Goal: Task Accomplishment & Management: Complete application form

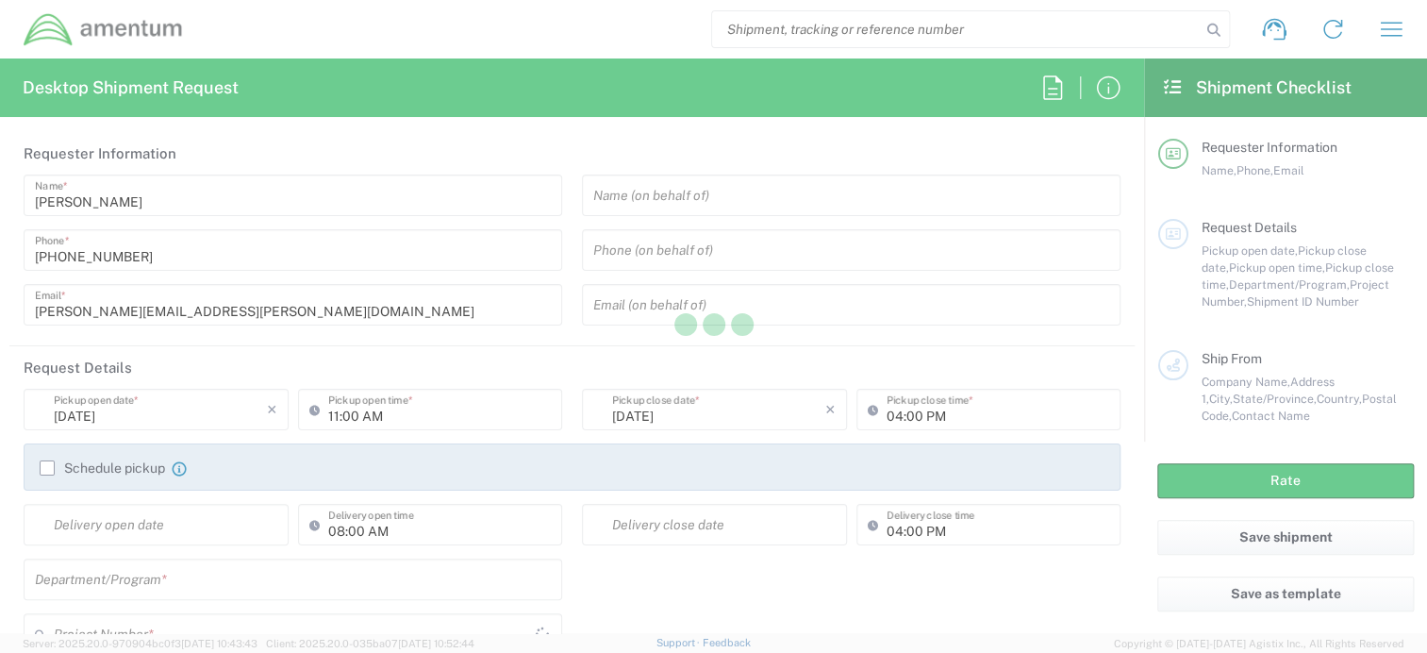
type input "[GEOGRAPHIC_DATA]"
type input "AFM-E"
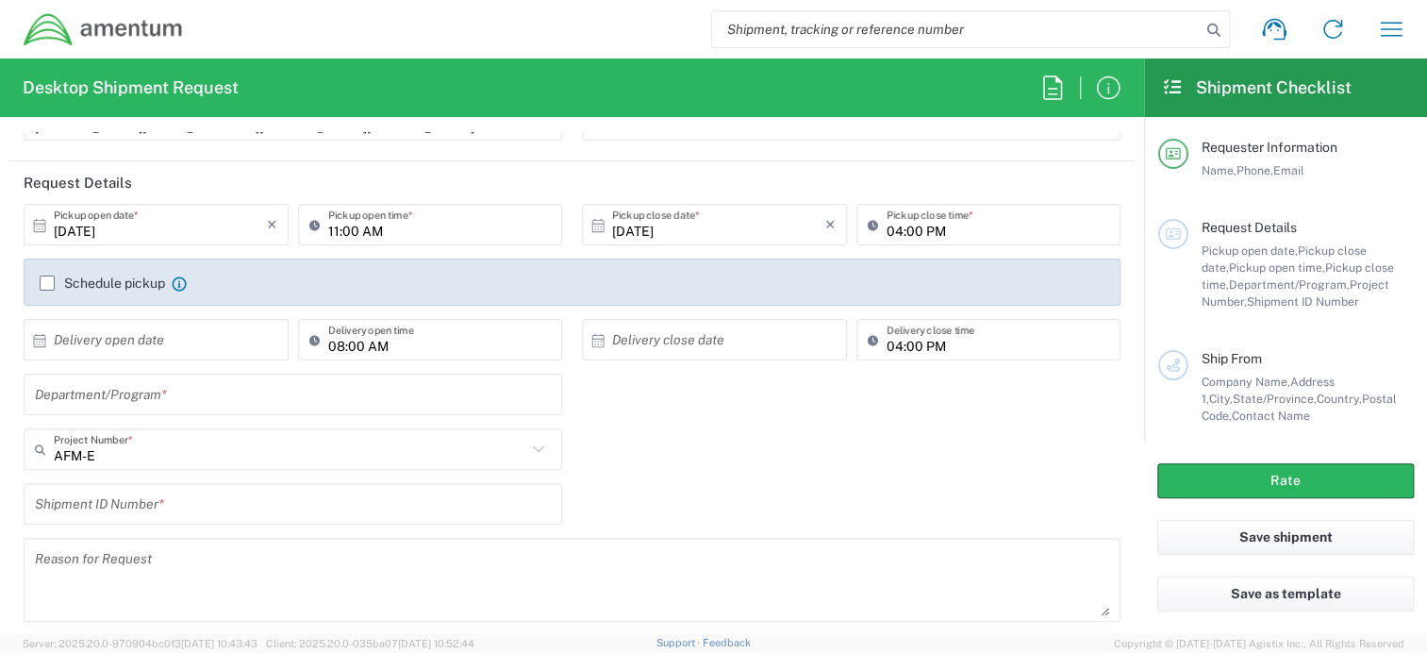
scroll to position [189, 0]
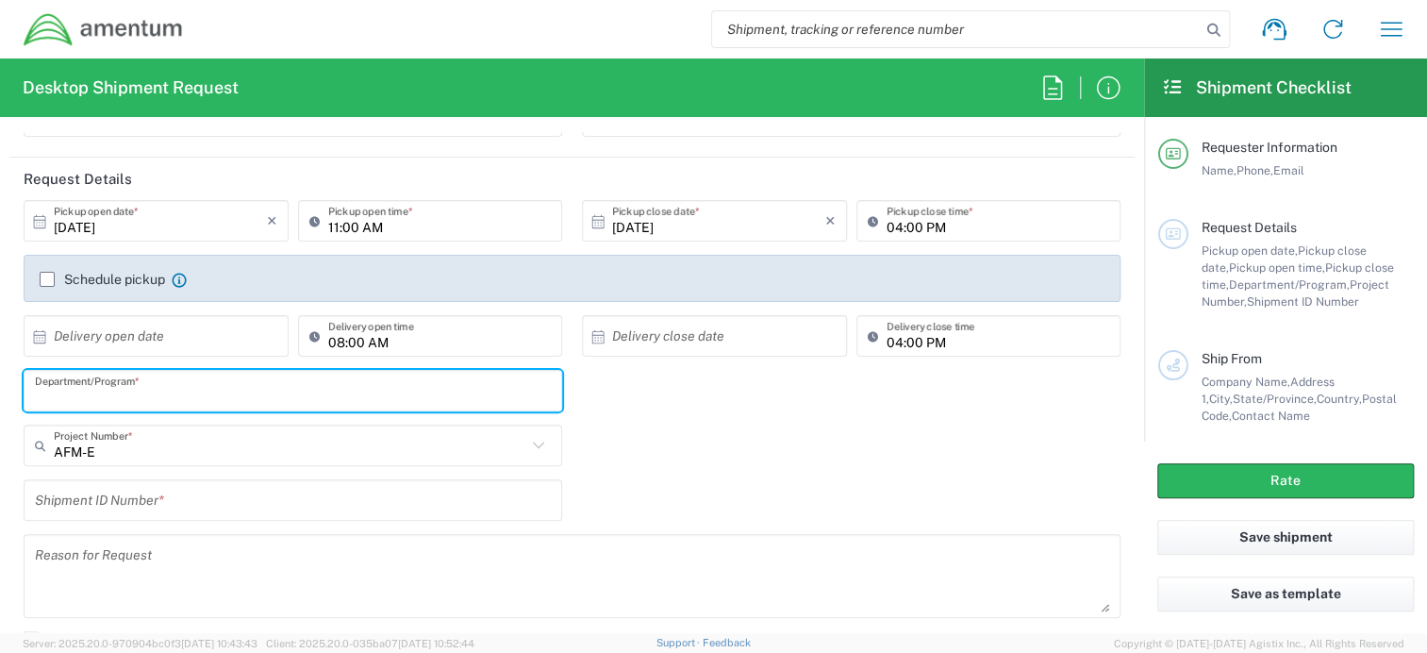
click at [204, 400] on input "text" at bounding box center [293, 391] width 516 height 33
type input "AFM East"
drag, startPoint x: 156, startPoint y: 441, endPoint x: 150, endPoint y: 450, distance: 11.0
click at [153, 448] on input "text" at bounding box center [290, 445] width 473 height 33
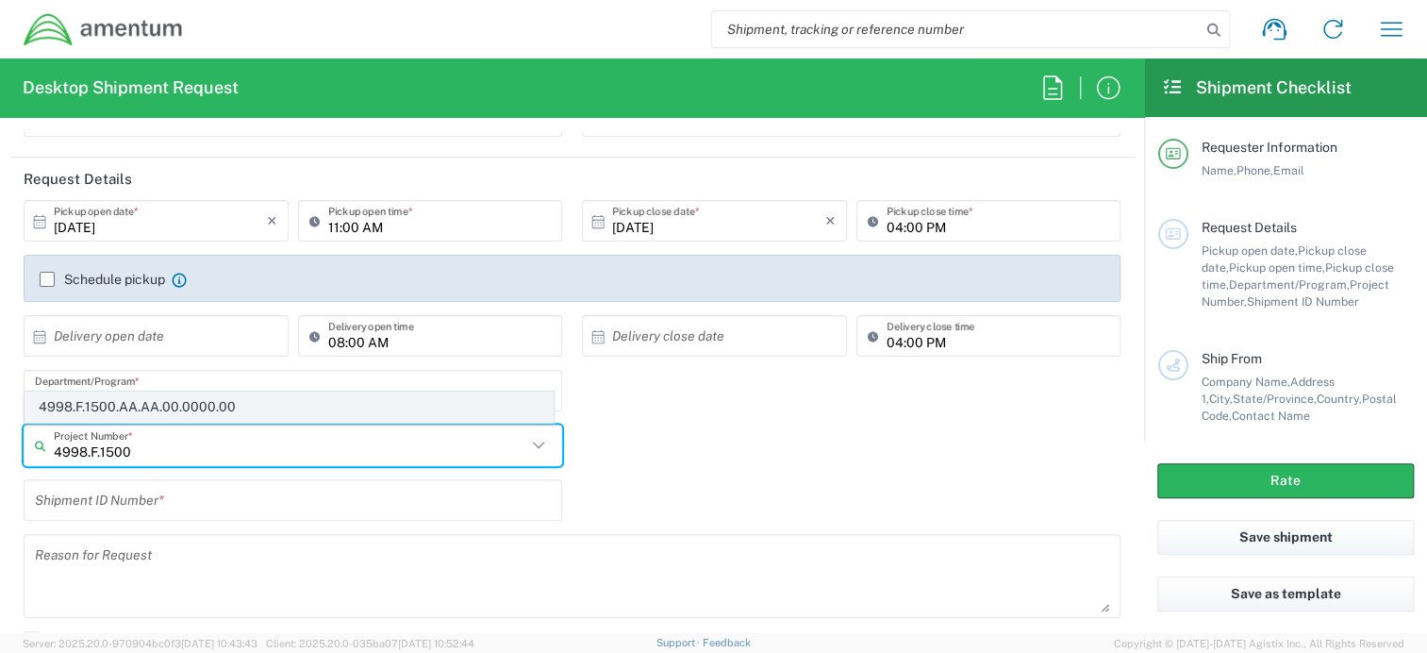
click at [185, 401] on span "4998.F.1500.AA.AA.00.0000.00" at bounding box center [288, 406] width 527 height 29
type input "4998.F.1500.AA.AA.00.0000.00"
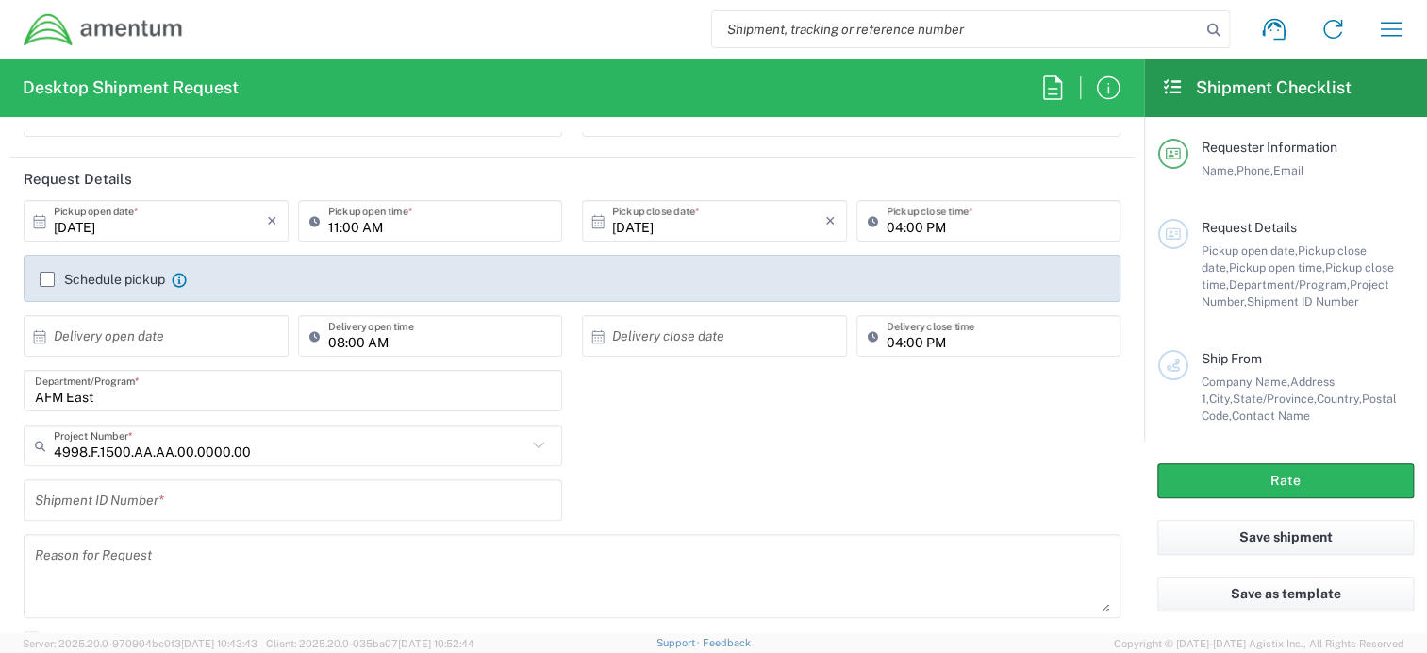
click at [269, 487] on input "text" at bounding box center [293, 500] width 516 height 33
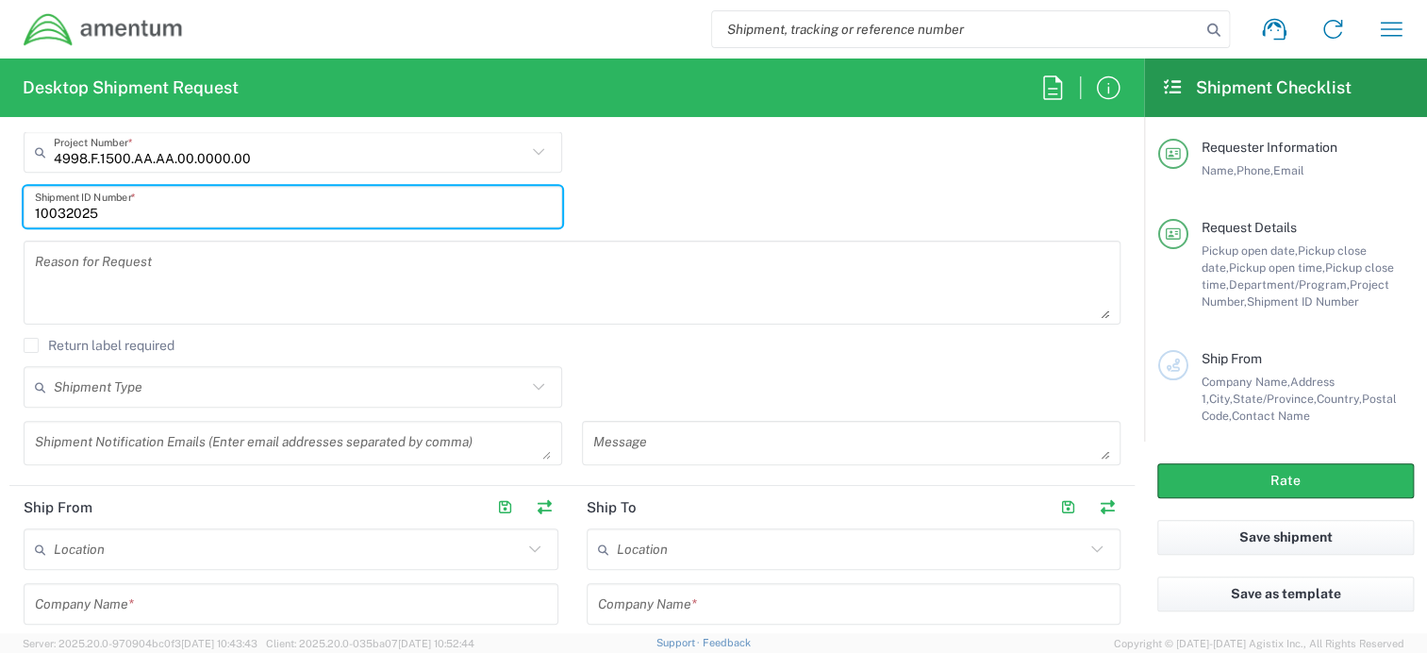
scroll to position [472, 0]
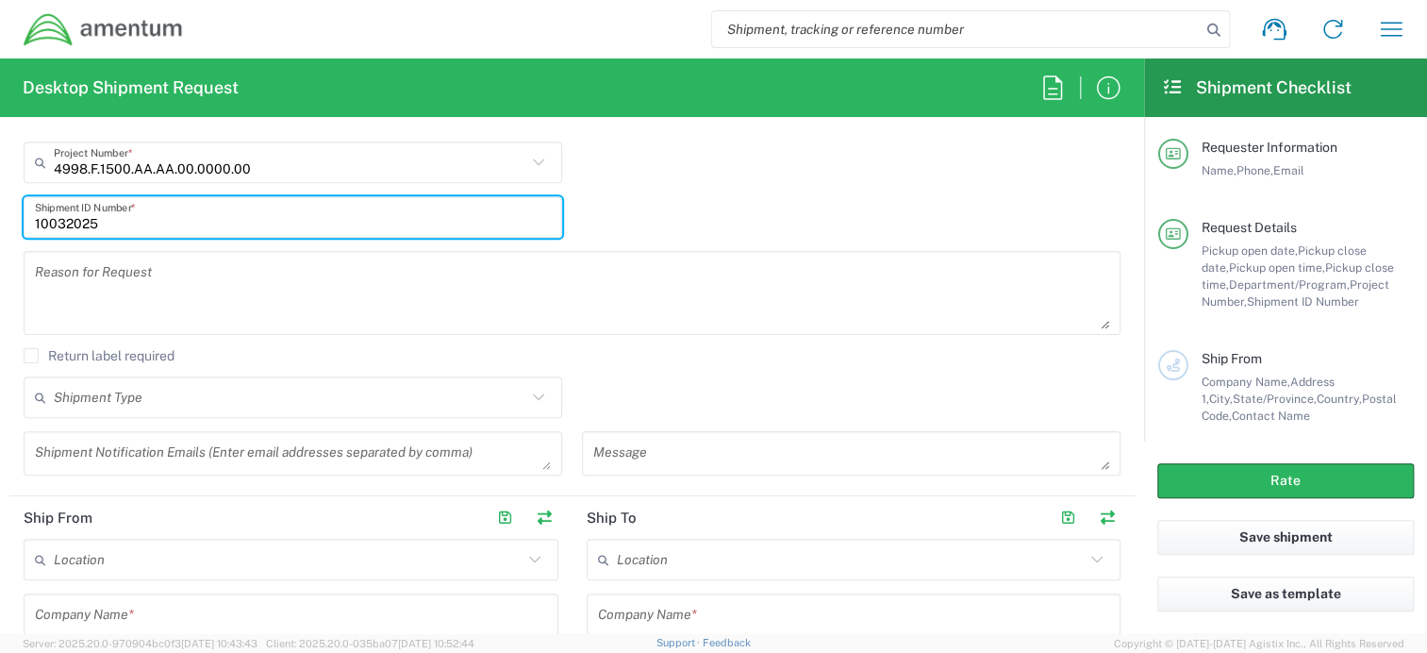
type input "10032025"
click at [185, 285] on textarea at bounding box center [572, 293] width 1075 height 73
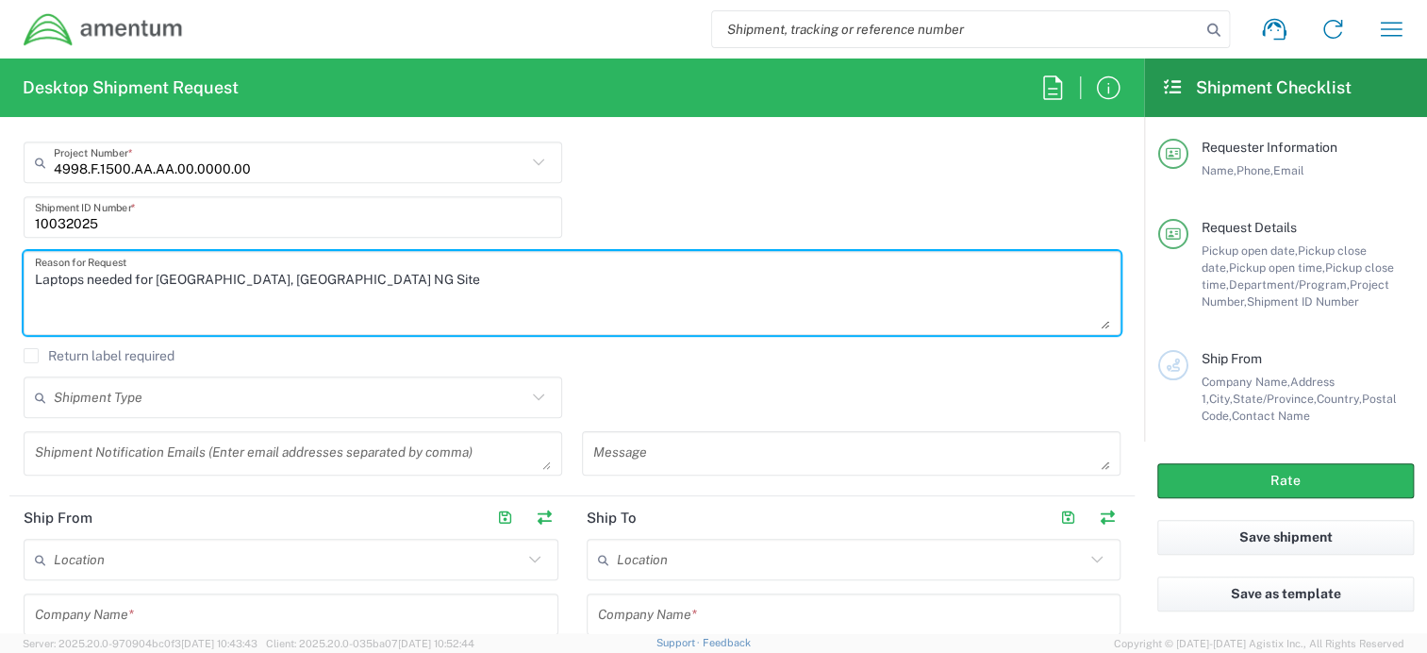
drag, startPoint x: 307, startPoint y: 280, endPoint x: 33, endPoint y: 292, distance: 273.9
click at [33, 292] on div "Laptops needed for [GEOGRAPHIC_DATA], [GEOGRAPHIC_DATA] NG Site Reason for Requ…" at bounding box center [572, 293] width 1097 height 84
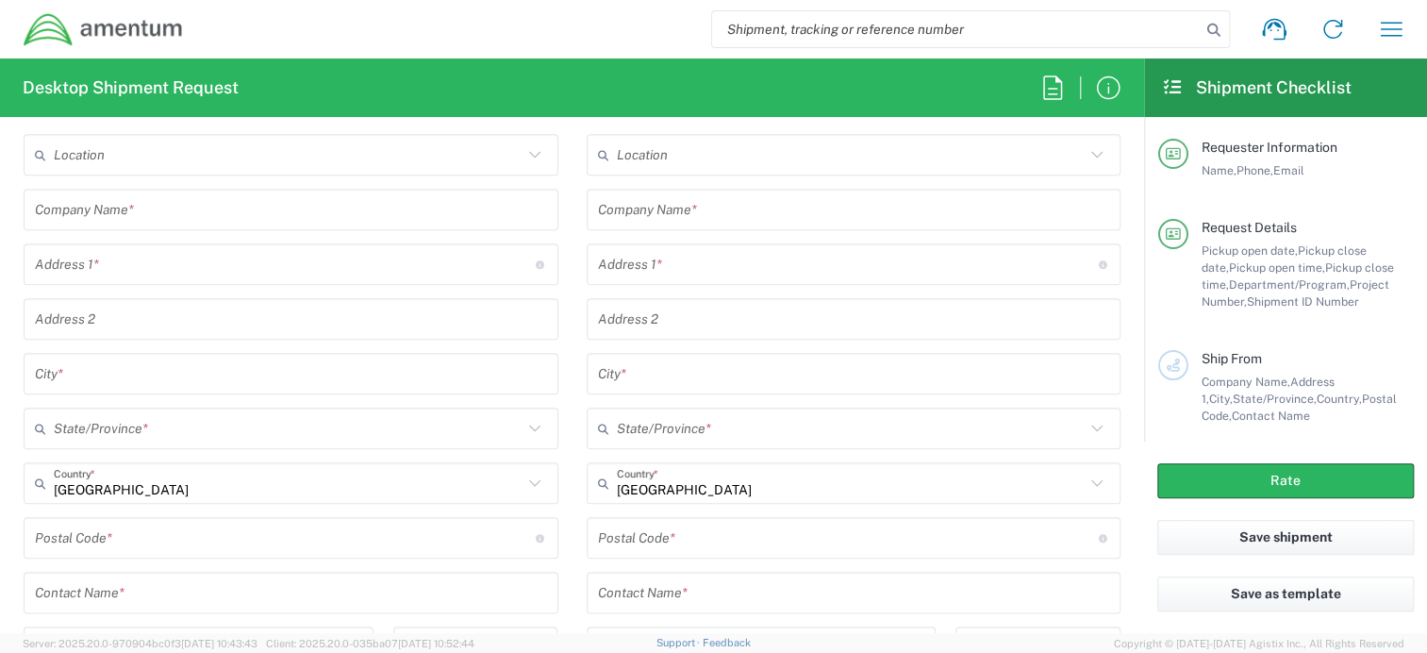
scroll to position [755, 0]
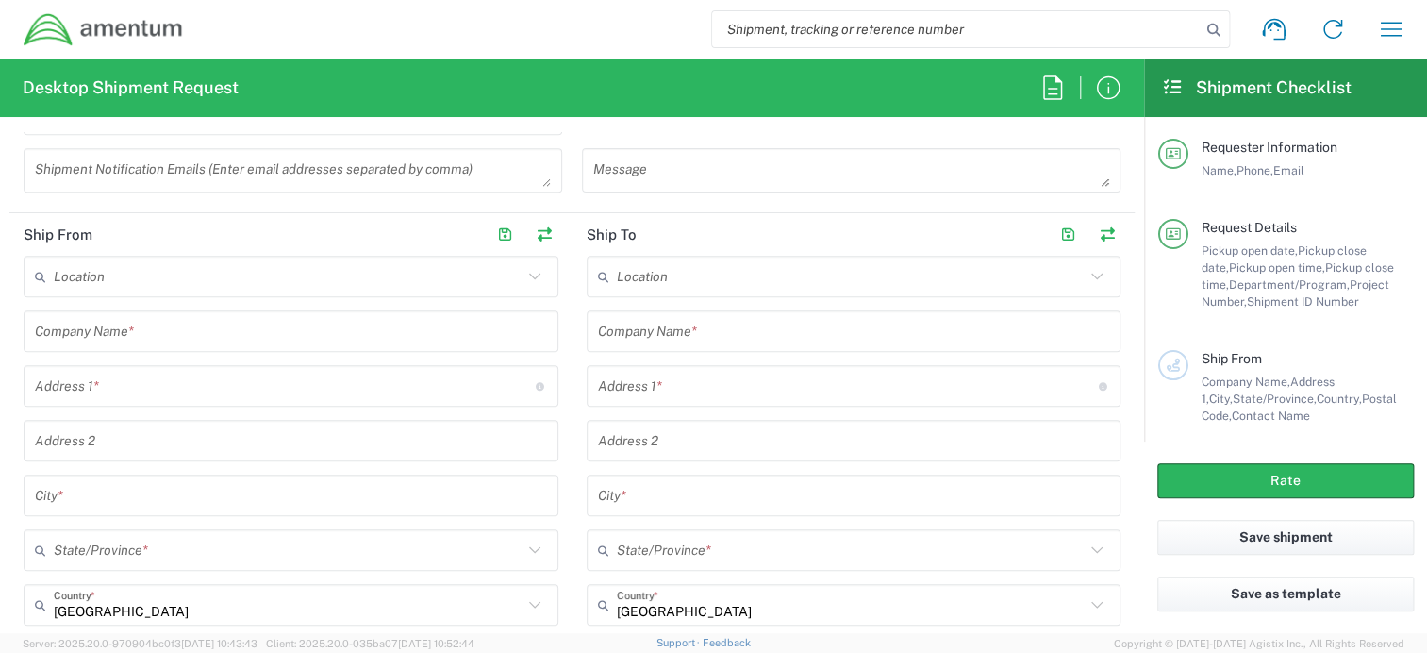
type textarea "Laptops needed for [GEOGRAPHIC_DATA], [GEOGRAPHIC_DATA] NG Site"
click at [125, 328] on input "text" at bounding box center [291, 331] width 512 height 33
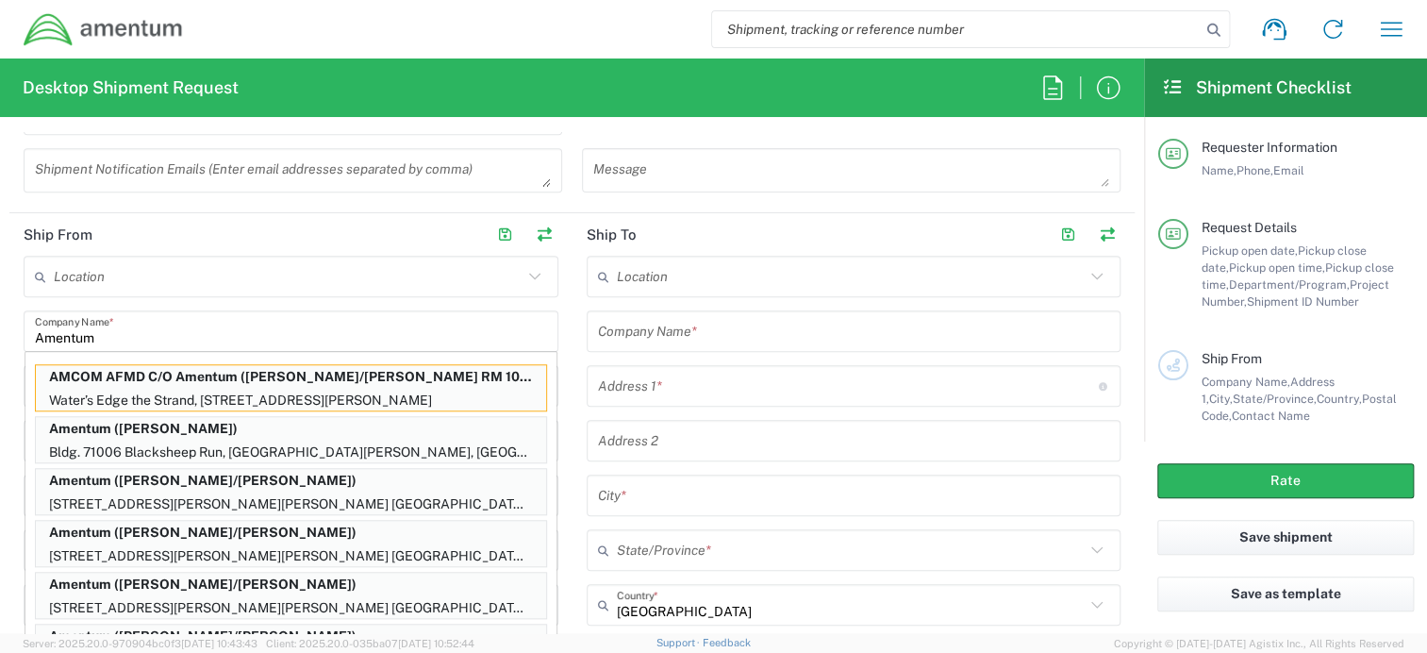
click at [139, 389] on p "Water’s Edge the Strand, [STREET_ADDRESS][PERSON_NAME]" at bounding box center [291, 401] width 510 height 24
type input "AMCOM AFMD C/O Amentum"
type input "Water’s Edge the Strand"
type input "63 The Strand"
type input "North [PERSON_NAME] QLD"
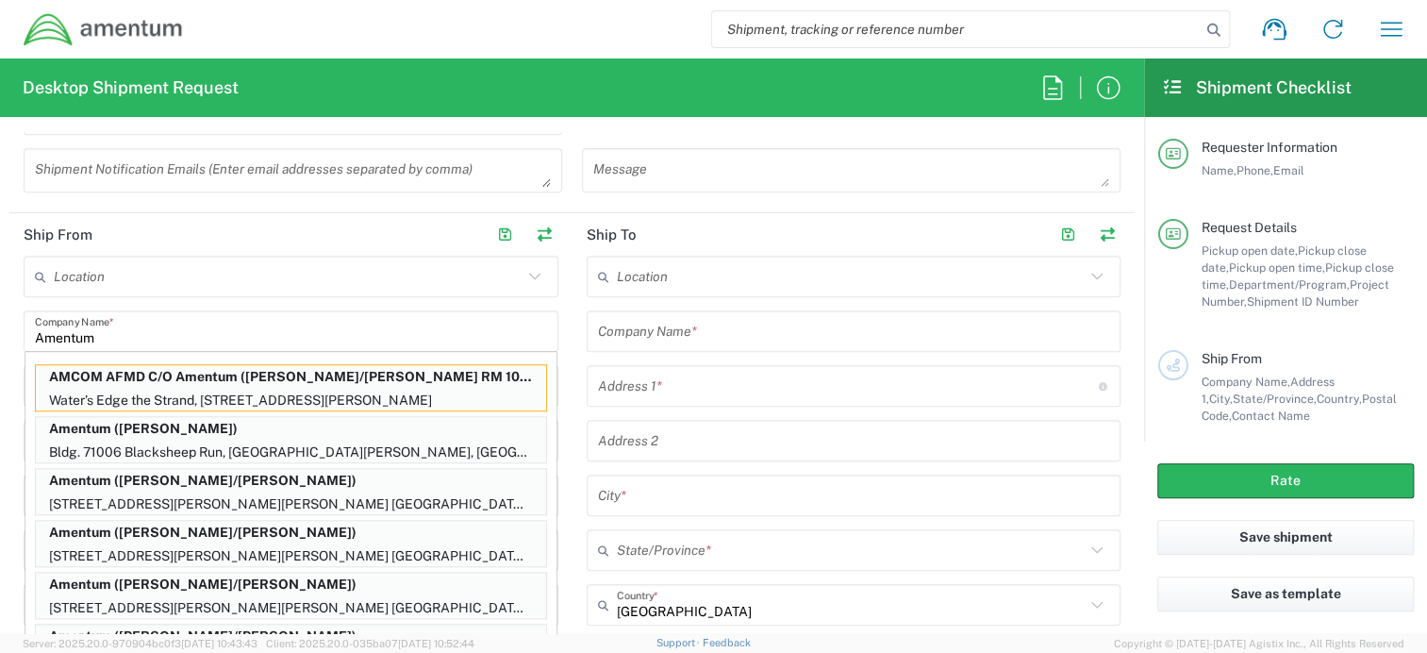
type input "[GEOGRAPHIC_DATA]"
type input "4810"
type input "[PERSON_NAME]/[PERSON_NAME] RM 109"
type input "[PHONE_NUMBER]"
type input "[PERSON_NAME][EMAIL_ADDRESS][PERSON_NAME][DOMAIN_NAME]"
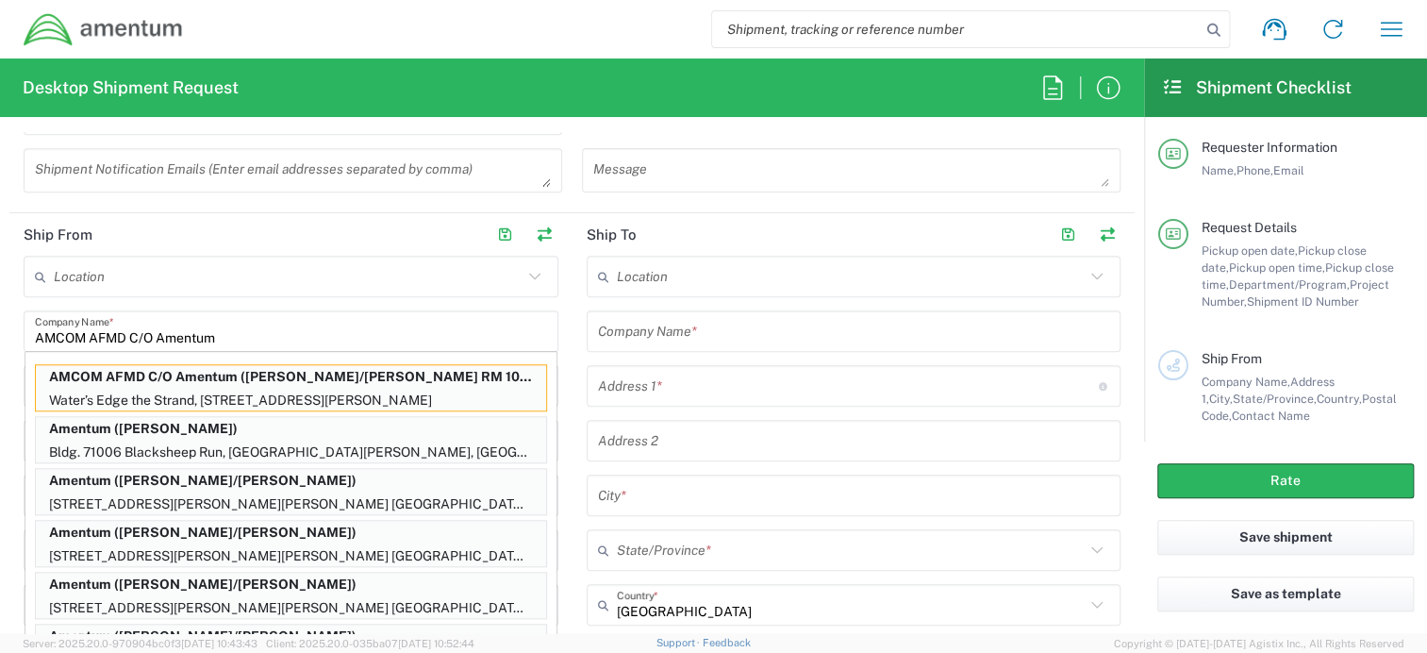
type input "[GEOGRAPHIC_DATA]"
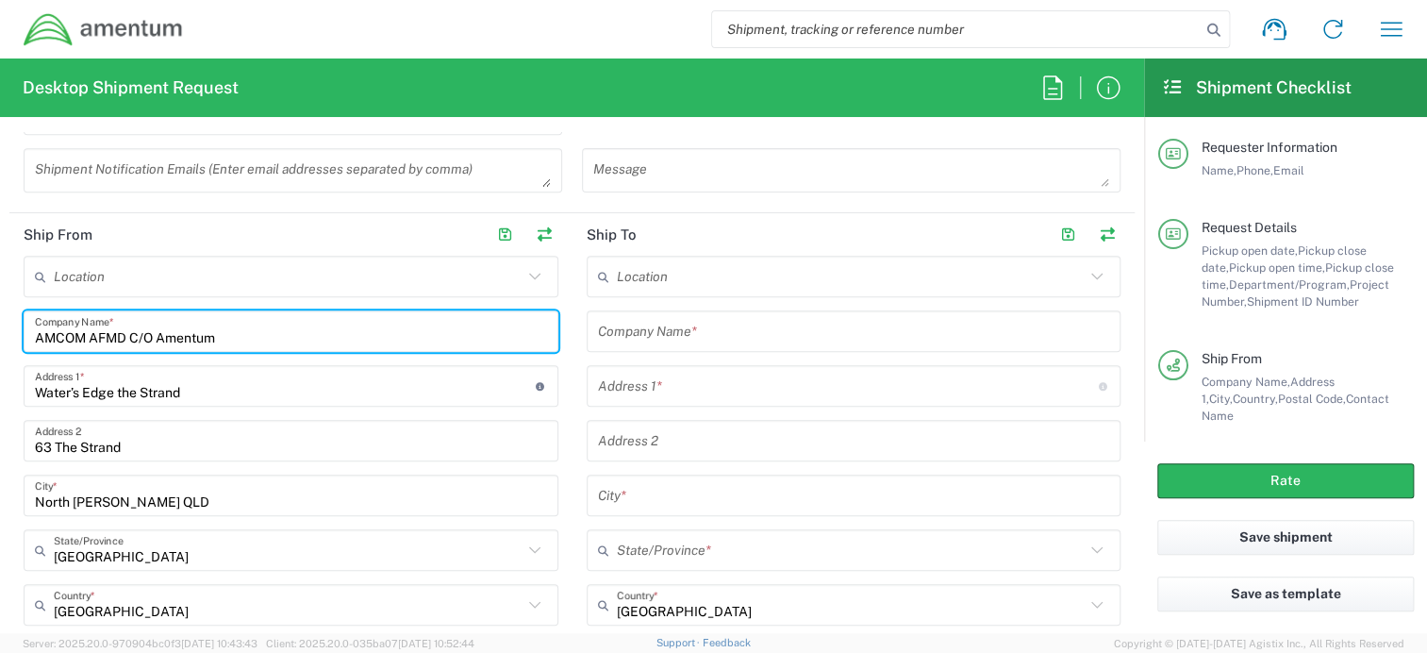
drag, startPoint x: 222, startPoint y: 333, endPoint x: 8, endPoint y: 329, distance: 213.2
click at [10, 330] on main "Location [PHONE_NUMBER] [PHONE_NUMBER] [PHONE_NUMBER] [PHONE_NUMBER] [PHONE_NUM…" at bounding box center [290, 599] width 563 height 687
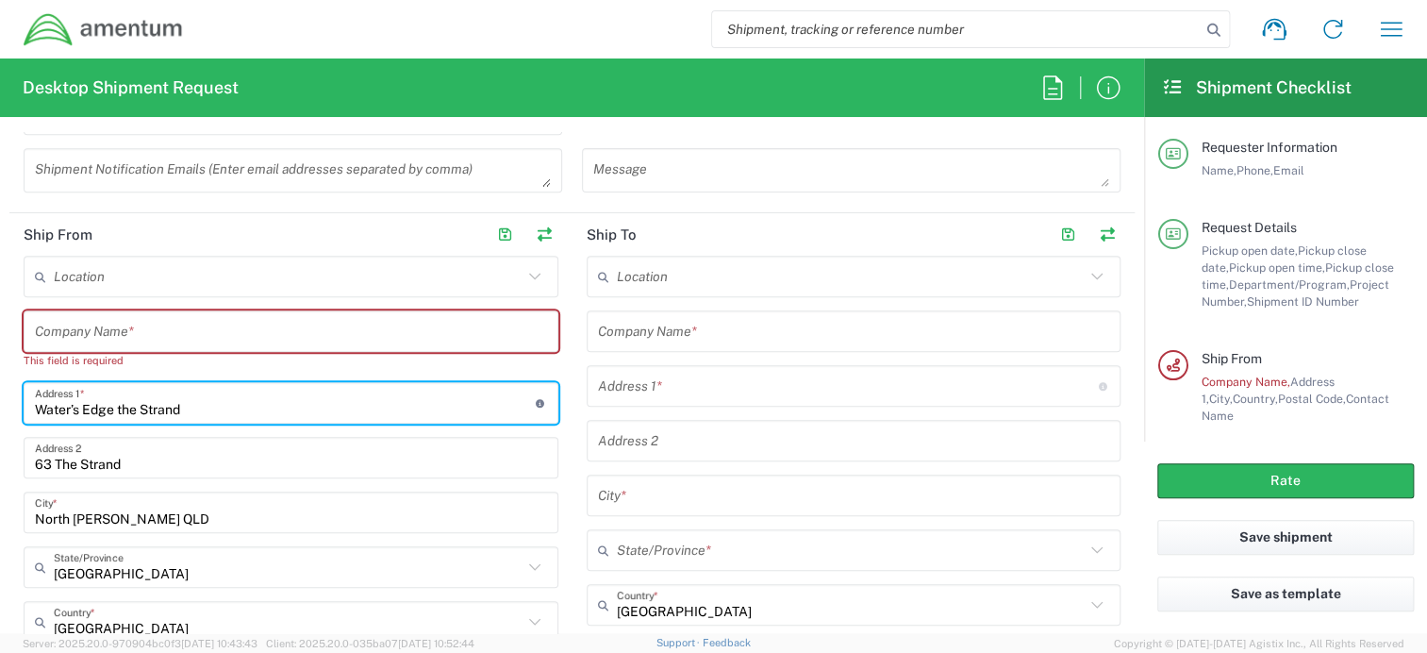
drag, startPoint x: 213, startPoint y: 407, endPoint x: 35, endPoint y: 402, distance: 178.4
click at [32, 406] on div "Water’s Edge the Strand Address 1 * For cross streets use street names with '&'…" at bounding box center [291, 403] width 535 height 42
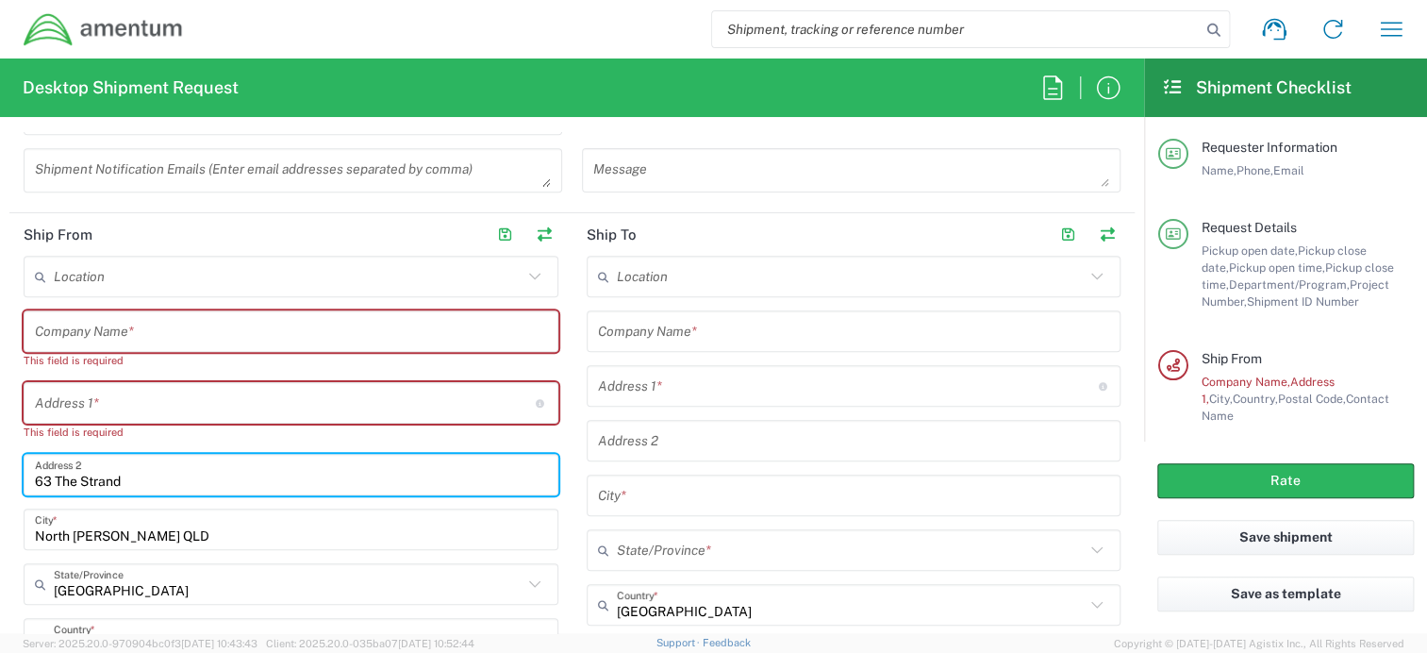
drag, startPoint x: 44, startPoint y: 459, endPoint x: 52, endPoint y: 479, distance: 21.2
click at [2, 462] on form "Requester Information [PERSON_NAME] Name * [PHONE_NUMBER] Phone * [PERSON_NAME]…" at bounding box center [572, 382] width 1144 height 501
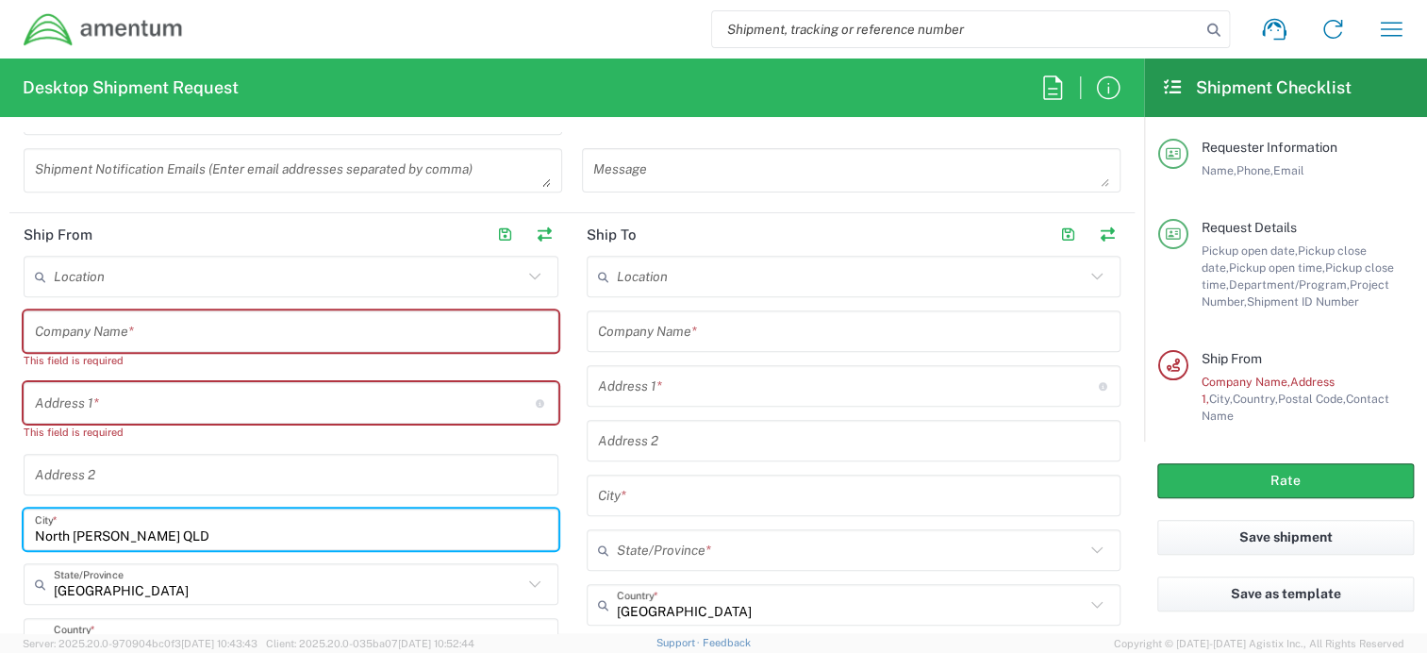
drag, startPoint x: 164, startPoint y: 528, endPoint x: 27, endPoint y: 530, distance: 136.8
click at [35, 533] on input "North [PERSON_NAME] QLD" at bounding box center [291, 529] width 512 height 33
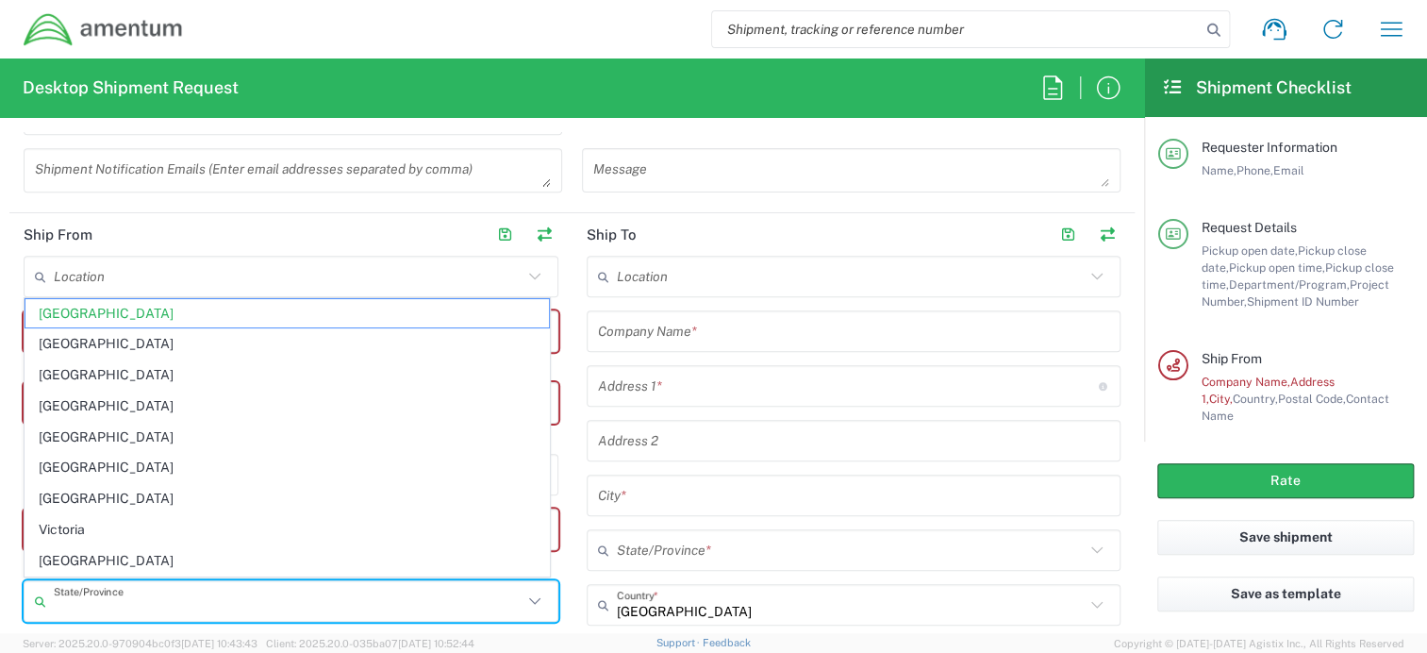
drag, startPoint x: 162, startPoint y: 586, endPoint x: 47, endPoint y: 592, distance: 115.2
click at [47, 592] on div "State/Province" at bounding box center [291, 601] width 535 height 42
drag, startPoint x: 15, startPoint y: 547, endPoint x: 116, endPoint y: 423, distance: 160.3
click at [14, 547] on main "Location [PHONE_NUMBER] [PHONE_NUMBER] [PHONE_NUMBER] [PHONE_NUMBER] [PHONE_NUM…" at bounding box center [290, 625] width 563 height 738
type input "[GEOGRAPHIC_DATA]"
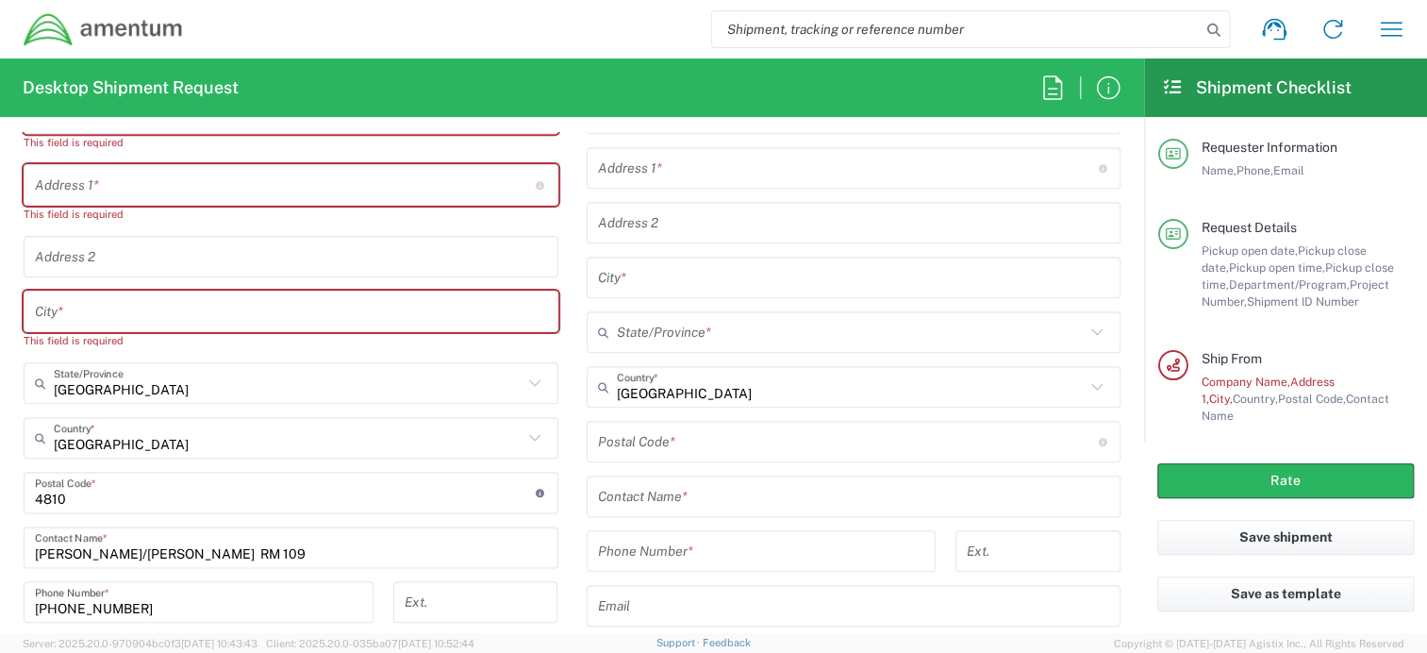
scroll to position [1038, 0]
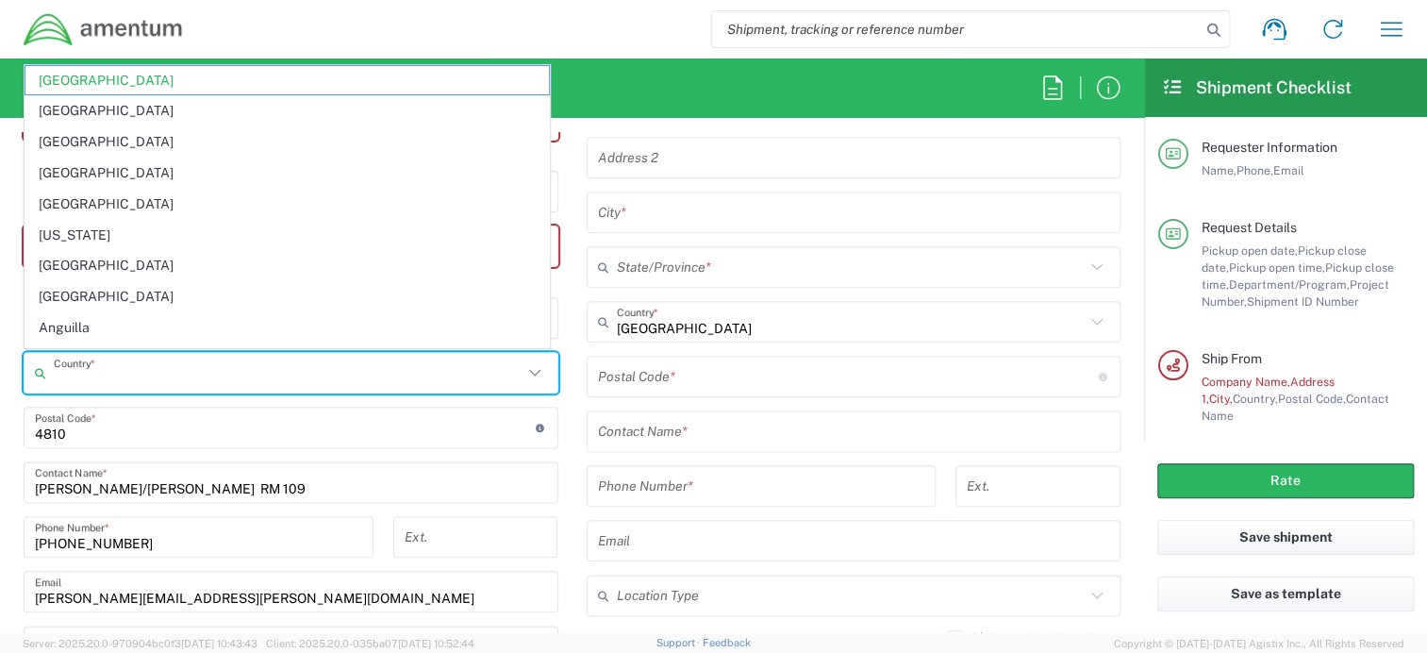
drag, startPoint x: 139, startPoint y: 381, endPoint x: 8, endPoint y: 381, distance: 131.1
click at [8, 381] on form "Requester Information [PERSON_NAME] Name * [PHONE_NUMBER] Phone * [PERSON_NAME]…" at bounding box center [572, 382] width 1144 height 501
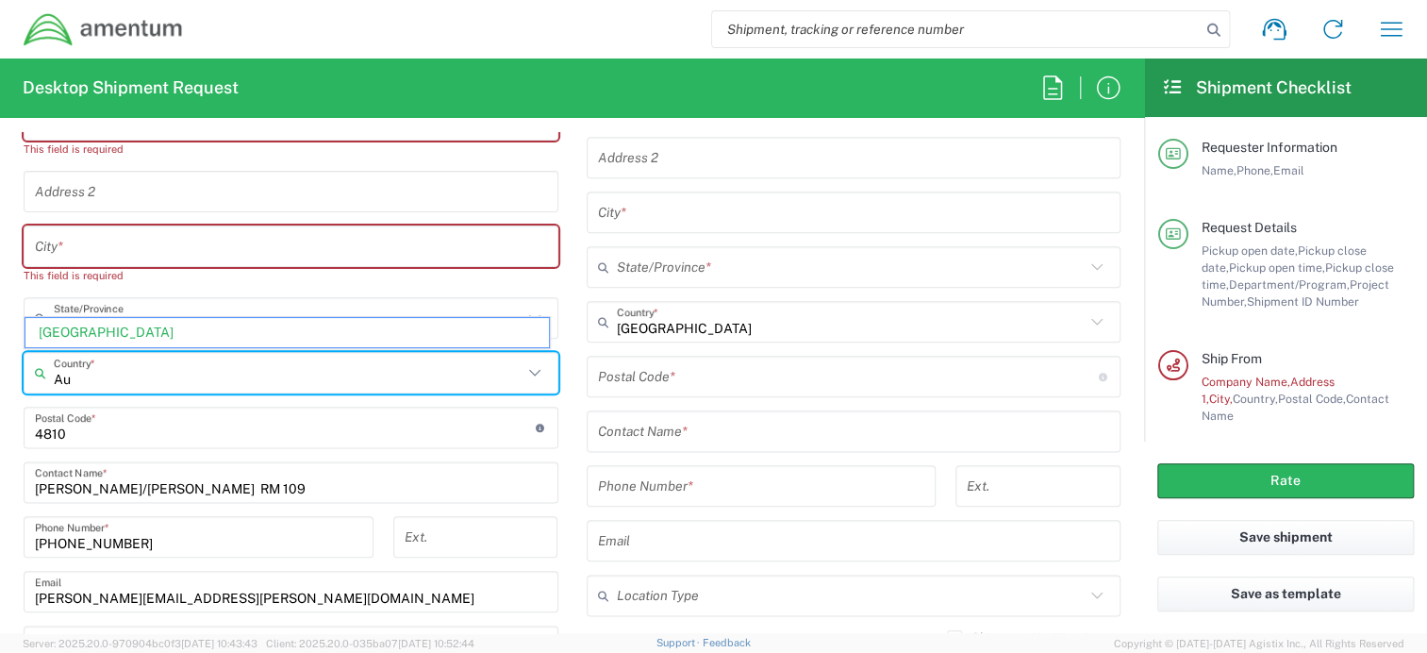
type input "A"
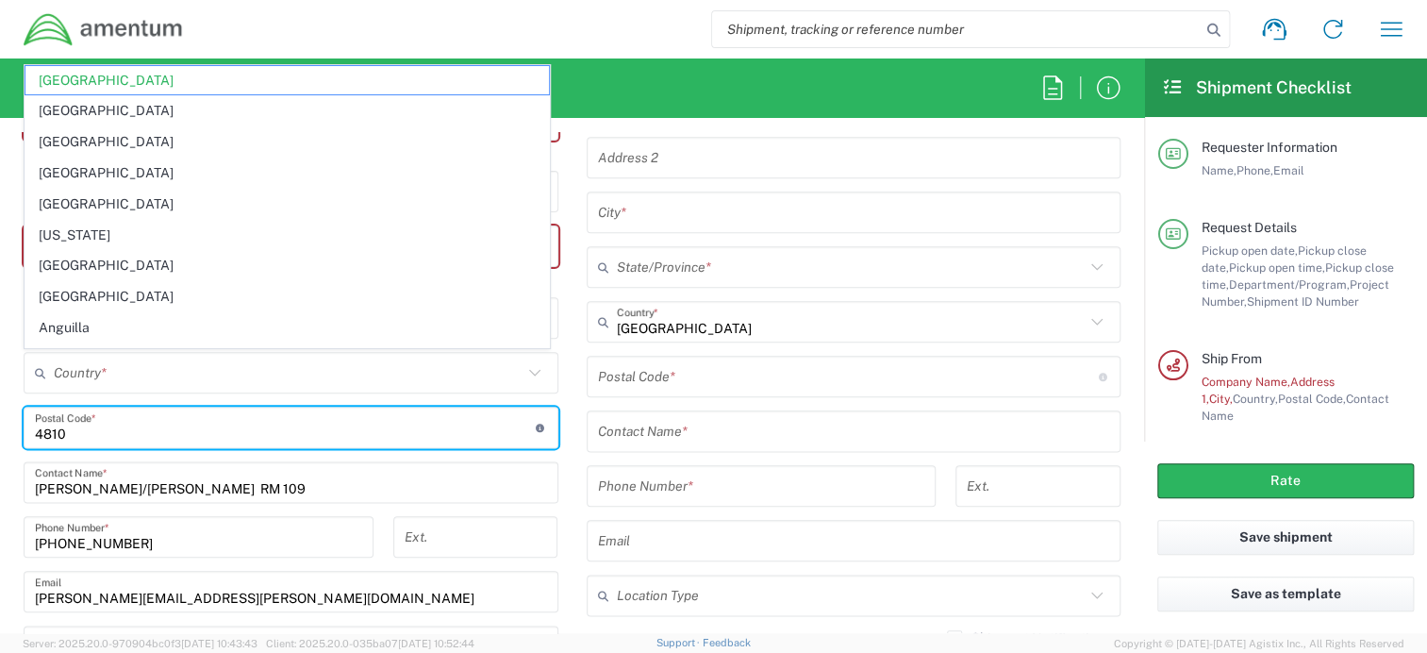
click at [101, 432] on input "undefined" at bounding box center [285, 427] width 501 height 33
type input "[GEOGRAPHIC_DATA]"
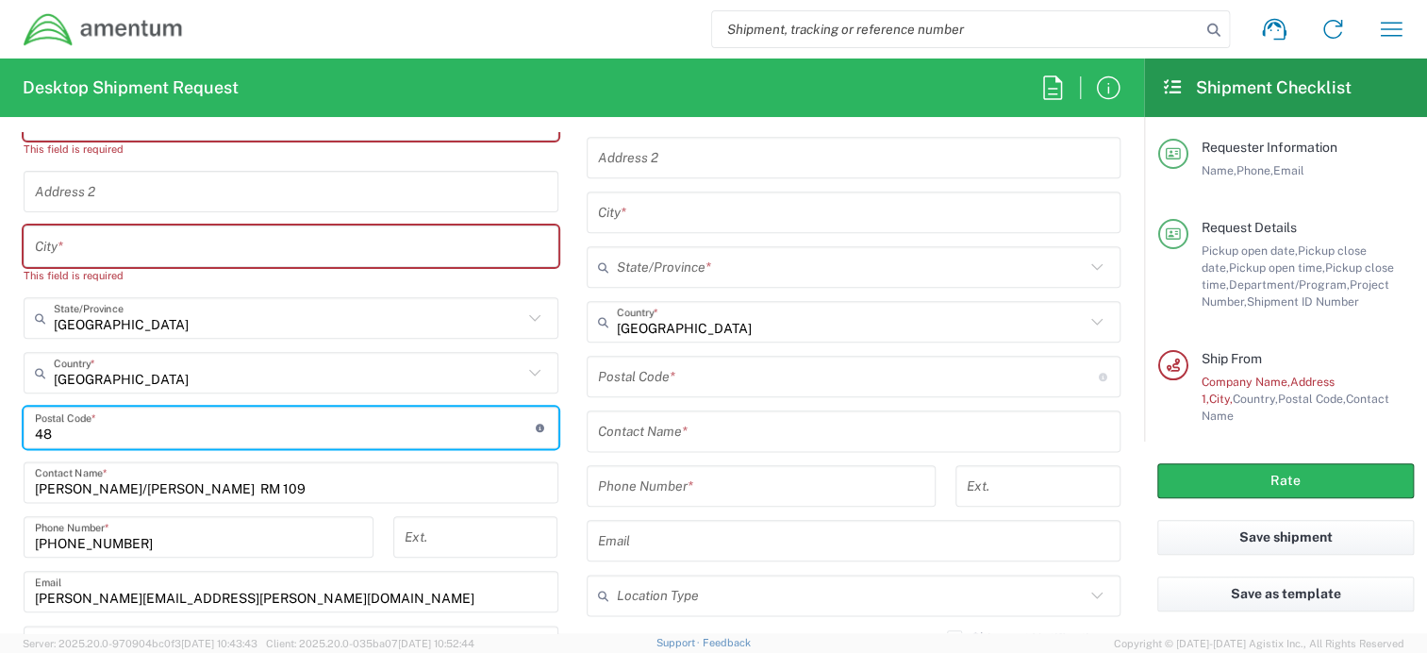
type input "4"
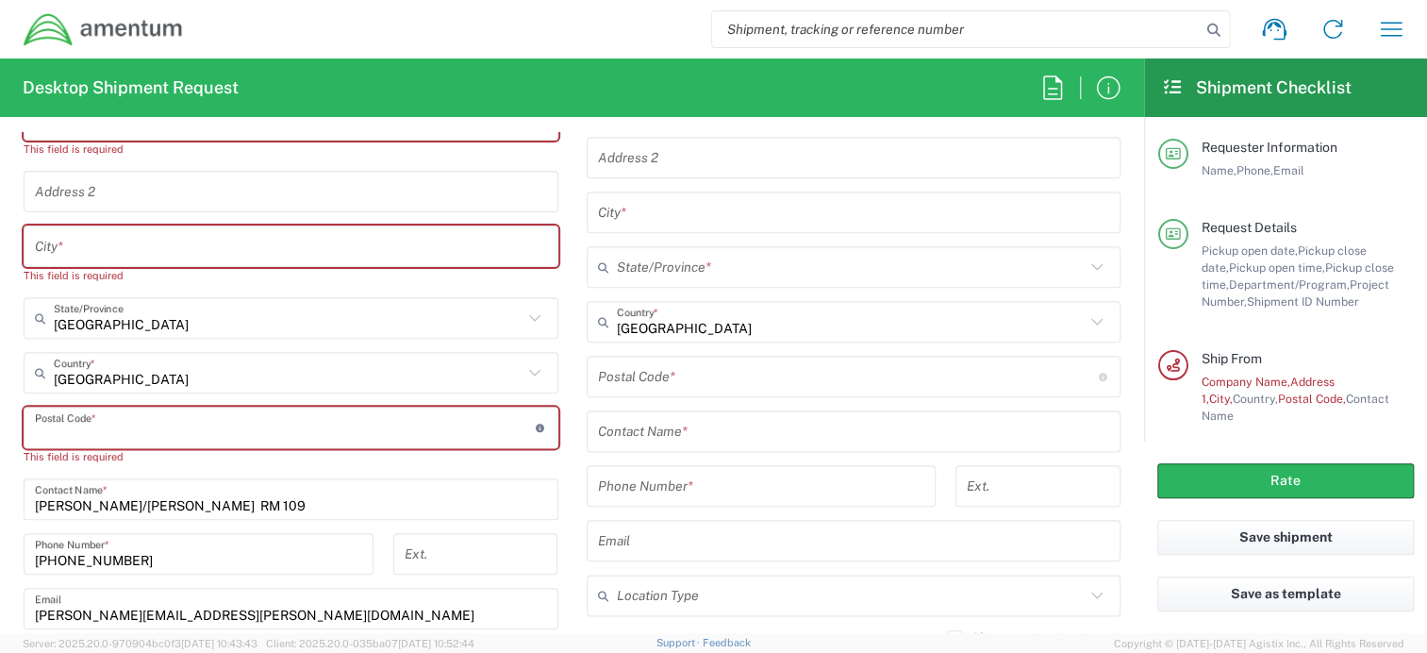
click at [256, 500] on input "[PERSON_NAME]/[PERSON_NAME] RM 109" at bounding box center [291, 499] width 512 height 33
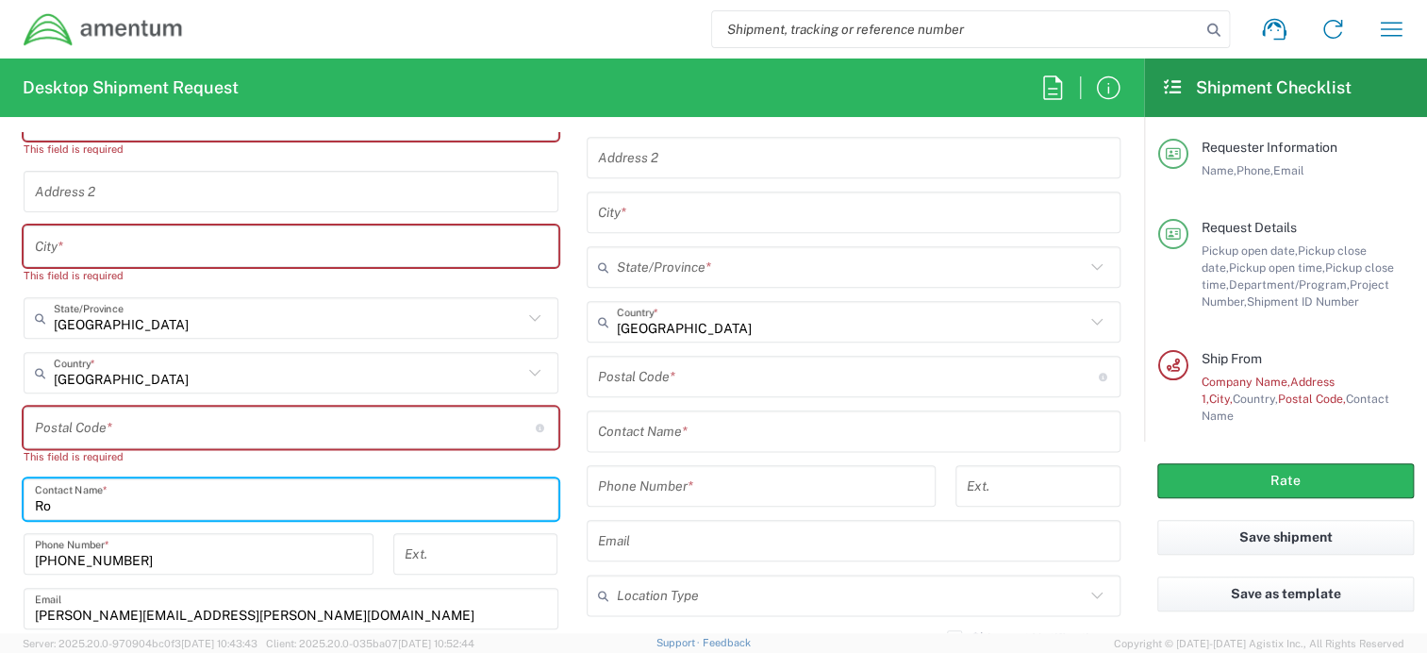
type input "R"
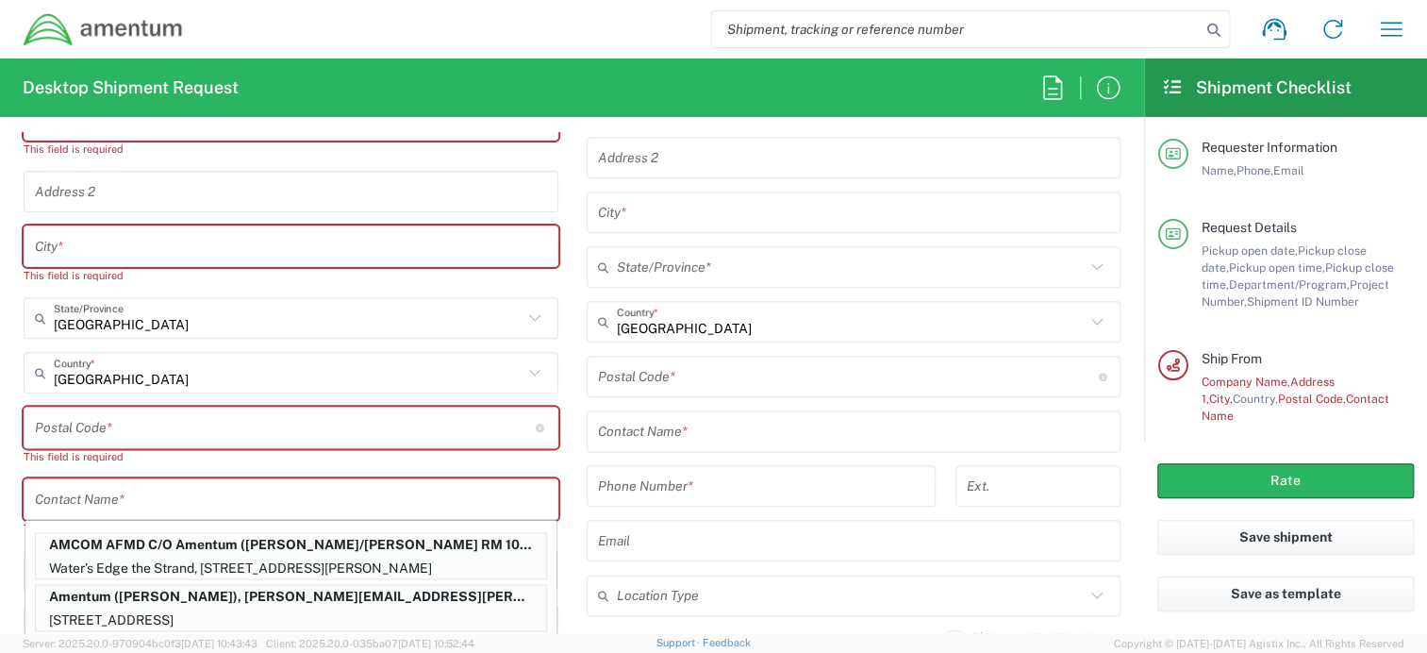
click at [6, 539] on form "Requester Information [PERSON_NAME] Name * [PHONE_NUMBER] Phone * [PERSON_NAME]…" at bounding box center [572, 382] width 1144 height 501
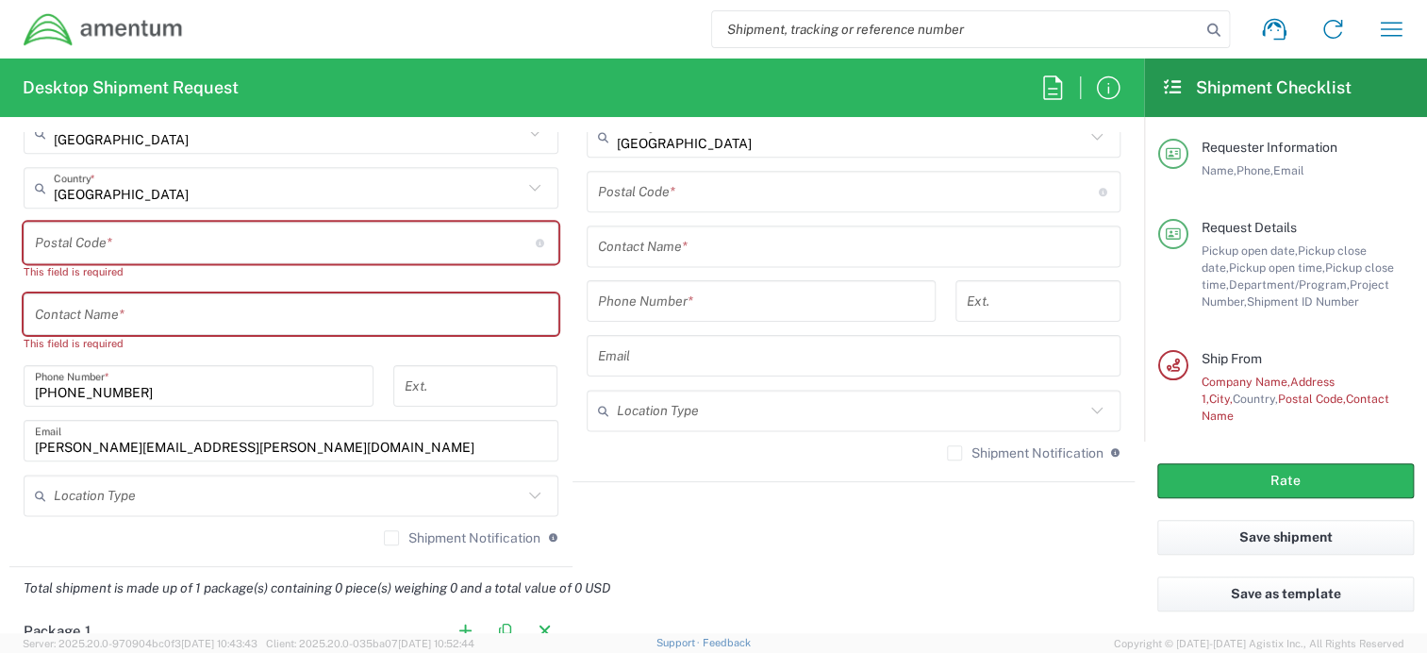
scroll to position [1226, 0]
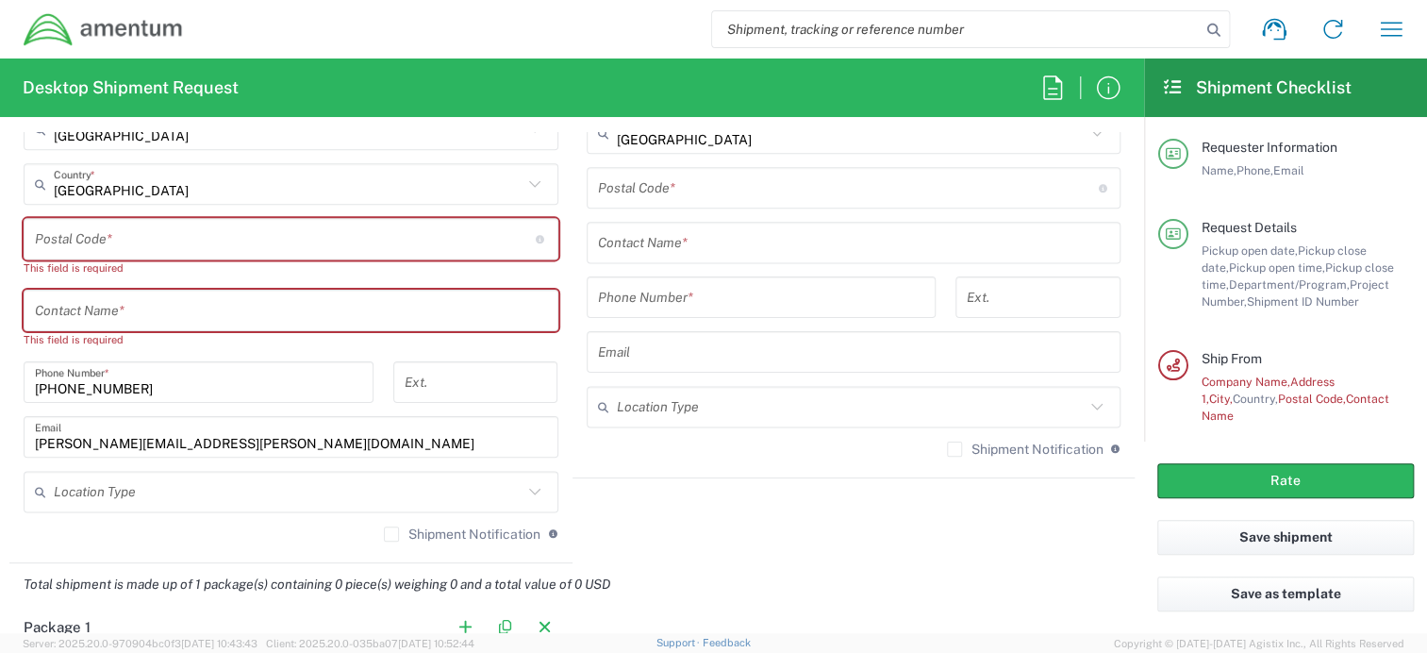
click at [153, 392] on input "[PHONE_NUMBER]" at bounding box center [198, 382] width 327 height 33
click at [157, 393] on input "[PHONE_NUMBER]" at bounding box center [198, 382] width 327 height 33
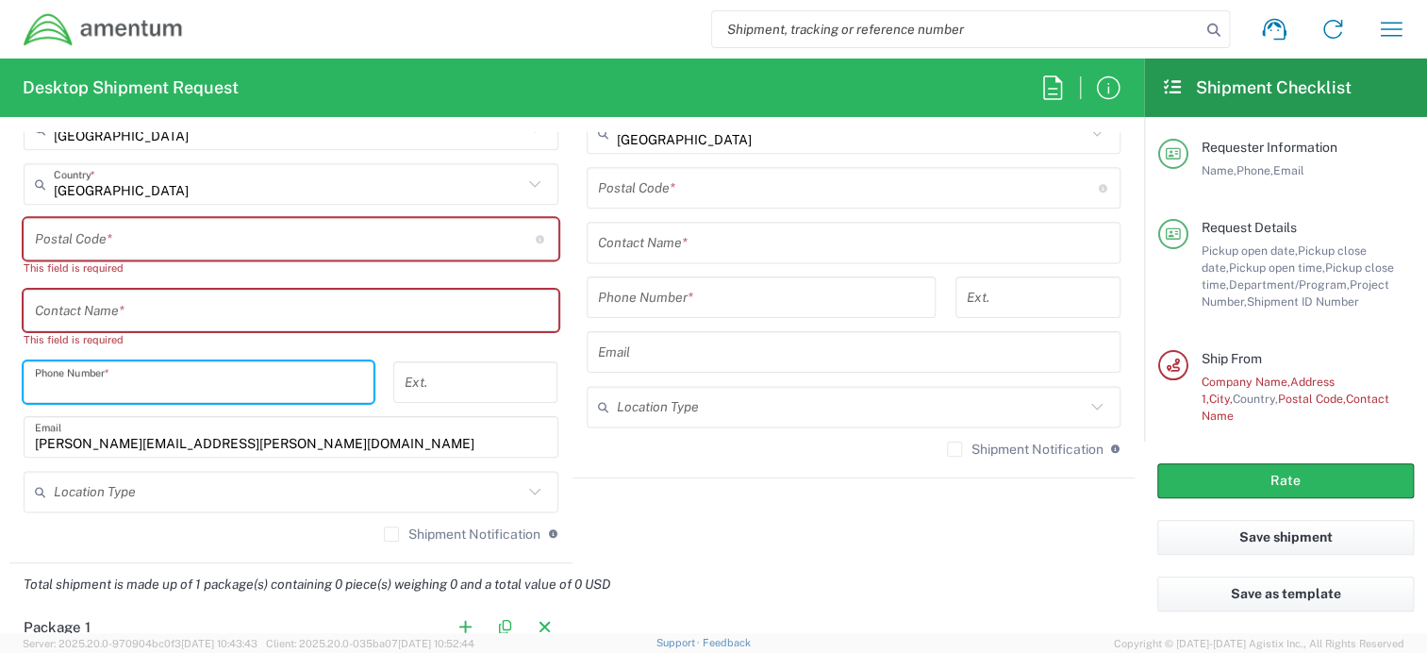
click at [218, 447] on input "[PERSON_NAME][EMAIL_ADDRESS][PERSON_NAME][DOMAIN_NAME]" at bounding box center [291, 437] width 512 height 33
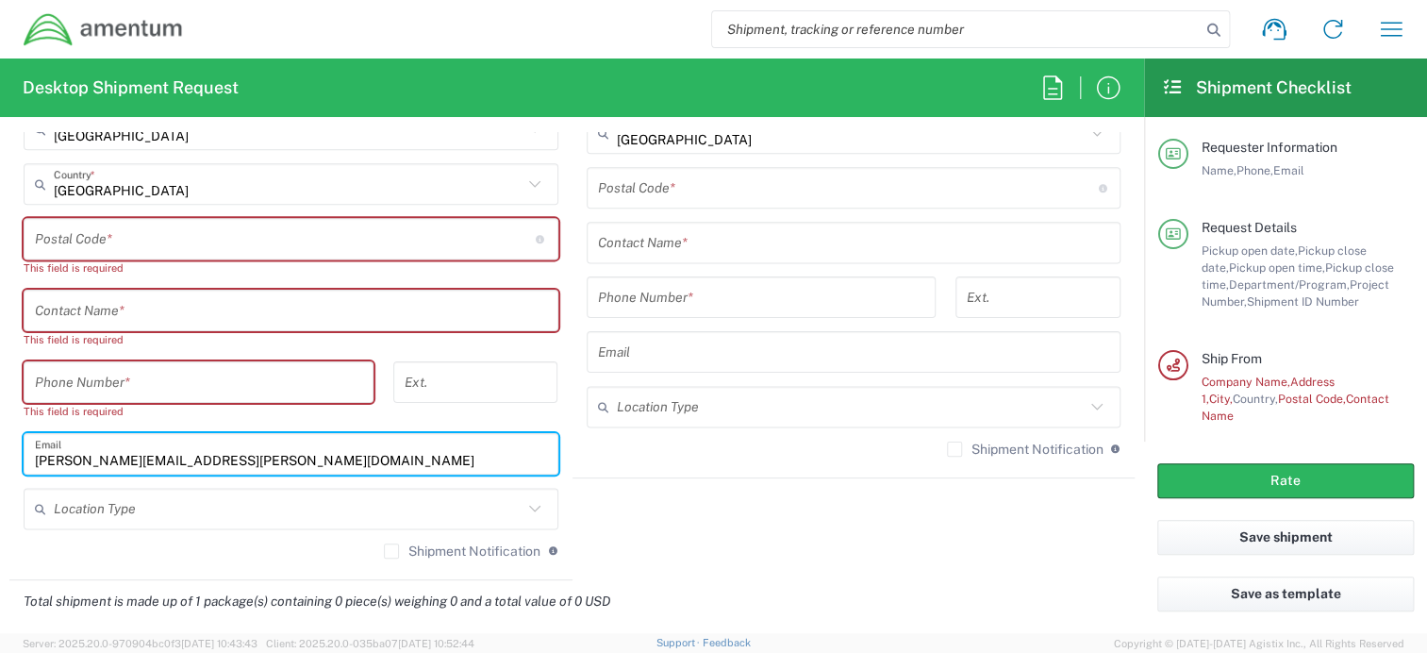
click at [218, 447] on input "[PERSON_NAME][EMAIL_ADDRESS][PERSON_NAME][DOMAIN_NAME]" at bounding box center [291, 454] width 512 height 33
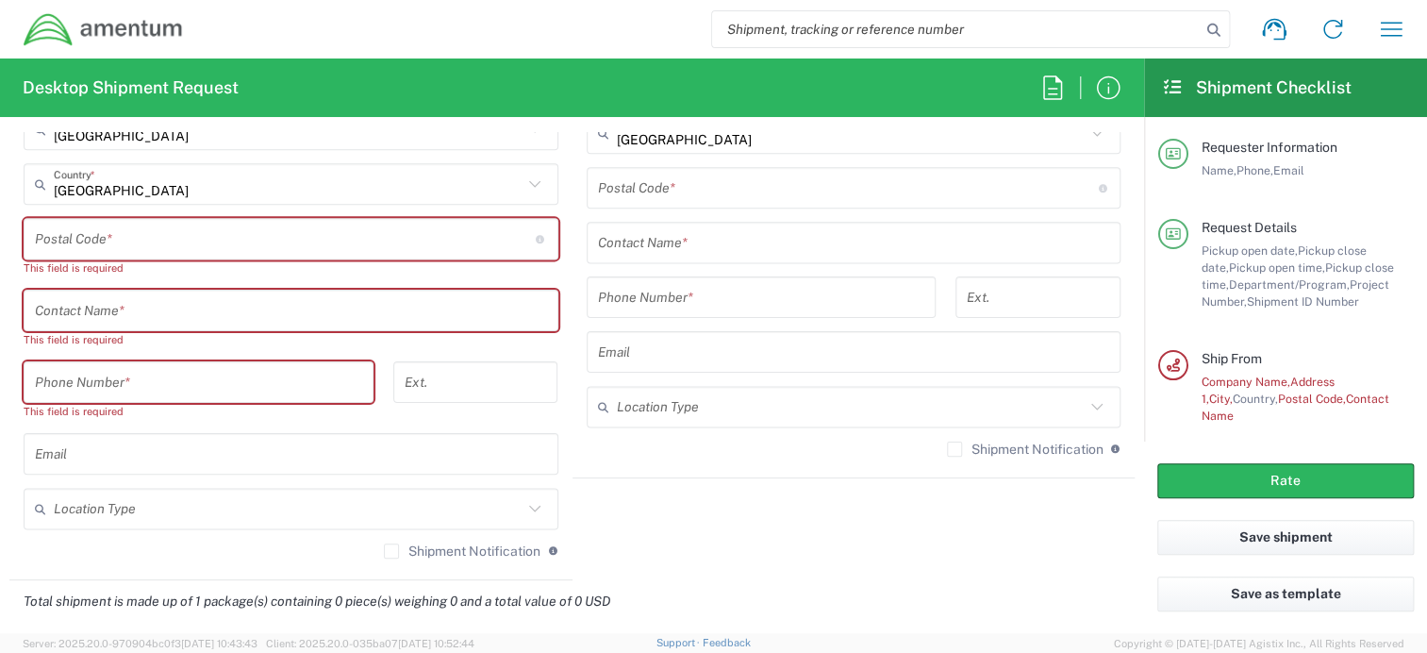
click at [0, 434] on form "Requester Information [PERSON_NAME] Name * [PHONE_NUMBER] Phone * [PERSON_NAME]…" at bounding box center [572, 382] width 1144 height 501
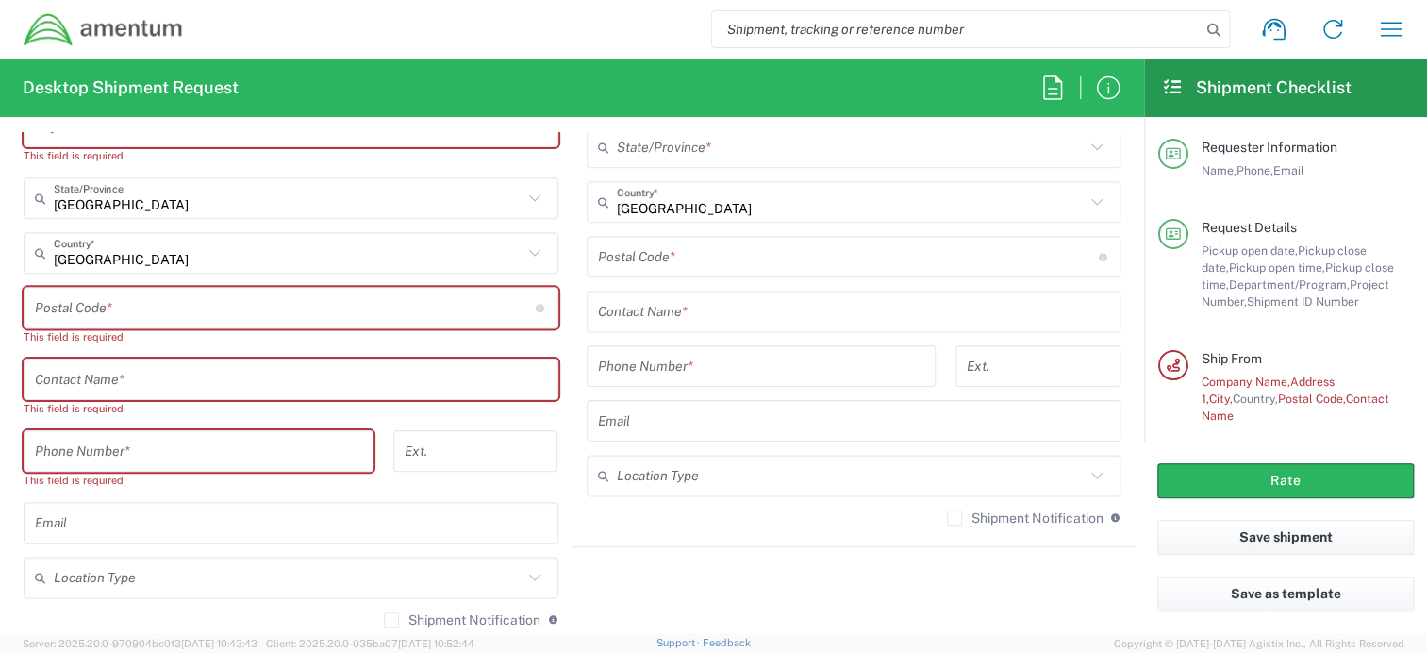
scroll to position [943, 0]
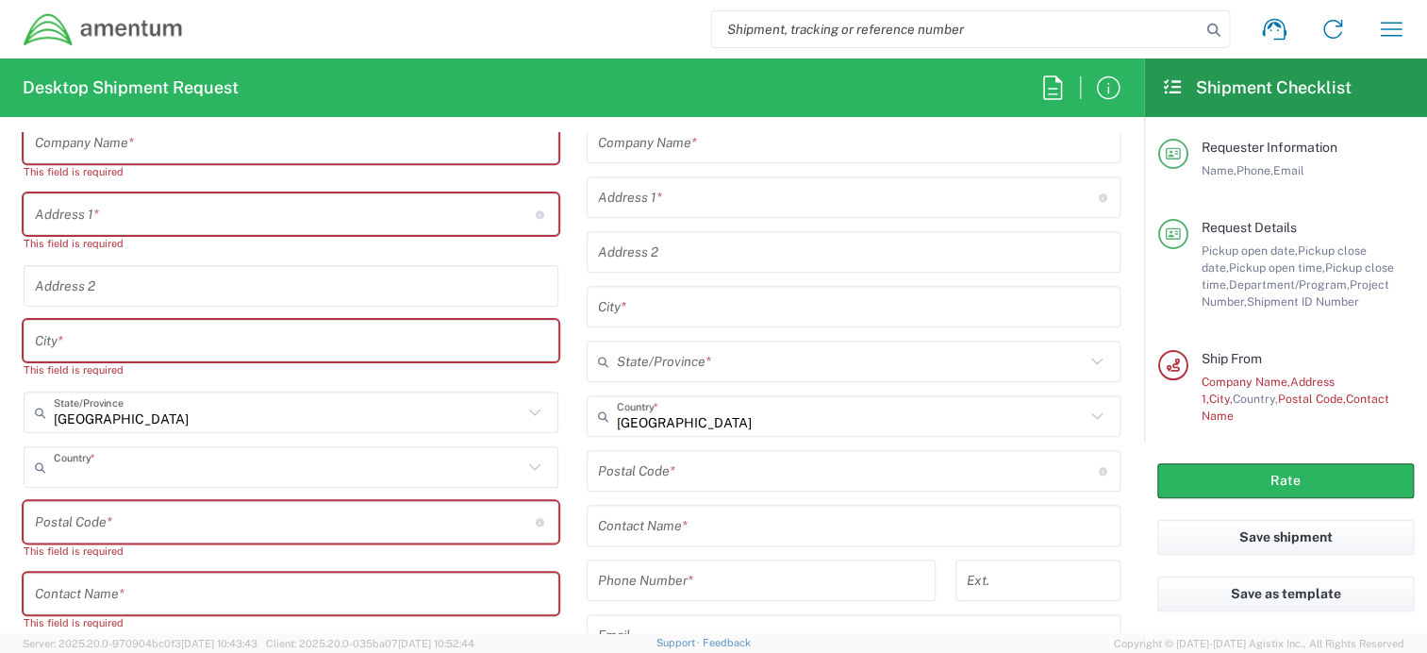
click at [132, 474] on input "text" at bounding box center [288, 467] width 469 height 33
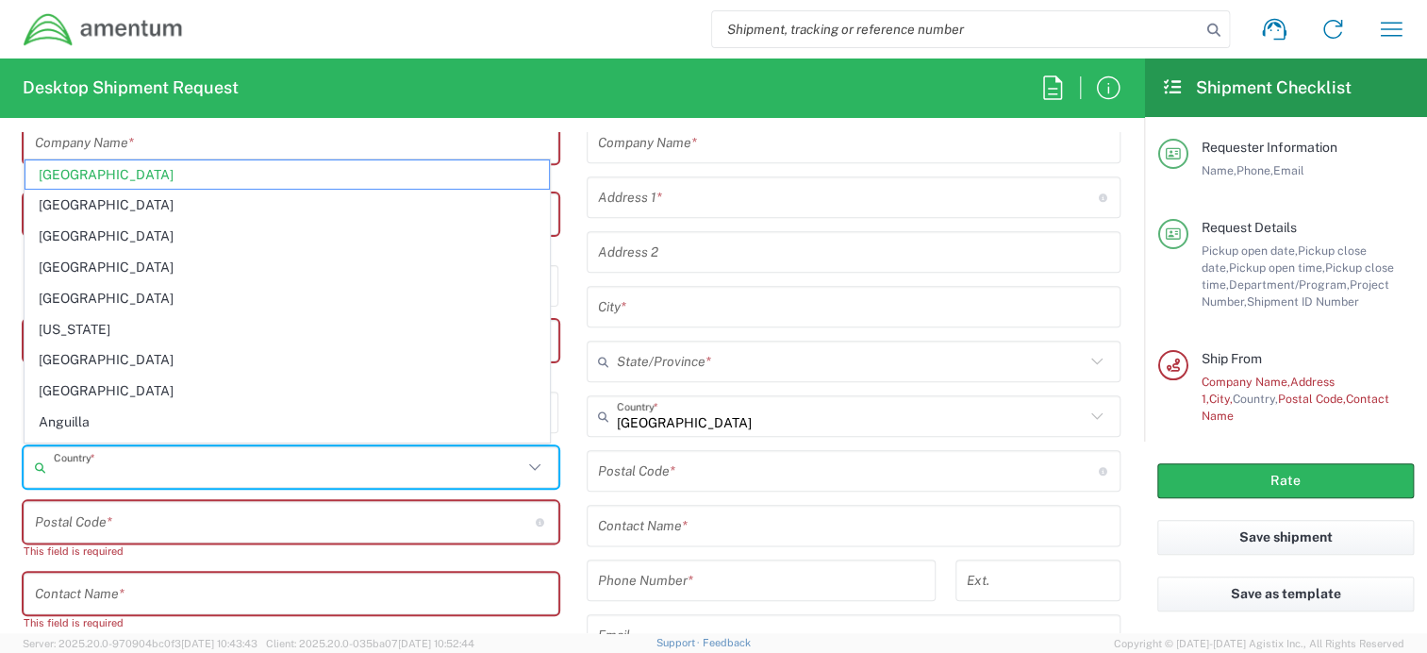
click at [132, 474] on input "text" at bounding box center [288, 467] width 469 height 33
click at [2, 473] on form "Requester Information [PERSON_NAME] Name * [PHONE_NUMBER] Phone * [PERSON_NAME]…" at bounding box center [572, 382] width 1144 height 501
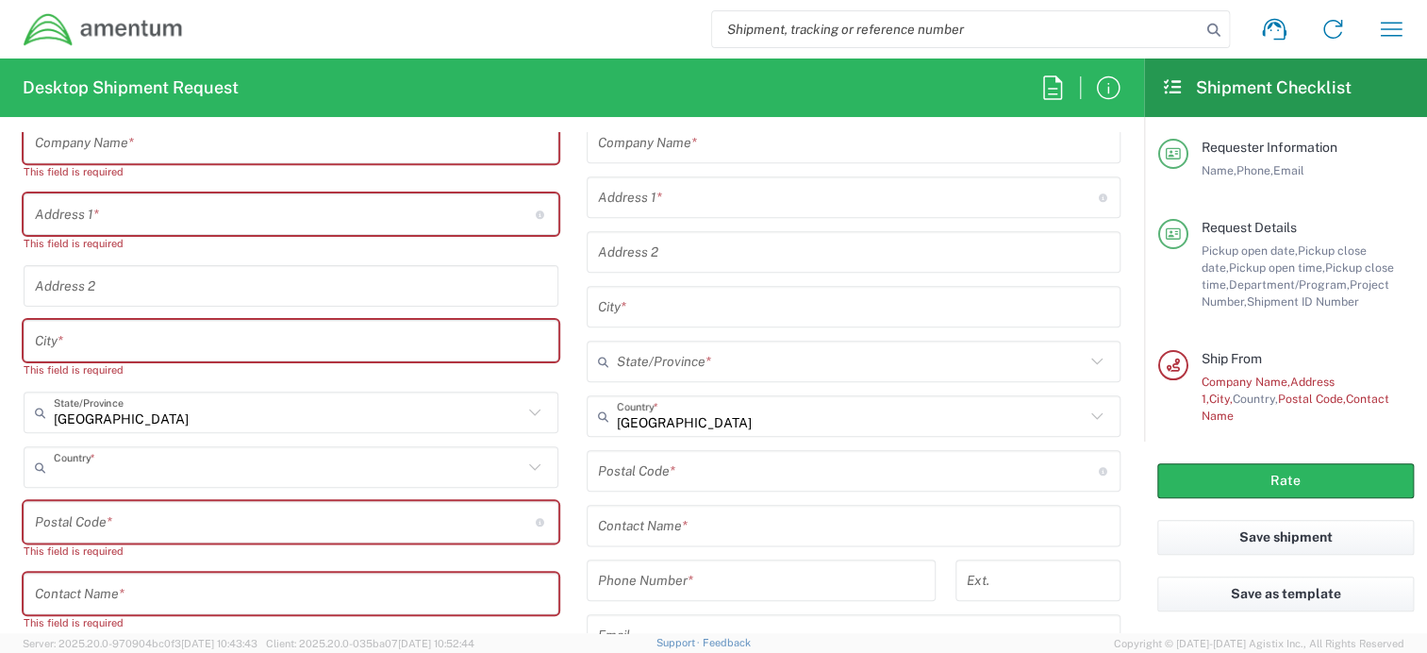
type input "[GEOGRAPHIC_DATA]"
click at [142, 415] on input "text" at bounding box center [288, 412] width 469 height 33
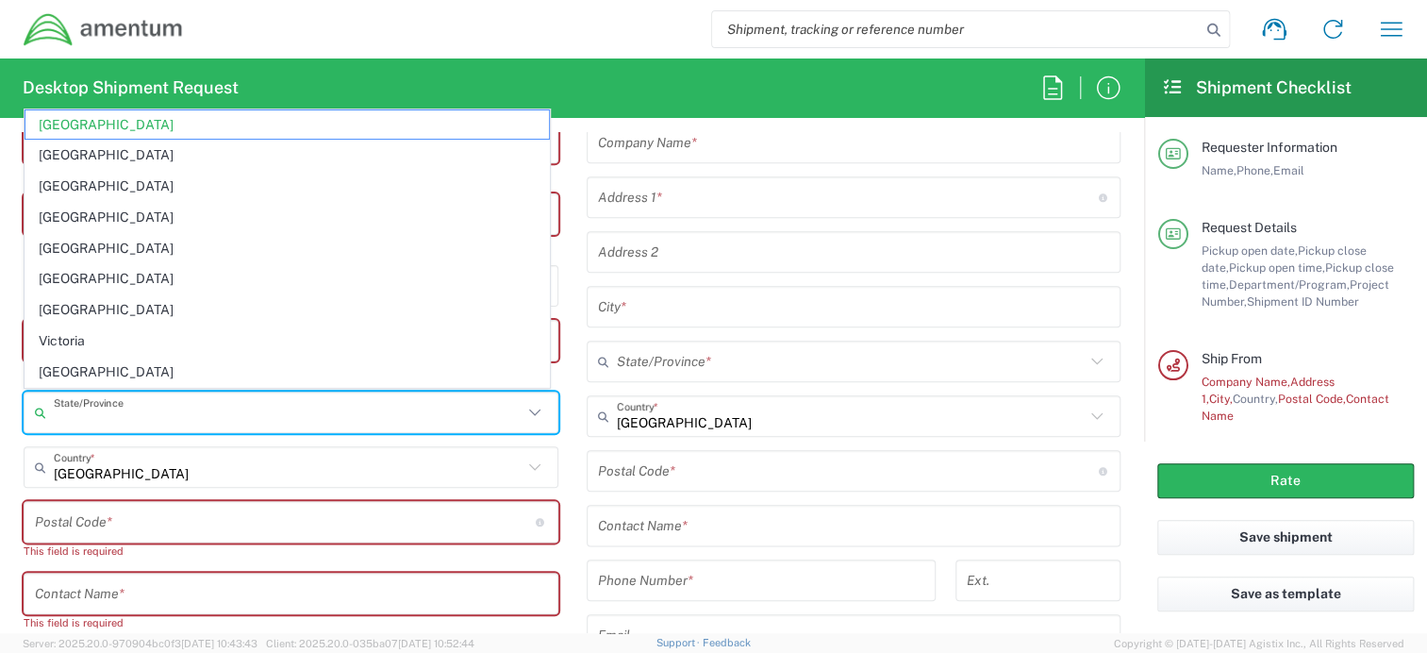
click at [142, 413] on input "text" at bounding box center [288, 412] width 469 height 33
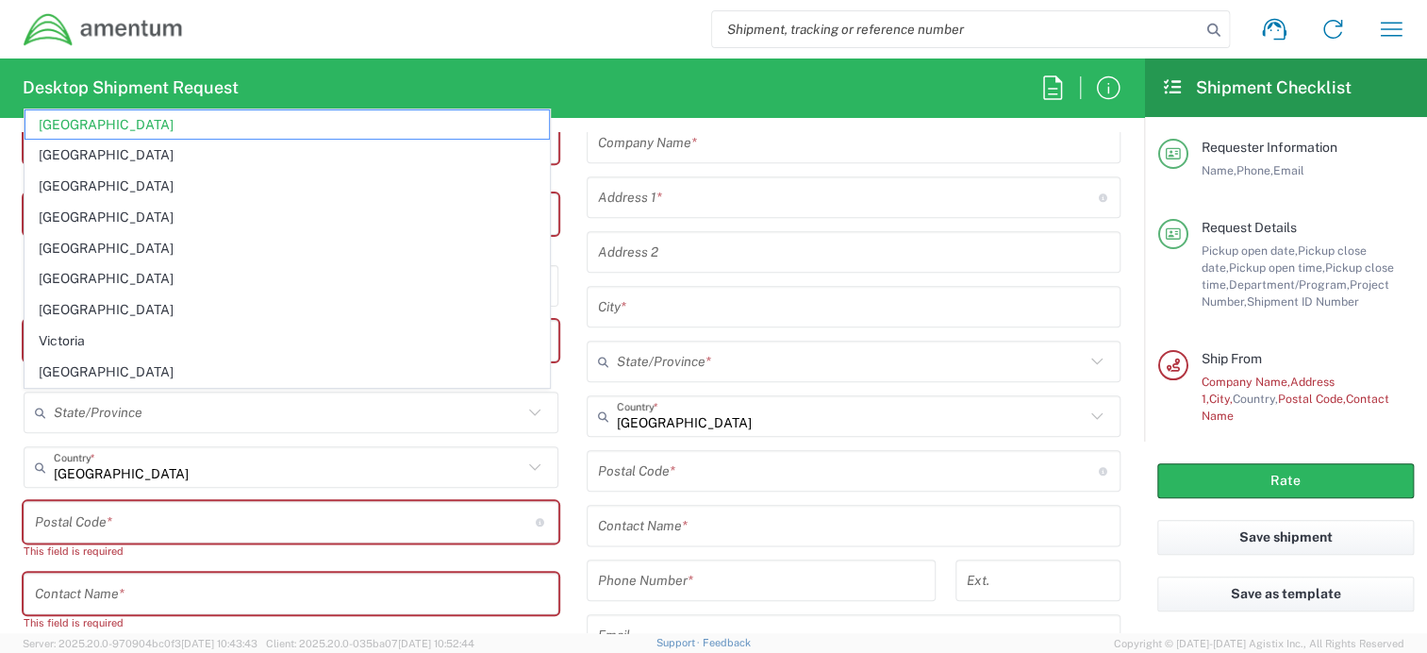
click at [10, 429] on main "Location [PHONE_NUMBER] [PHONE_NUMBER] [PHONE_NUMBER] [PHONE_NUMBER] [PHONE_NUM…" at bounding box center [290, 461] width 563 height 789
type input "[GEOGRAPHIC_DATA]"
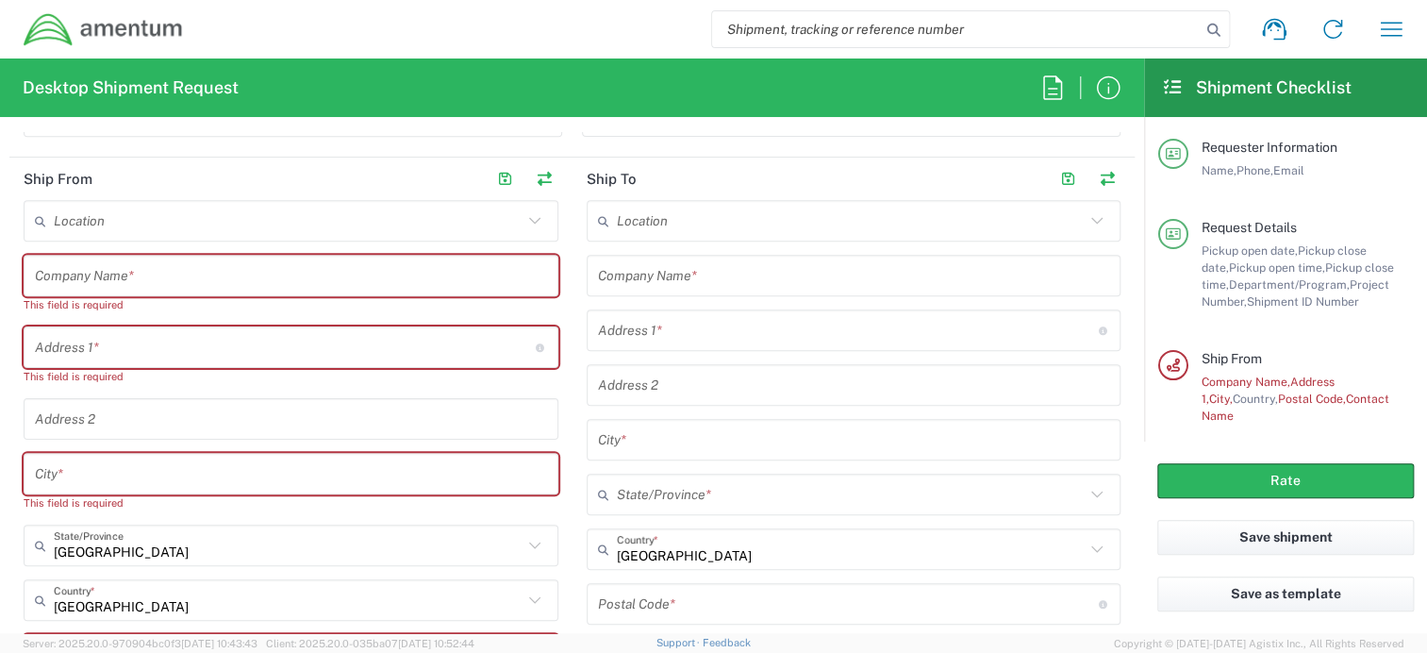
scroll to position [566, 0]
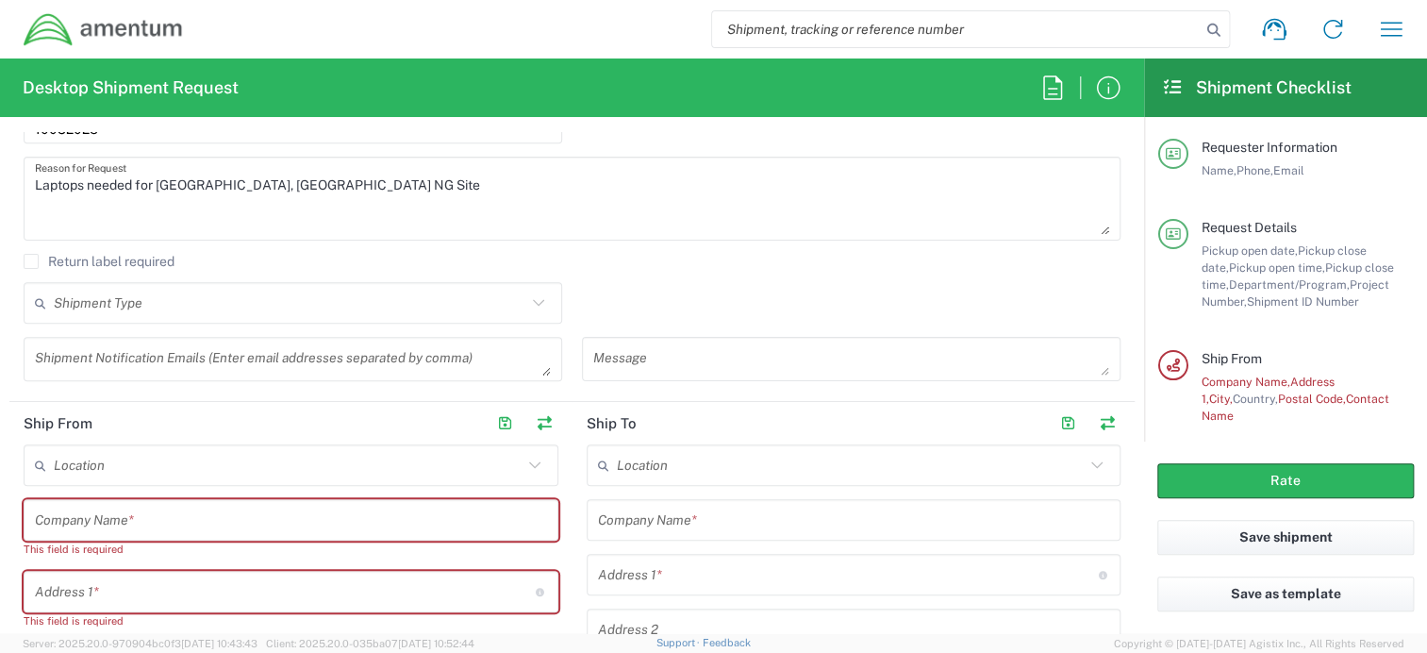
drag, startPoint x: 113, startPoint y: 519, endPoint x: 106, endPoint y: 510, distance: 11.4
click at [112, 519] on input "text" at bounding box center [291, 520] width 512 height 33
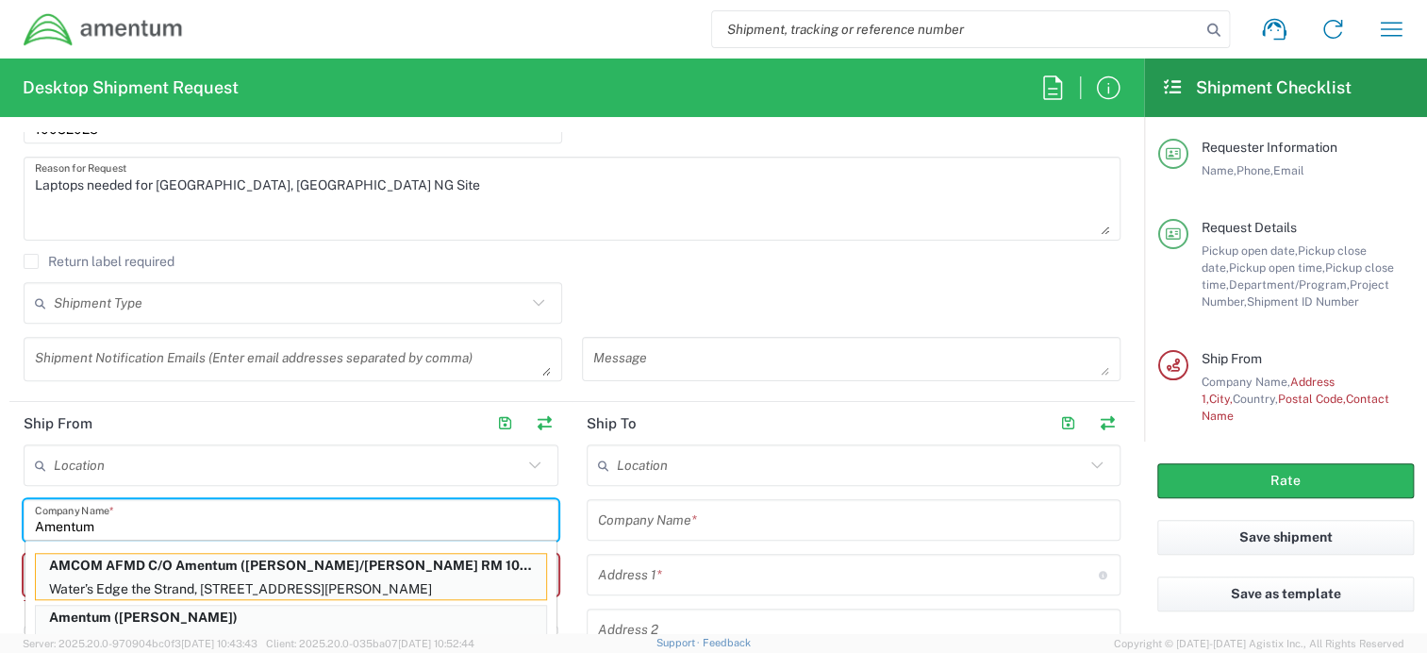
type input "Amentum"
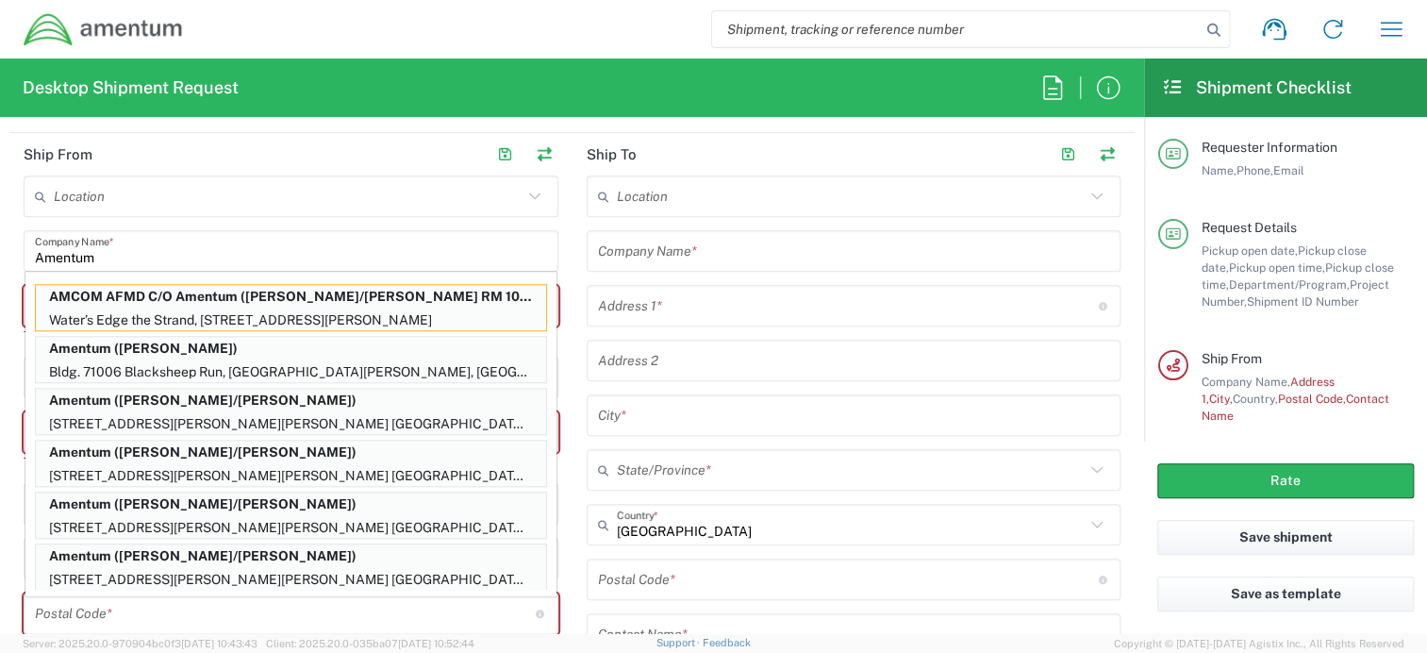
scroll to position [849, 0]
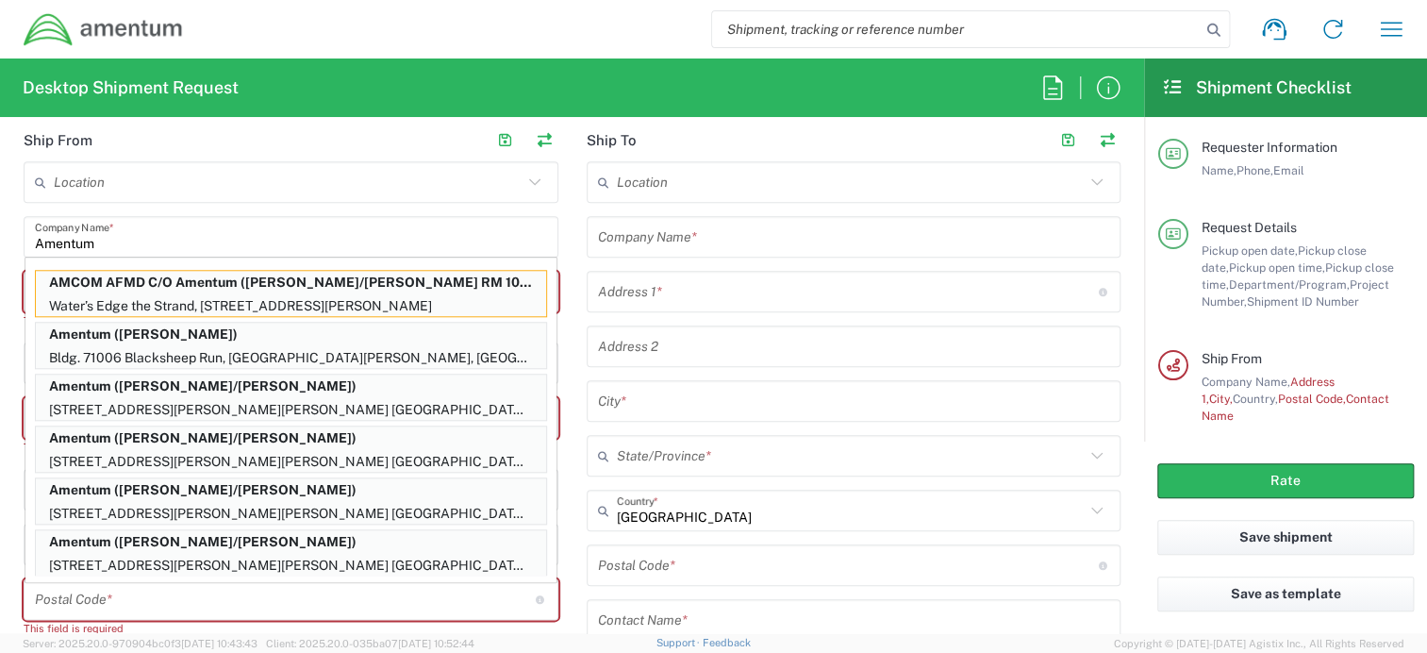
click at [4, 441] on form "Requester Information [PERSON_NAME] Name * [PHONE_NUMBER] Phone * [PERSON_NAME]…" at bounding box center [572, 382] width 1144 height 501
click at [448, 235] on input "Amentum" at bounding box center [291, 237] width 512 height 33
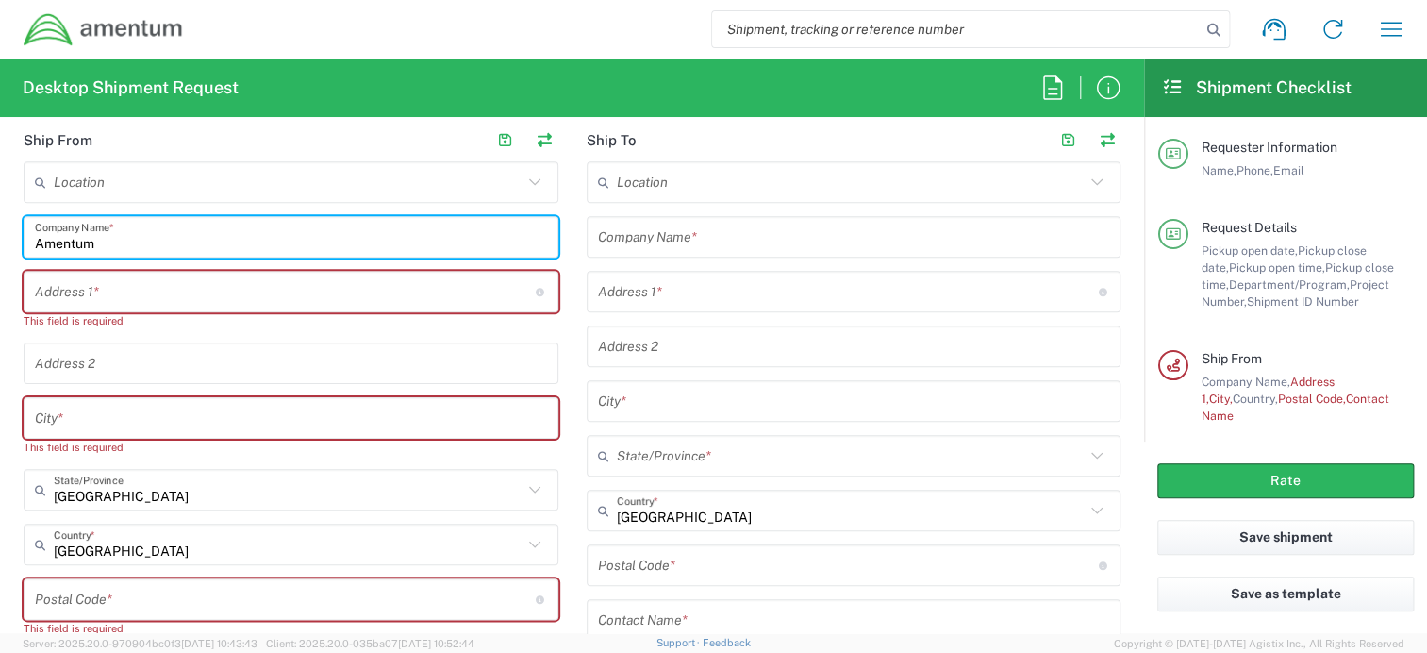
click at [328, 300] on input "text" at bounding box center [285, 291] width 501 height 33
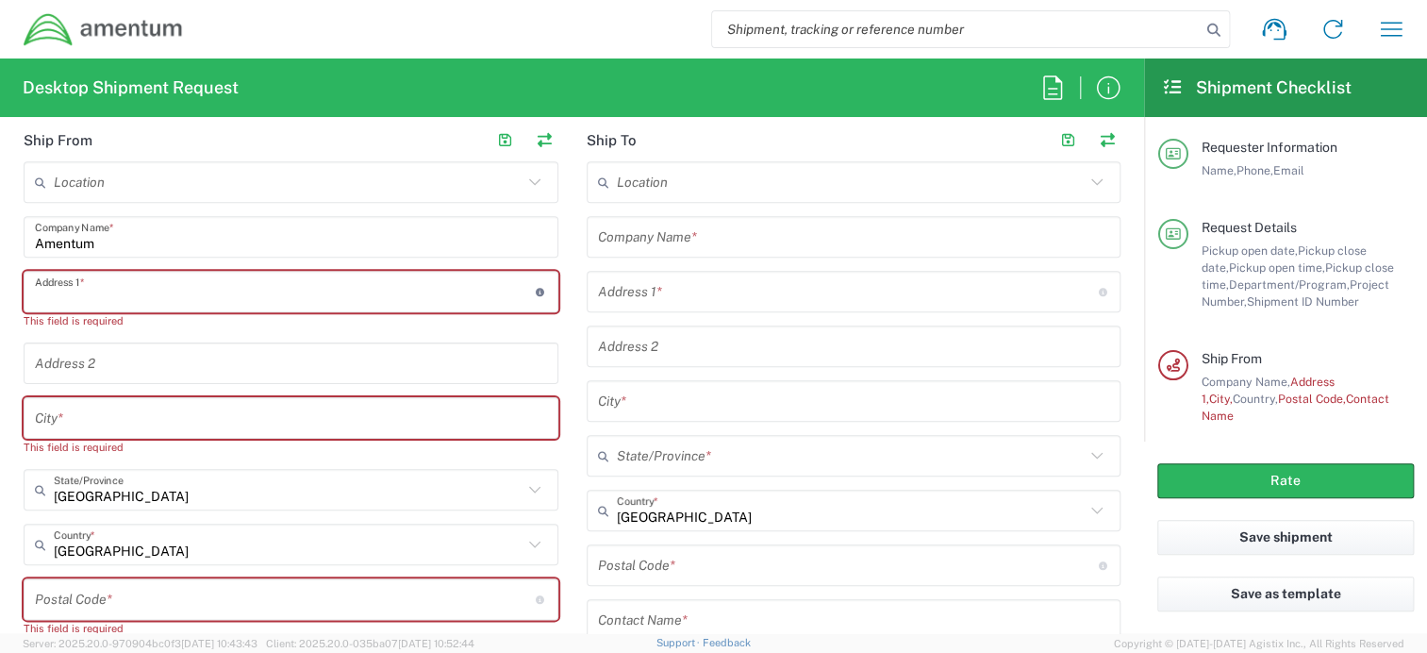
paste input "[STREET_ADDRESS]"
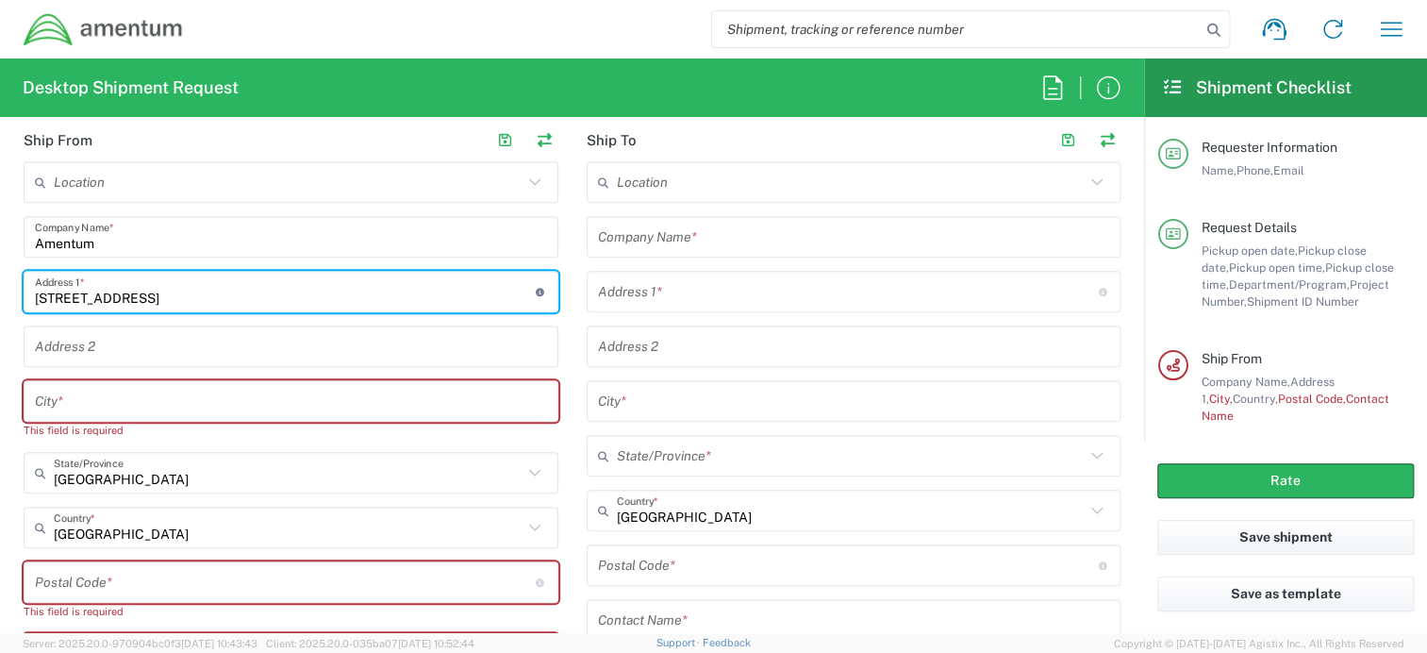
type input "[STREET_ADDRESS]"
click at [161, 399] on input "text" at bounding box center [291, 401] width 512 height 33
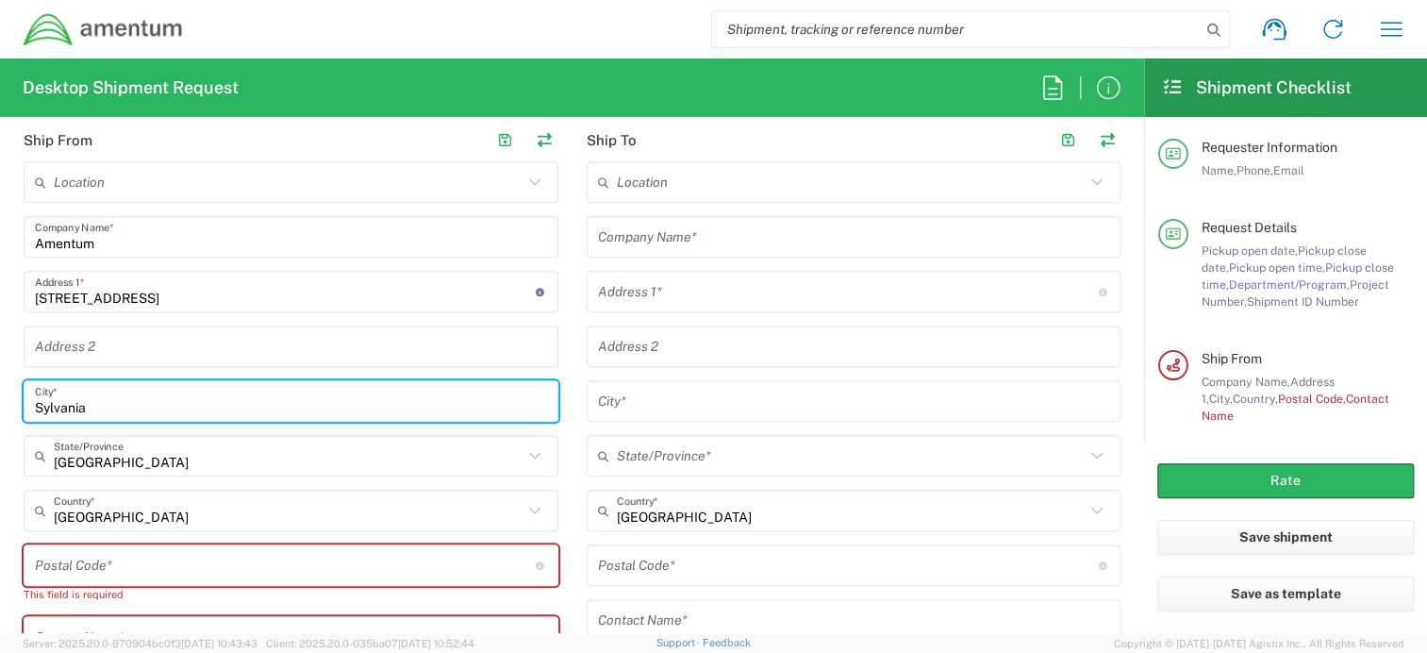
type input "Sylvania"
click at [92, 462] on input "text" at bounding box center [288, 456] width 469 height 33
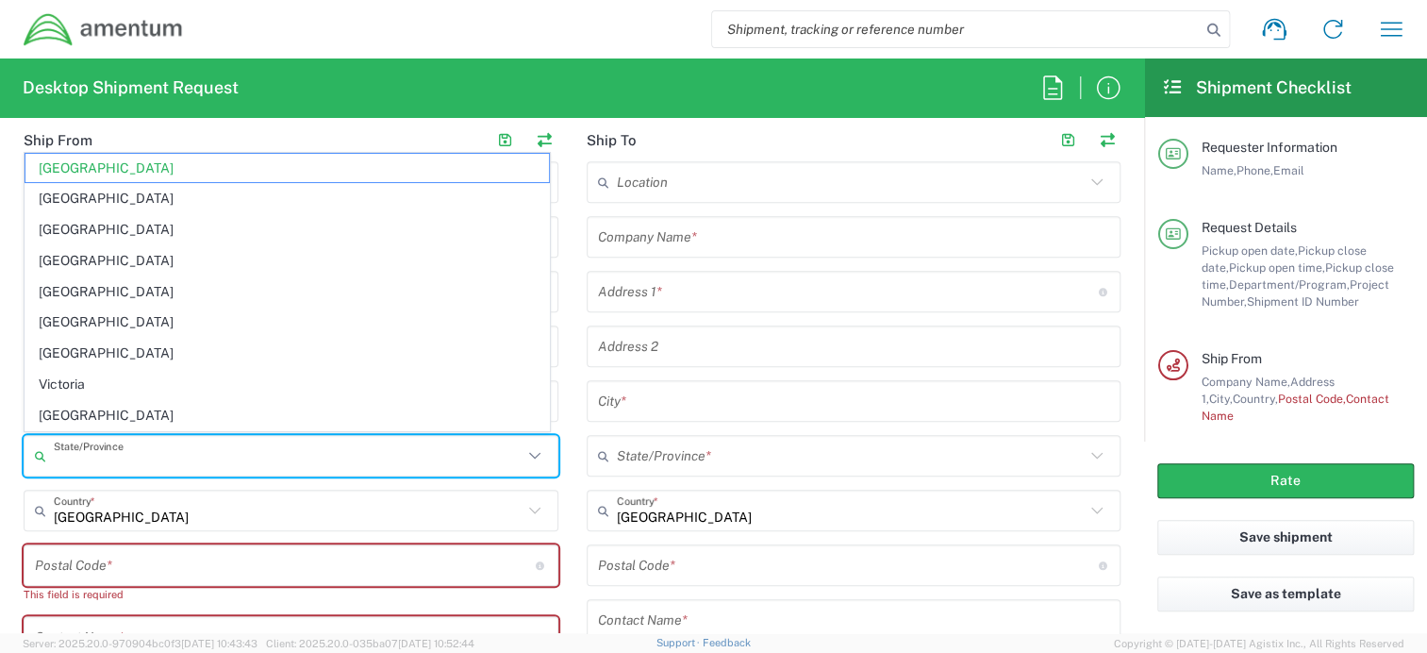
click at [11, 426] on main "Location [PHONE_NUMBER] [PHONE_NUMBER] [PHONE_NUMBER] [PHONE_NUMBER] [PHONE_NUM…" at bounding box center [290, 530] width 563 height 738
type input "[GEOGRAPHIC_DATA]"
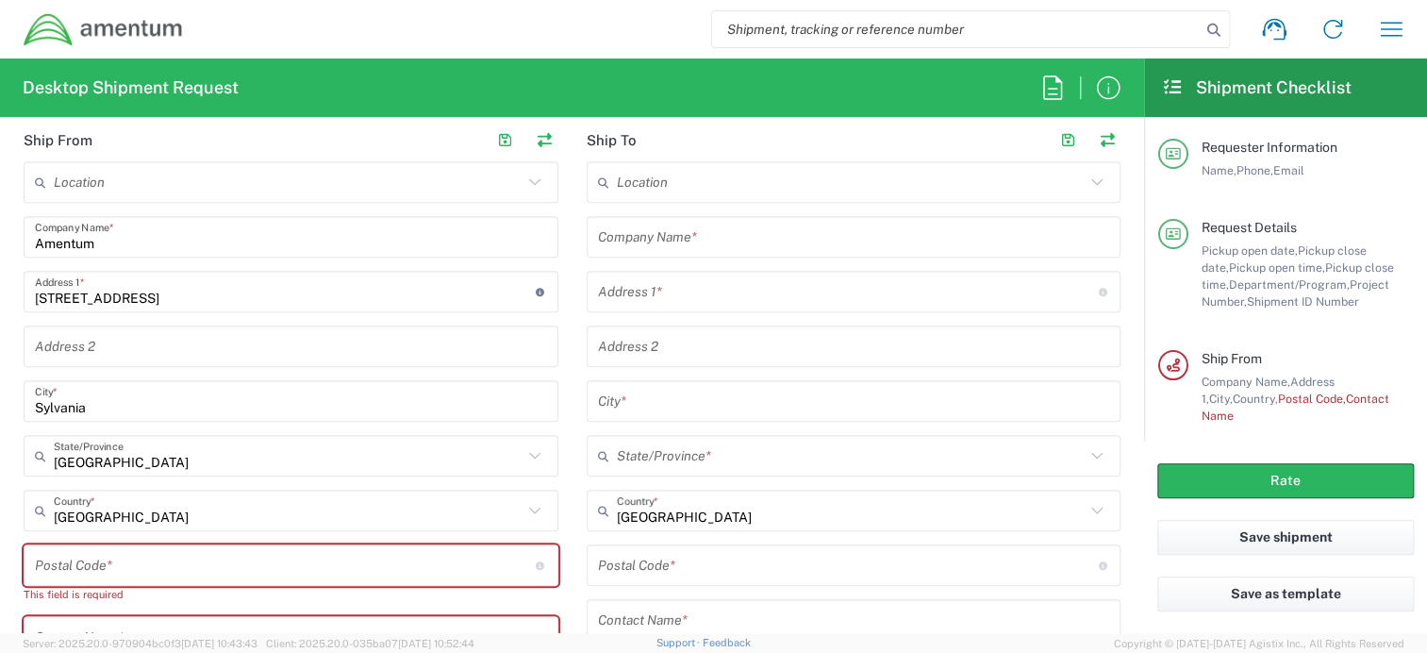
click at [530, 455] on icon at bounding box center [535, 455] width 25 height 25
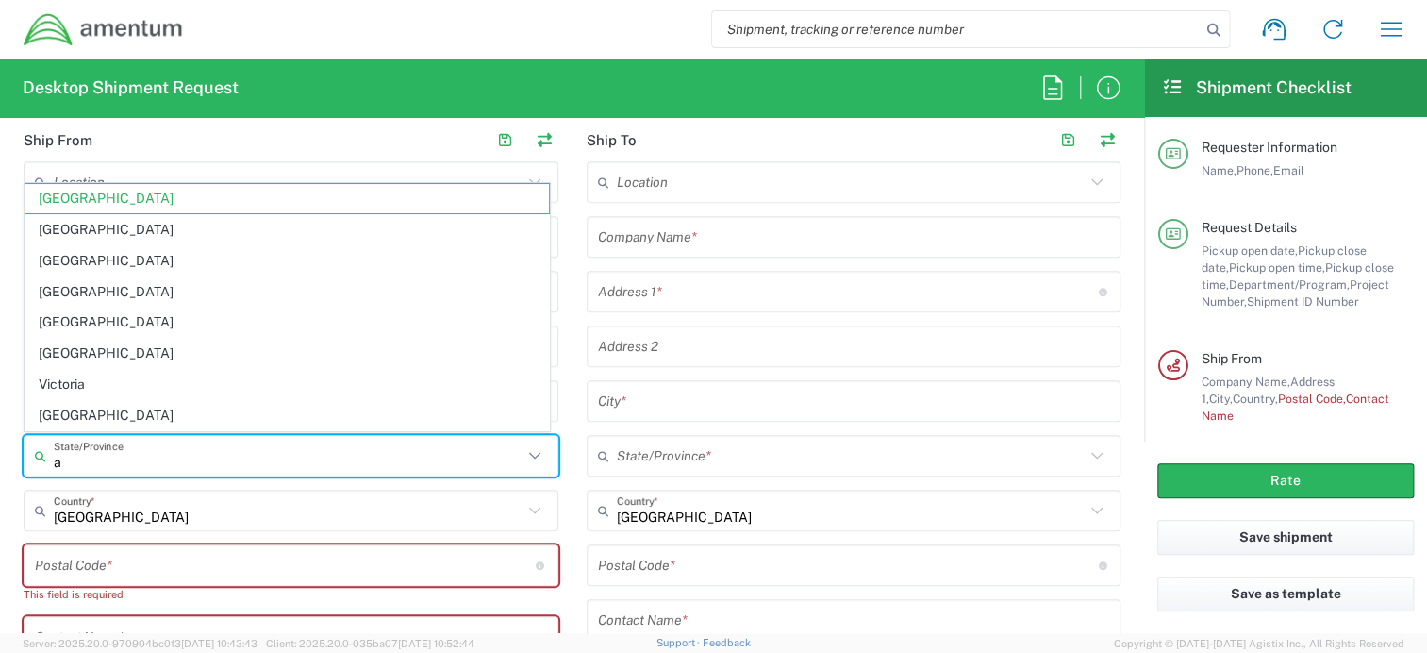
type input "al"
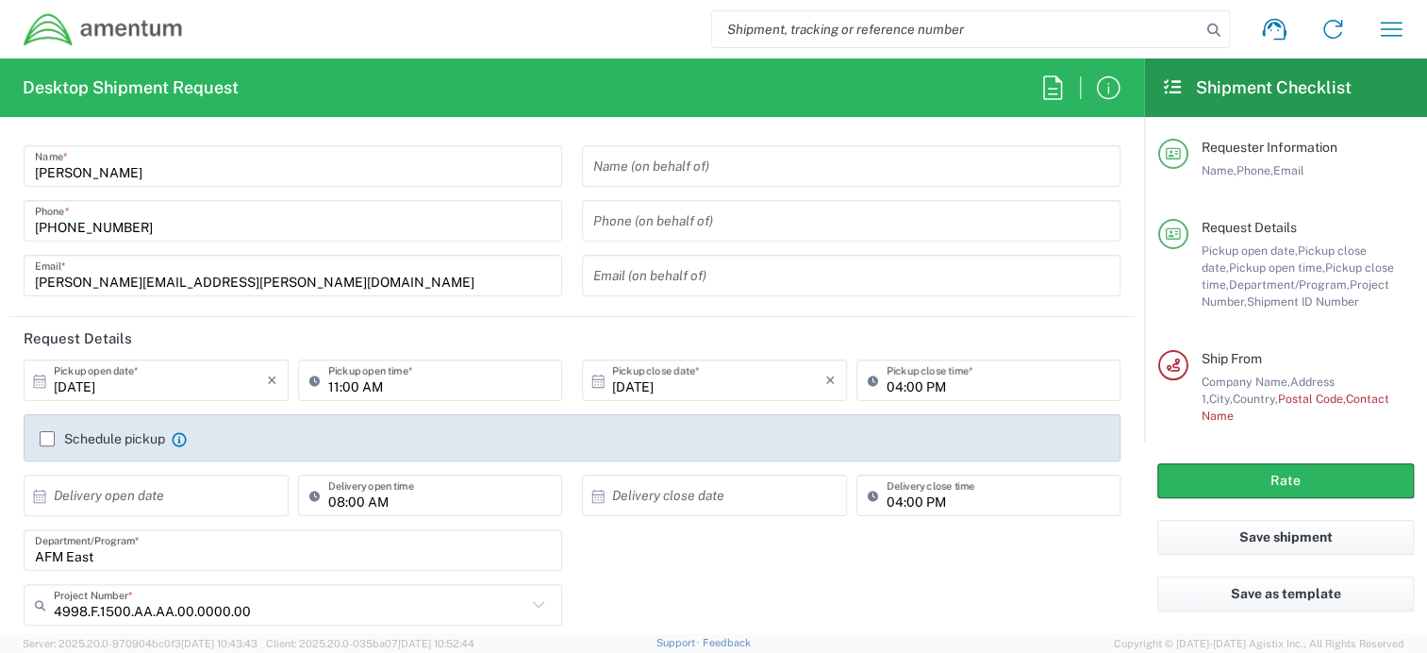
scroll to position [0, 0]
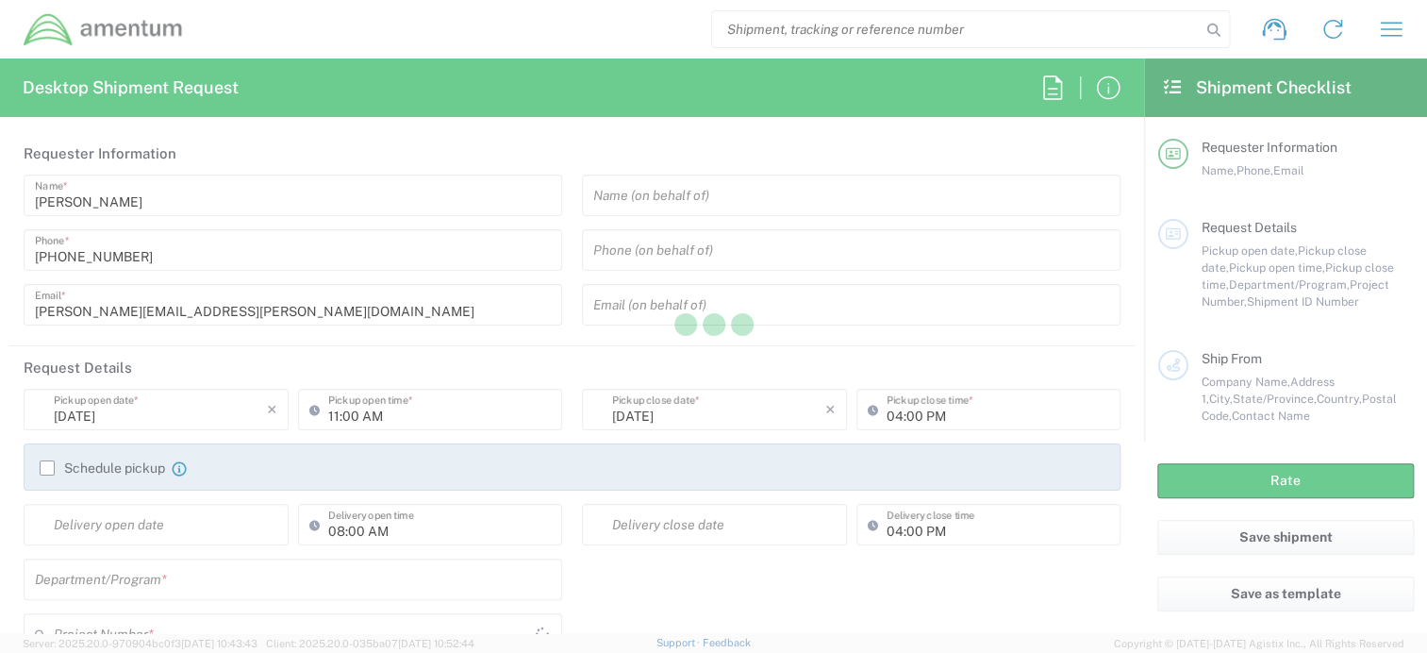
type input "[GEOGRAPHIC_DATA]"
type input "AFM-E"
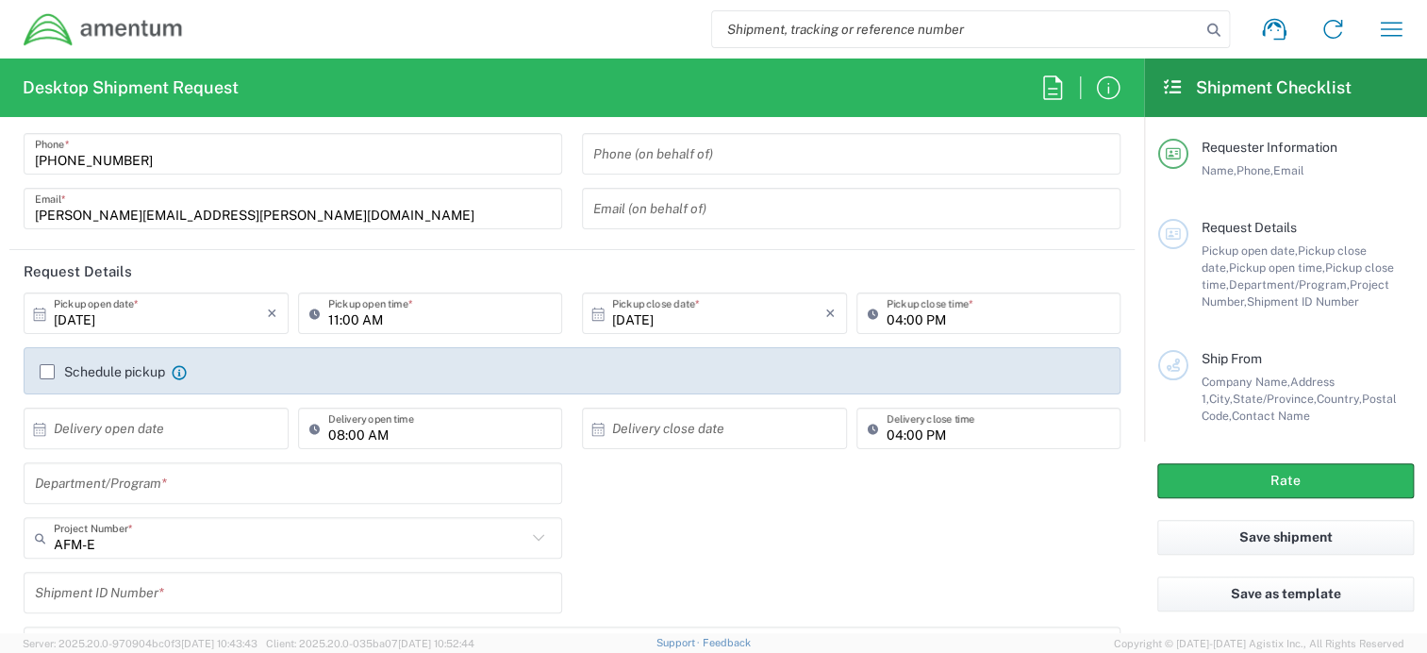
scroll to position [94, 0]
click at [108, 488] on input "text" at bounding box center [293, 485] width 516 height 33
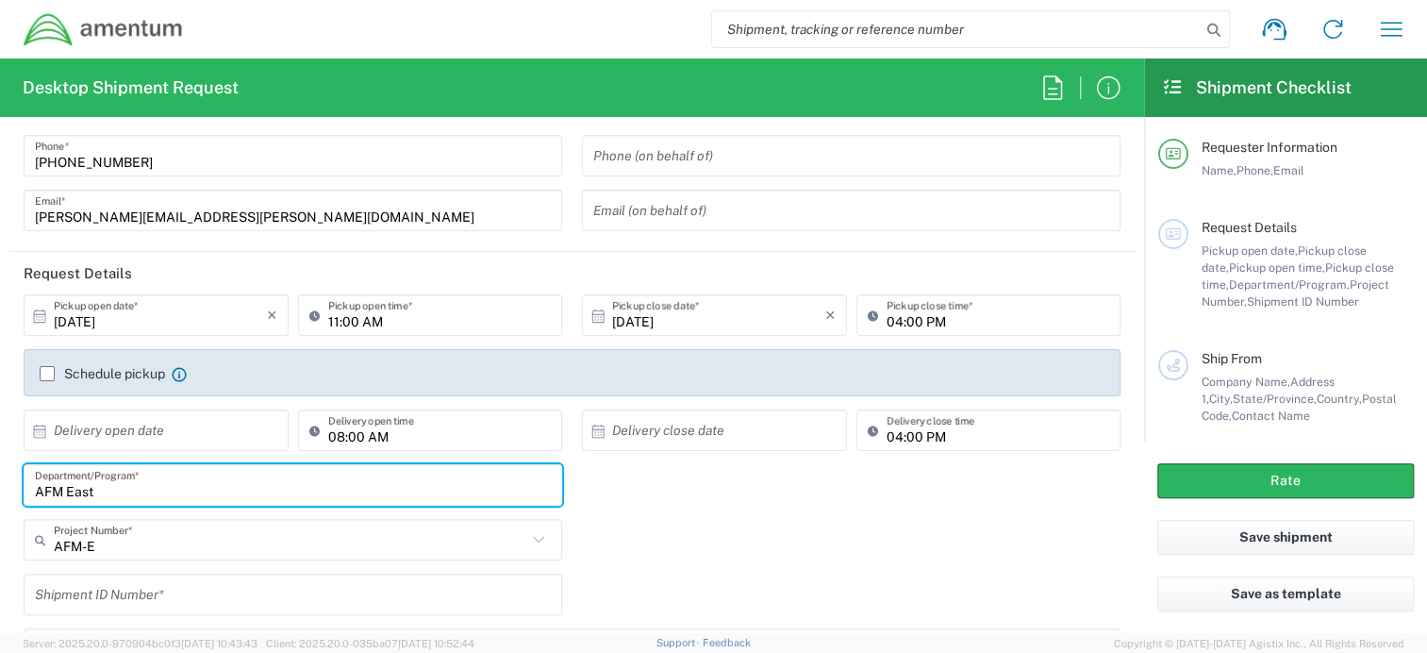
type input "AFM East"
click at [111, 542] on input "text" at bounding box center [290, 540] width 473 height 33
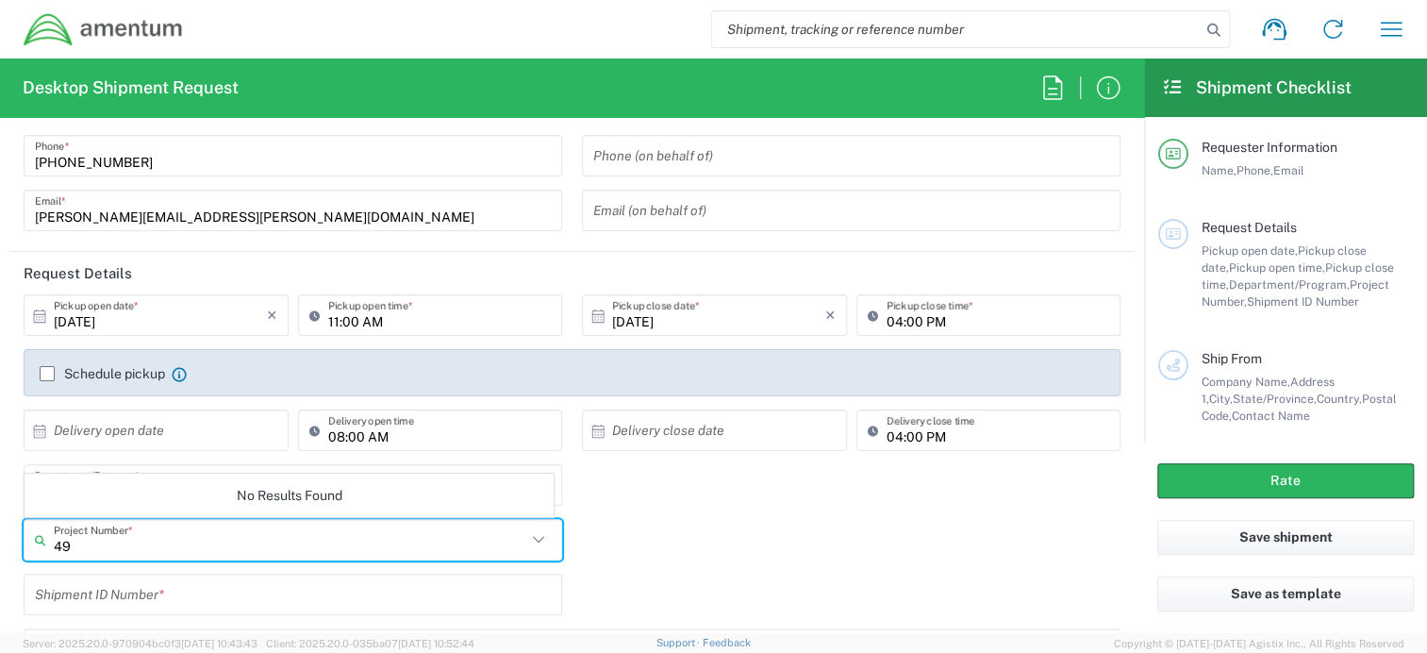
type input "4"
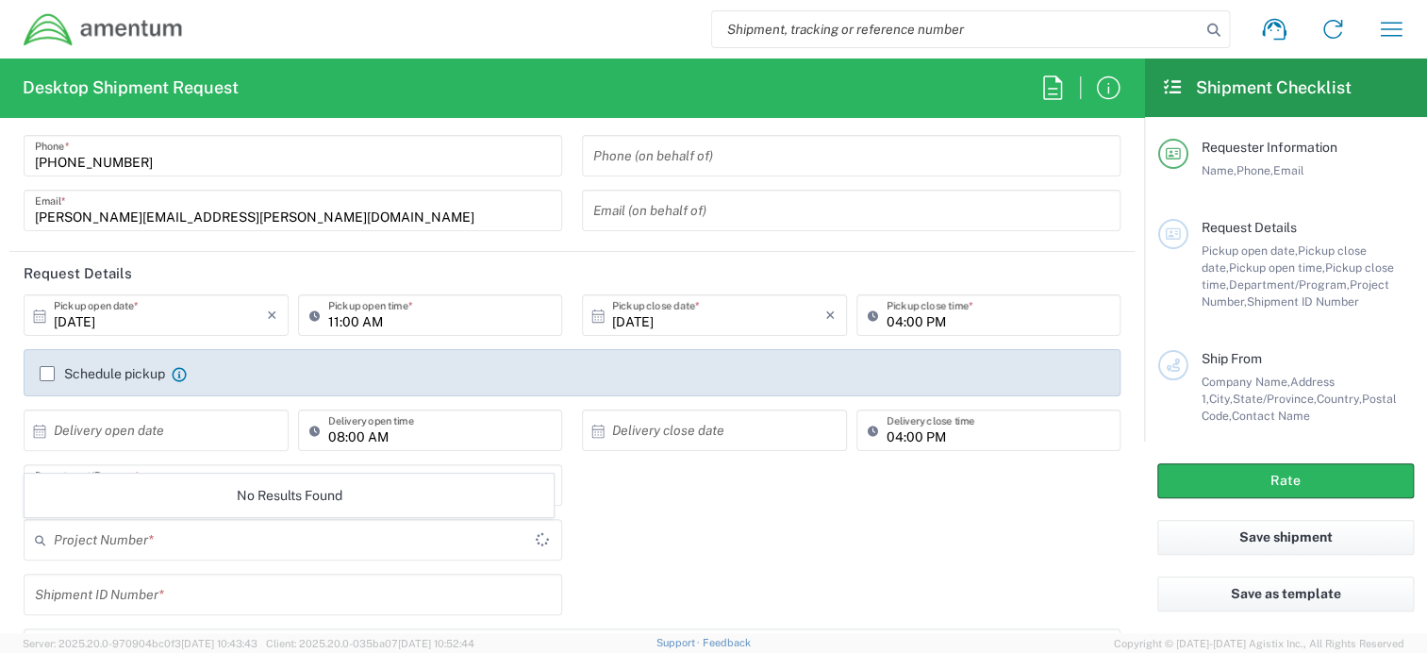
click at [838, 577] on div "Shipment ID Number *" at bounding box center [572, 601] width 1117 height 55
type input "AFM-E"
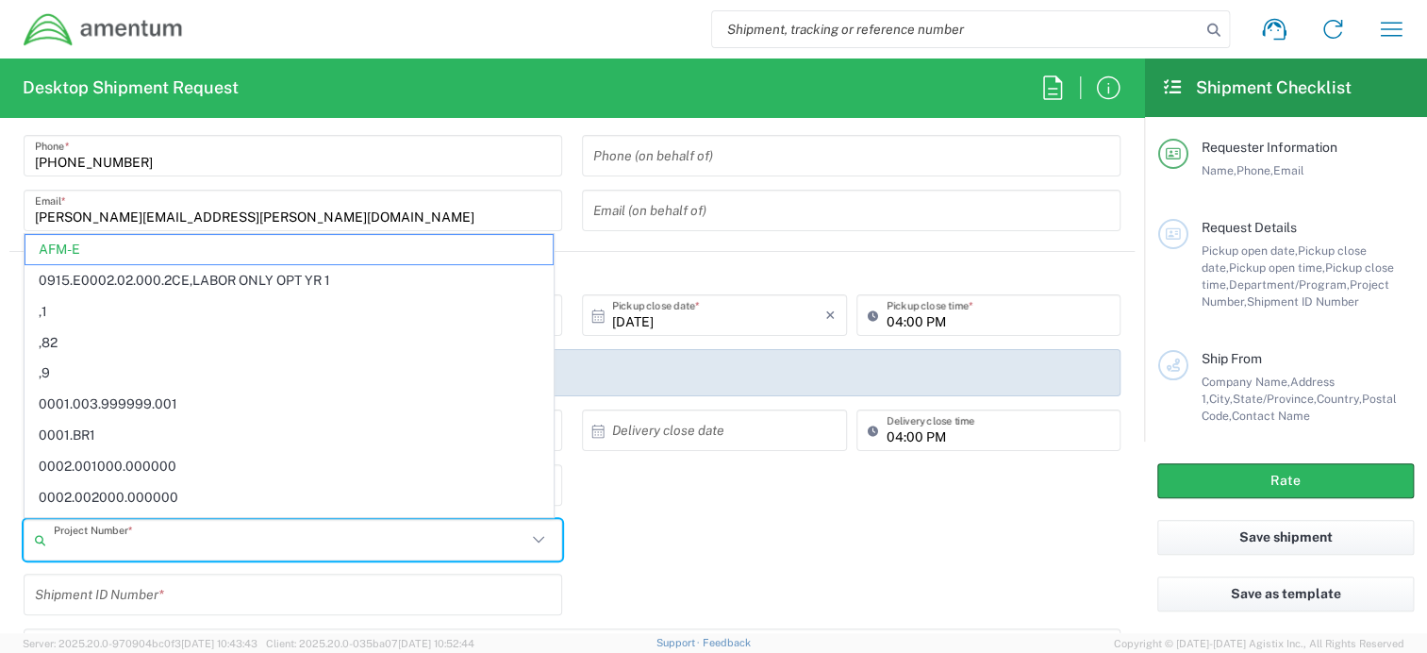
click at [223, 541] on input "text" at bounding box center [290, 540] width 473 height 33
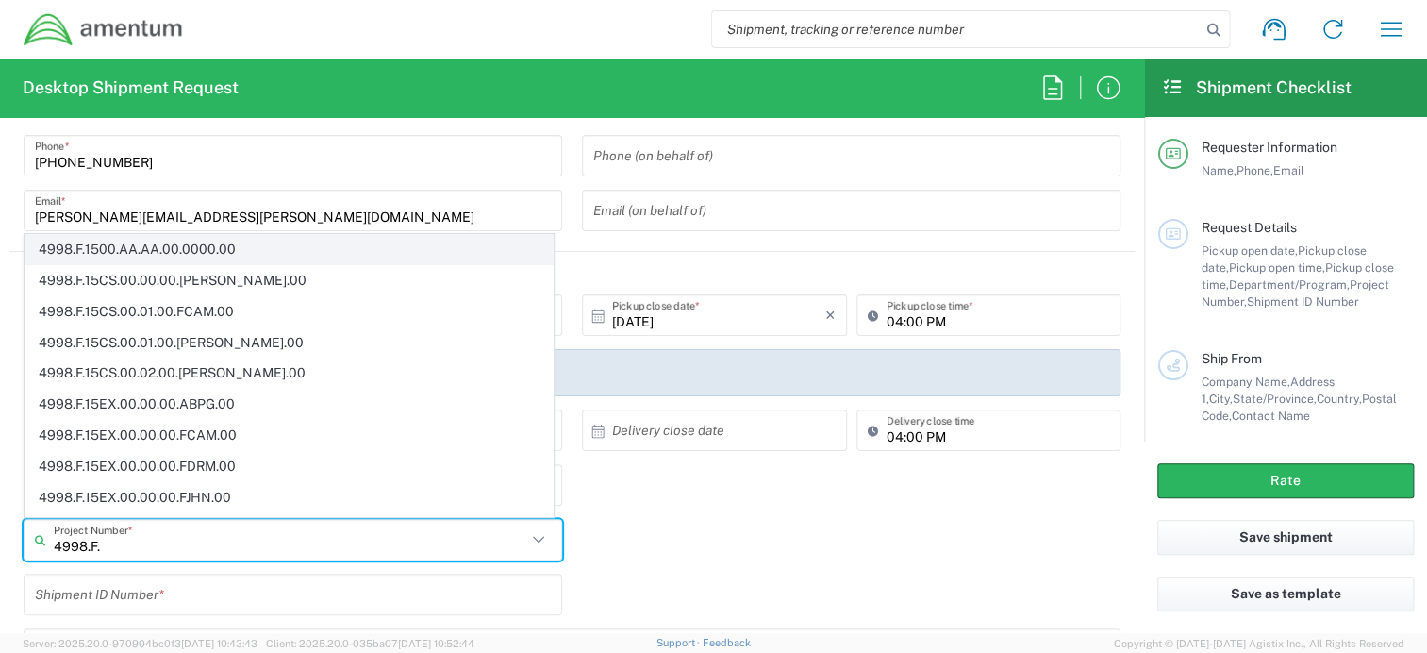
click at [161, 248] on span "4998.F.1500.AA.AA.00.0000.00" at bounding box center [288, 249] width 527 height 29
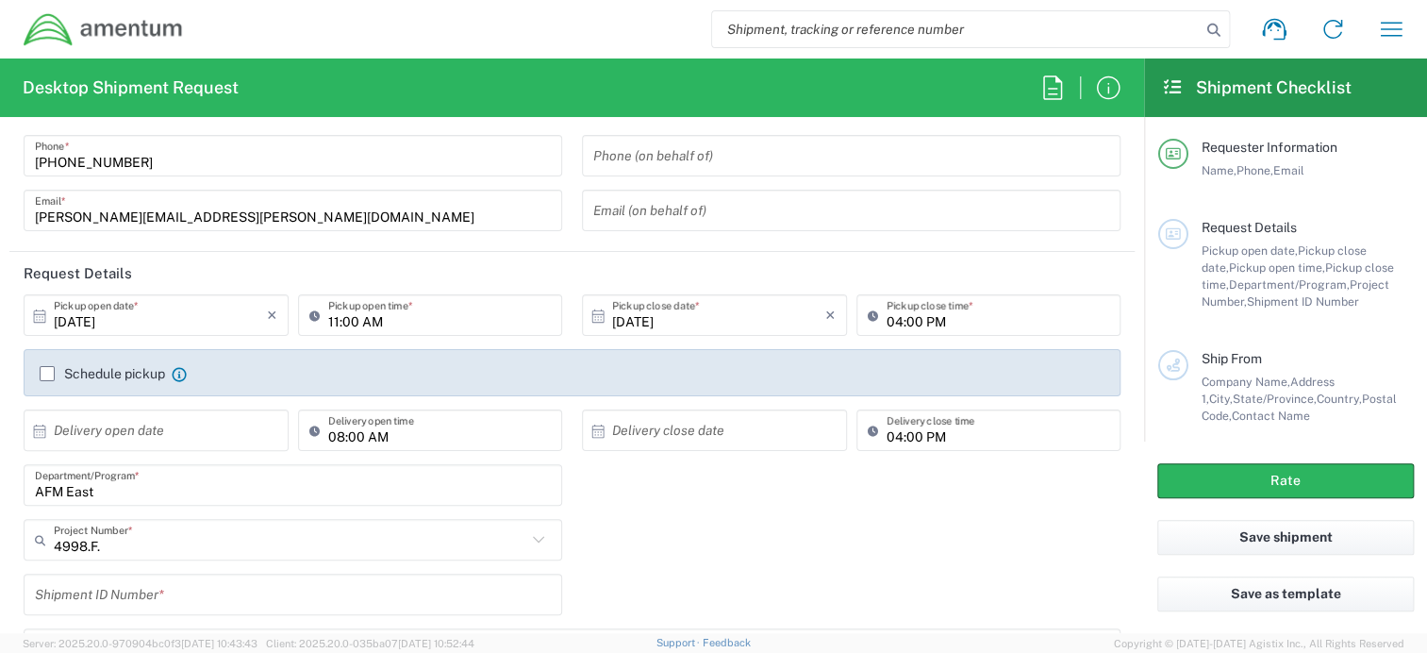
type input "4998.F.1500.AA.AA.00.0000.00"
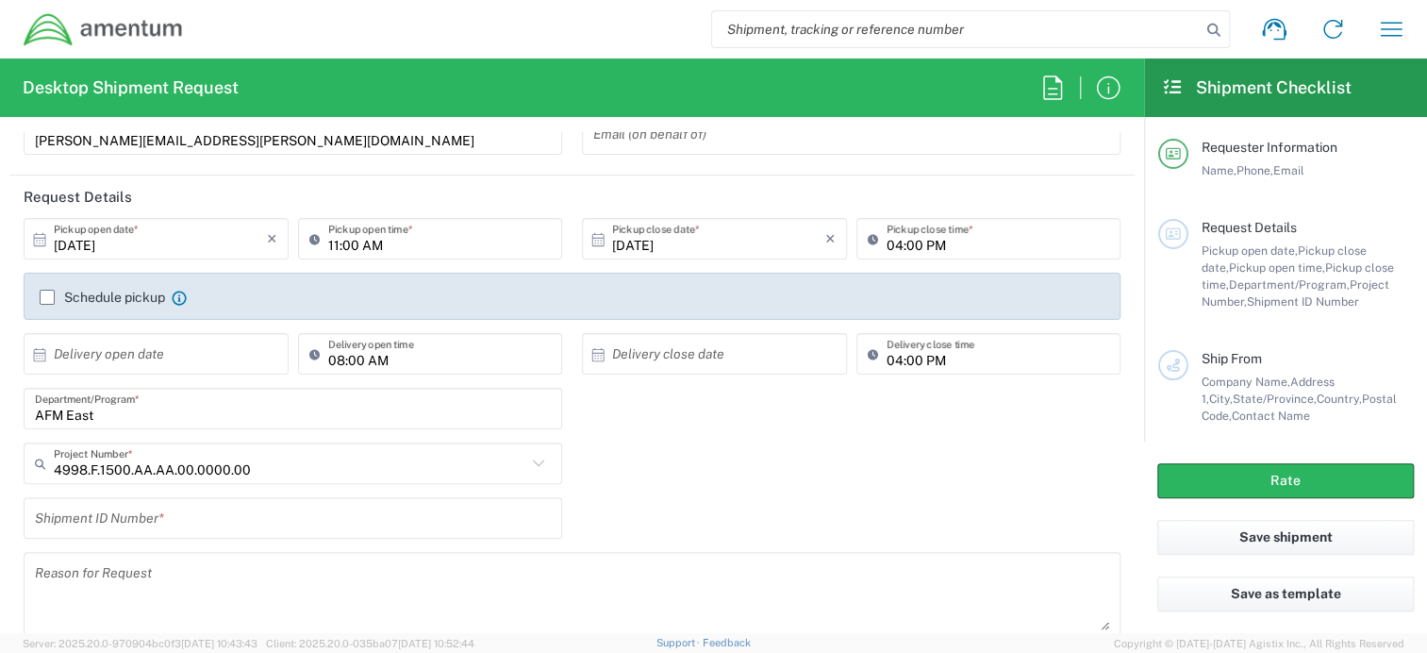
scroll to position [283, 0]
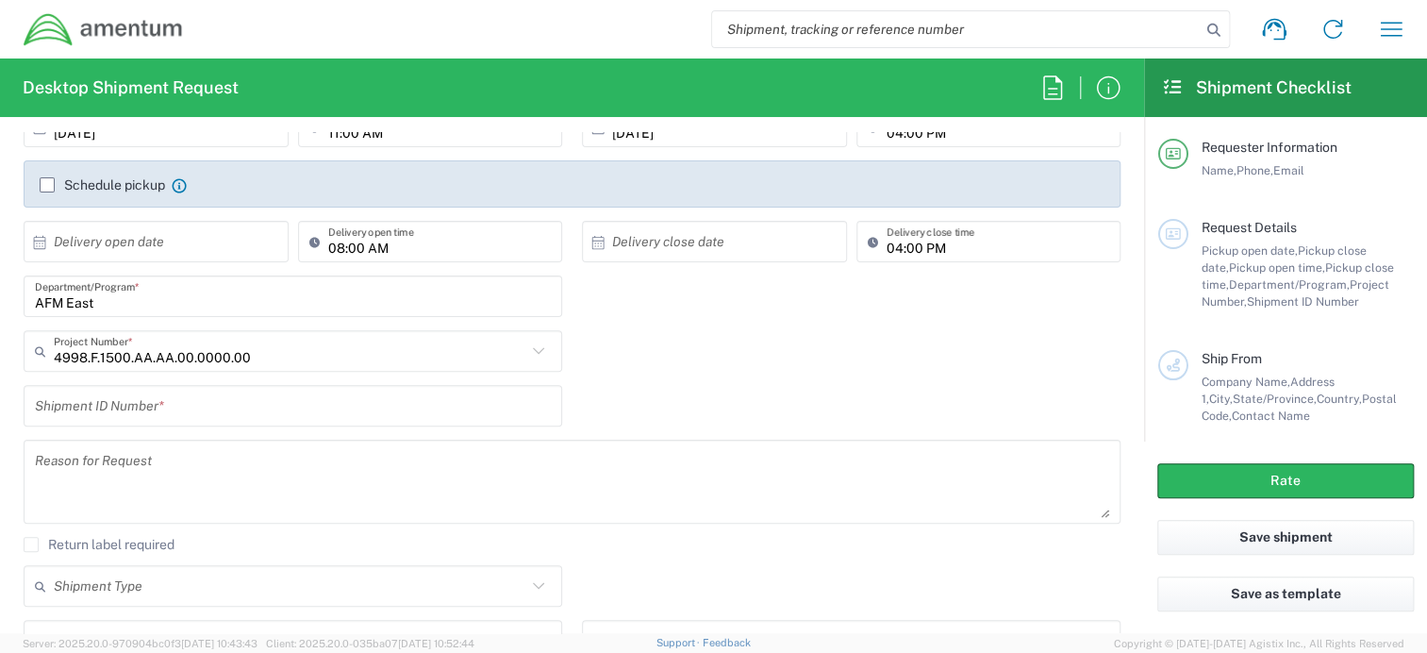
click at [202, 418] on input "text" at bounding box center [293, 406] width 516 height 33
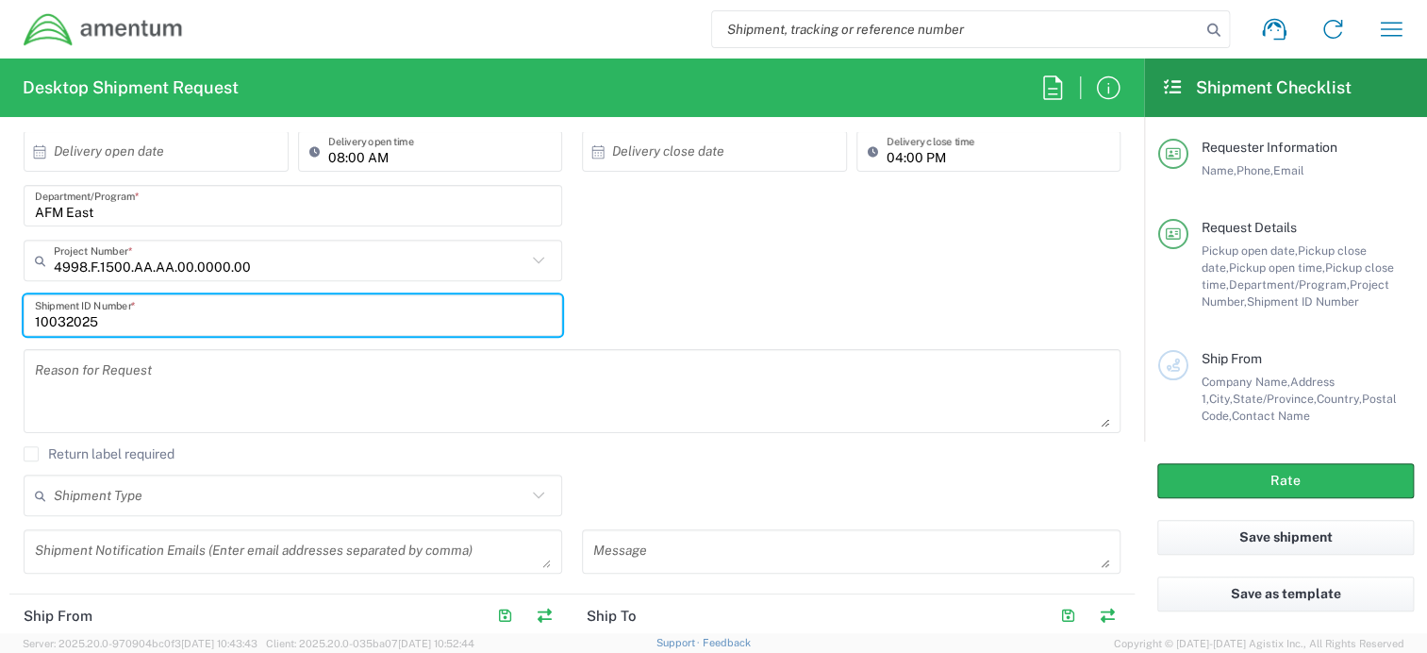
scroll to position [566, 0]
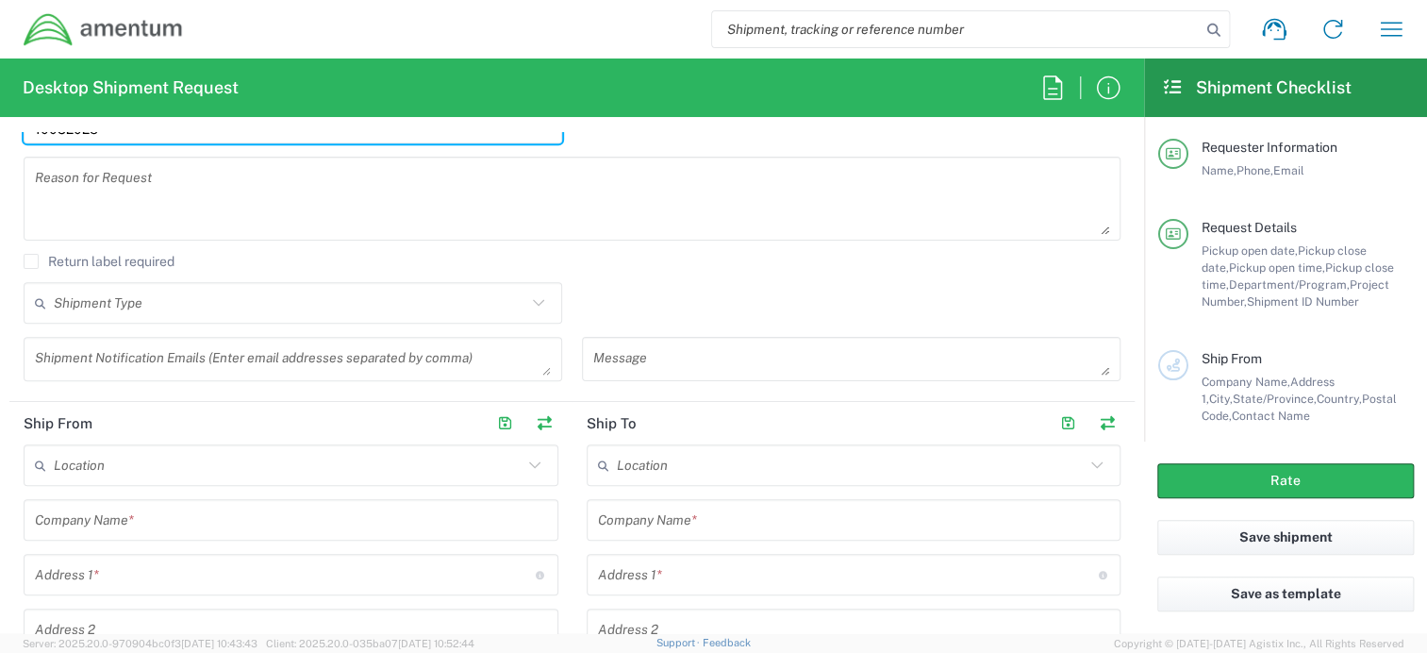
type input "10032025"
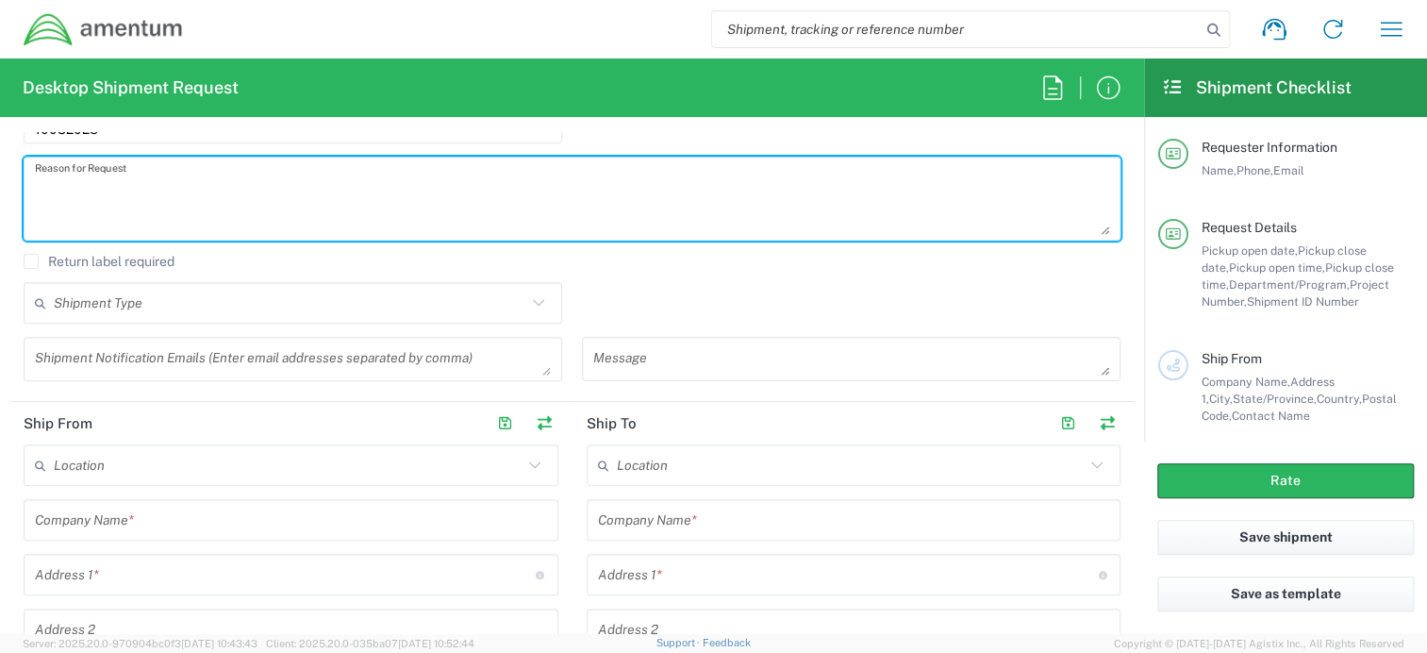
click at [166, 184] on textarea at bounding box center [572, 198] width 1075 height 73
type textarea "Laptops needed for [GEOGRAPHIC_DATA], [GEOGRAPHIC_DATA] NG Site"
click at [275, 320] on div "Shipment Type" at bounding box center [293, 303] width 539 height 42
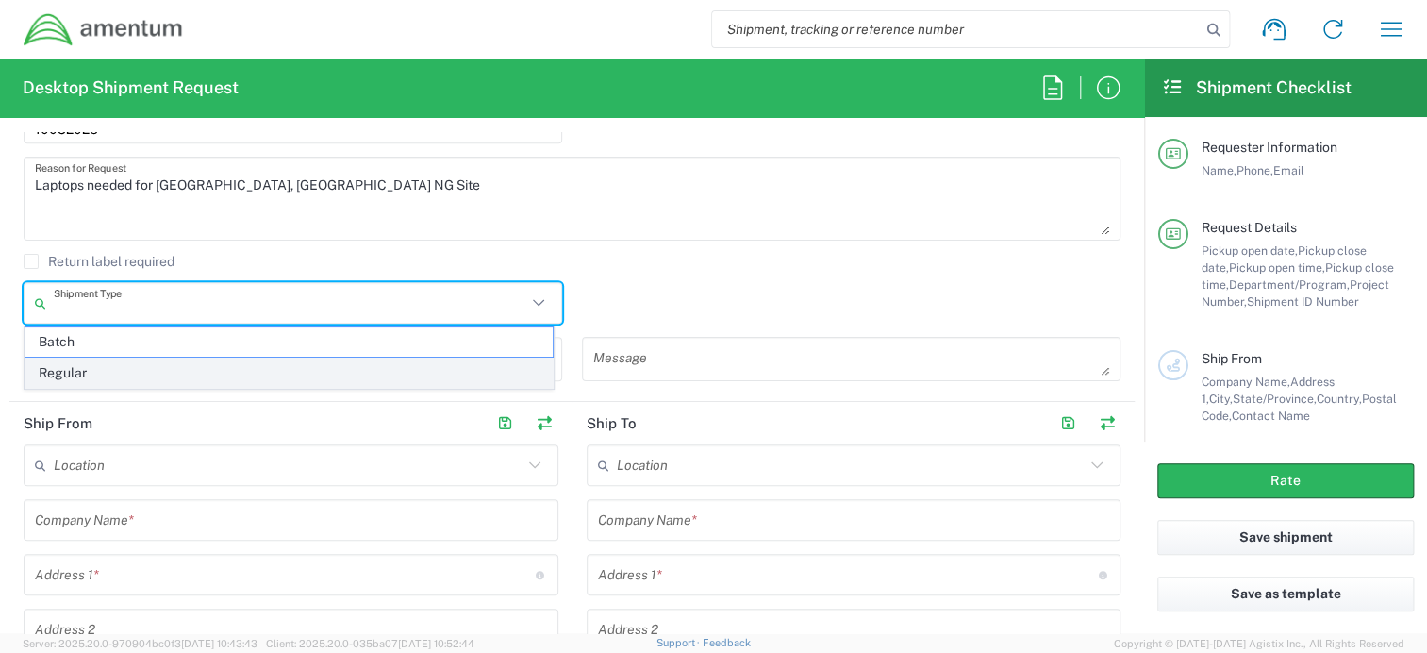
click at [247, 369] on span "Regular" at bounding box center [288, 372] width 527 height 29
type input "Regular"
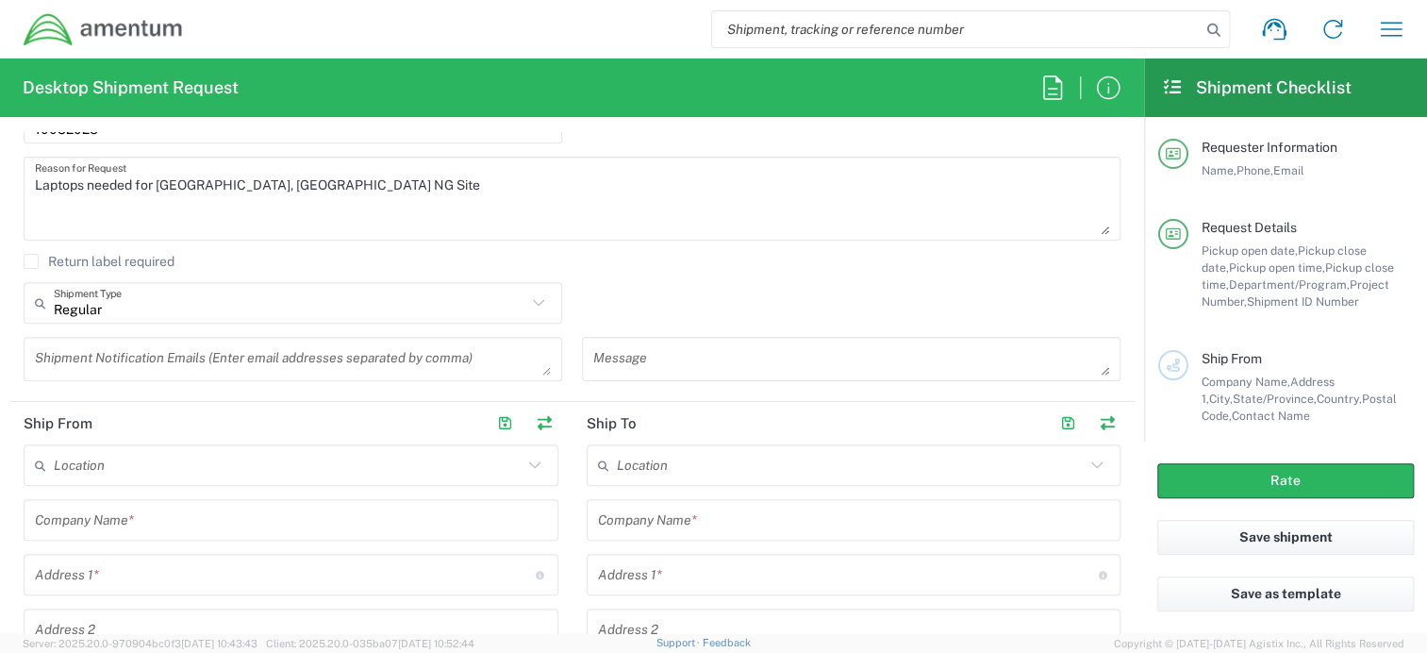
scroll to position [660, 0]
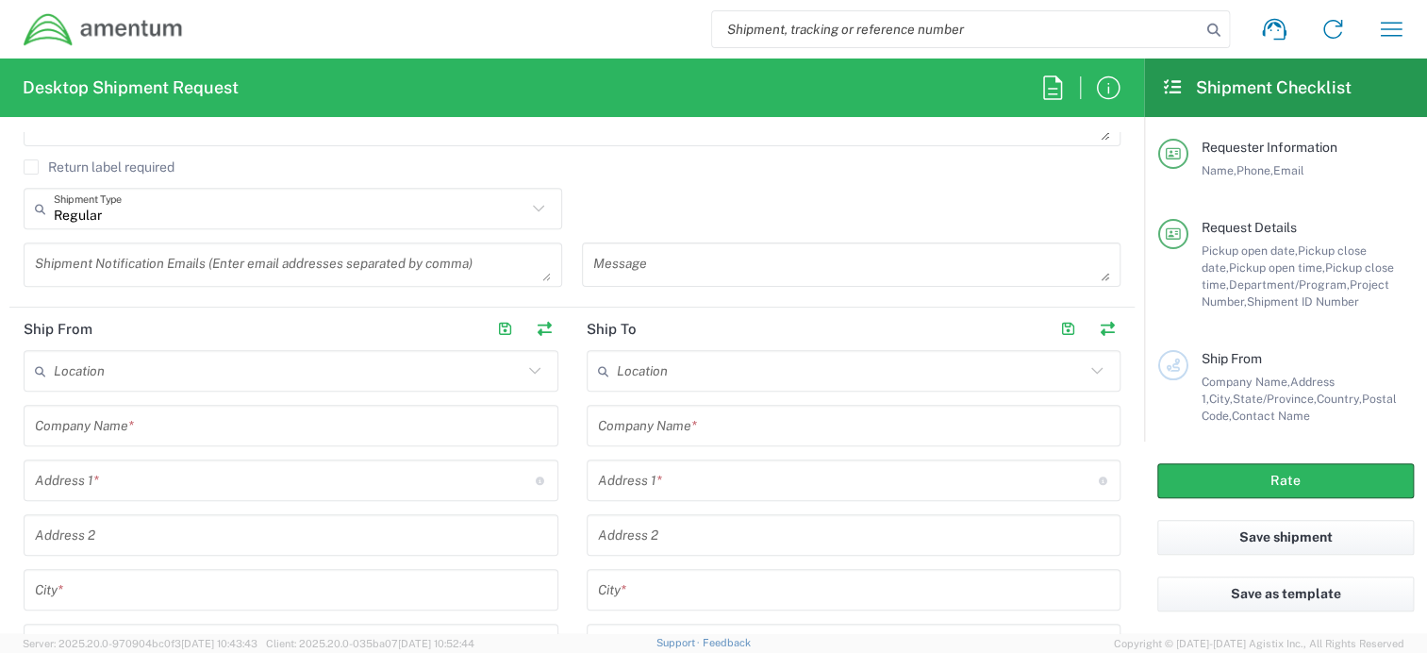
click at [177, 430] on input "text" at bounding box center [291, 425] width 512 height 33
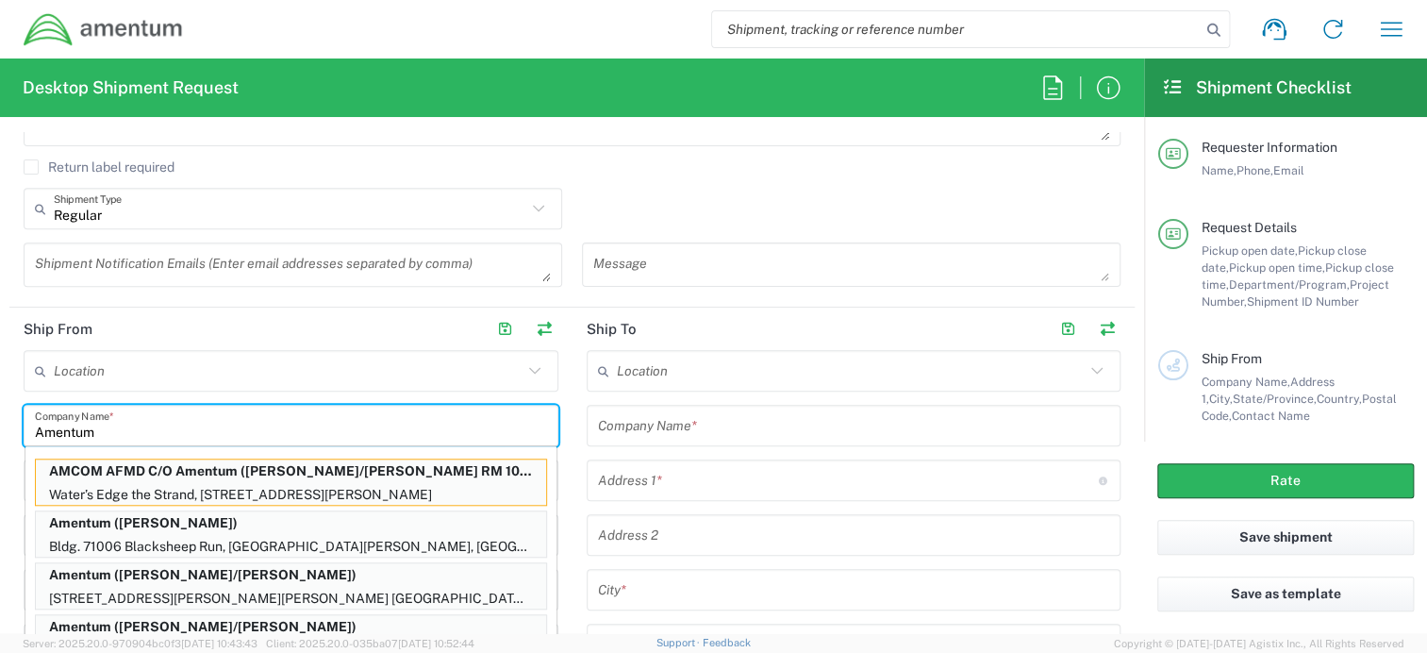
click at [185, 420] on input "Amentum" at bounding box center [291, 425] width 512 height 33
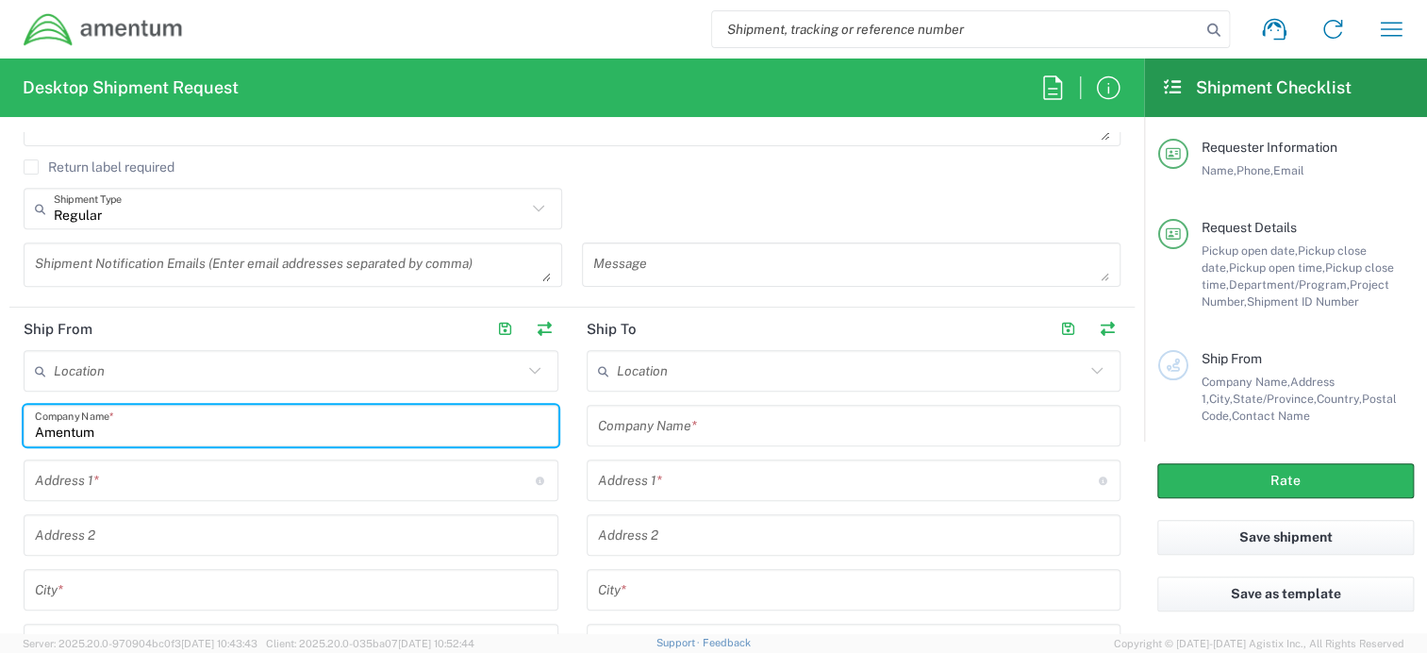
type input "Amentum"
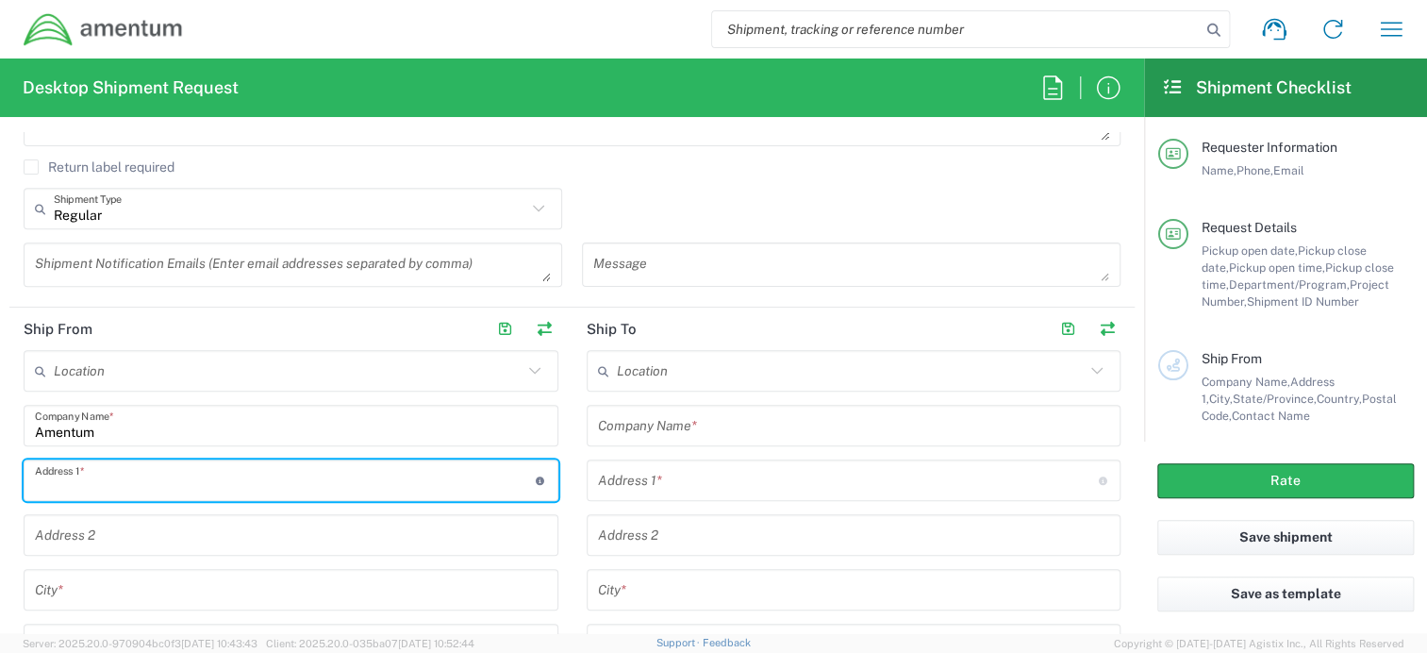
paste input "[STREET_ADDRESS]"
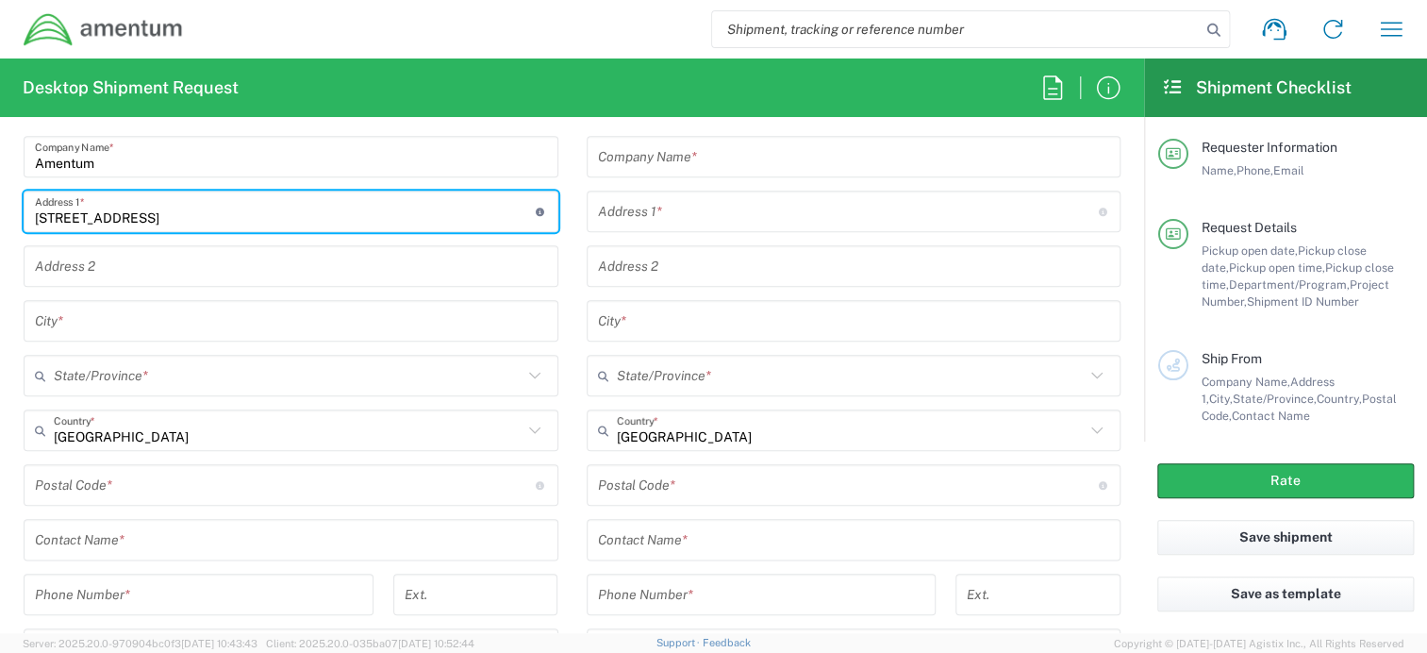
scroll to position [943, 0]
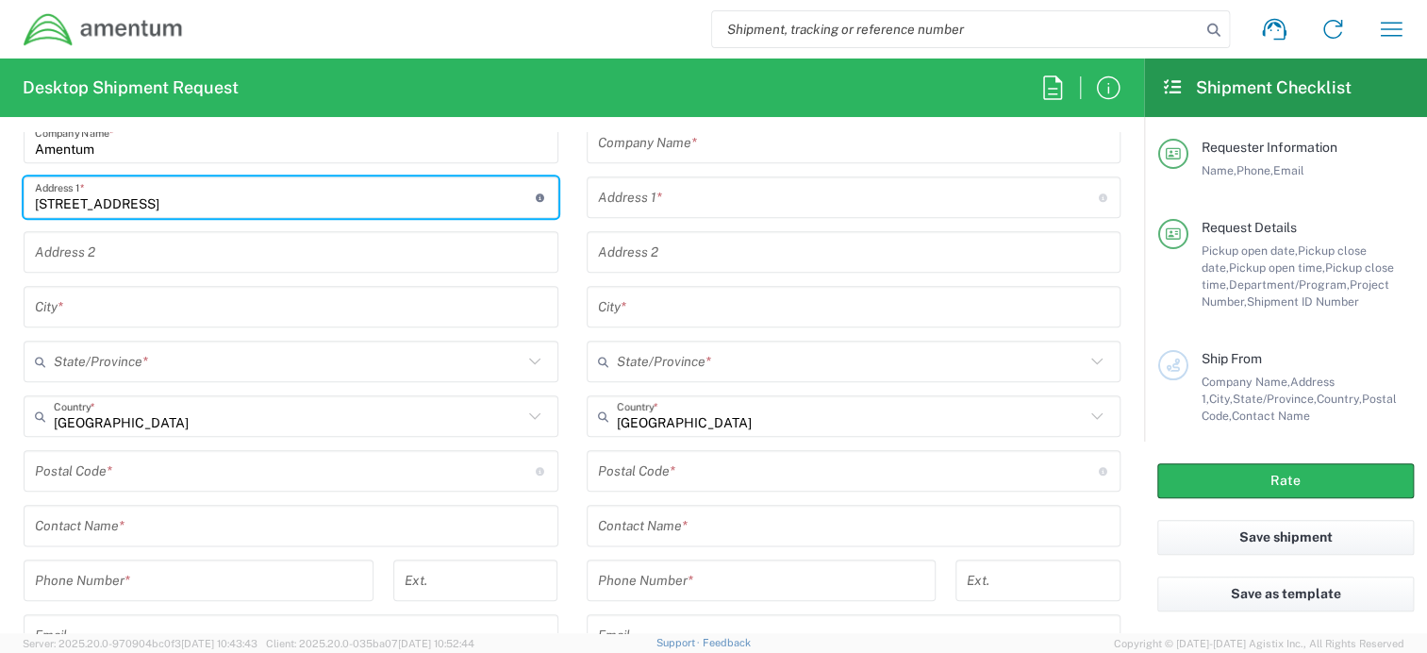
type input "[STREET_ADDRESS]"
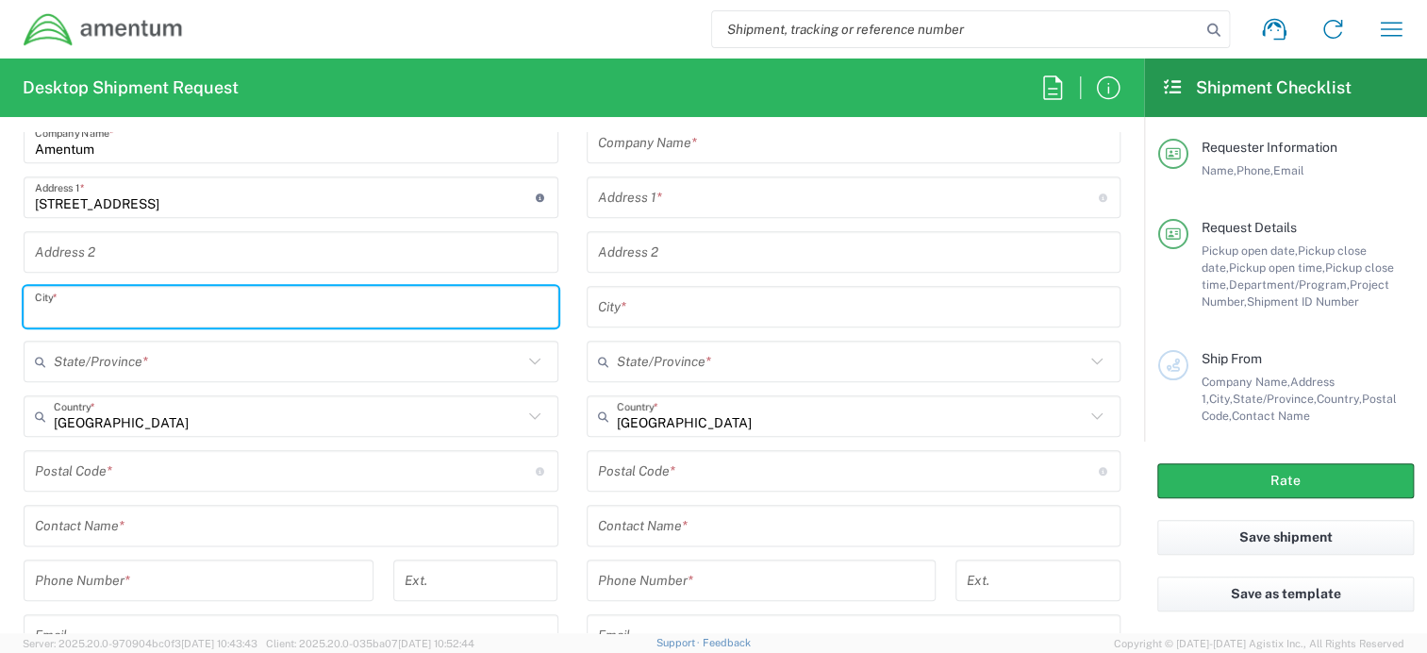
click at [127, 305] on input "text" at bounding box center [291, 307] width 512 height 33
type input "Sylvania"
click at [120, 346] on input "text" at bounding box center [288, 361] width 469 height 33
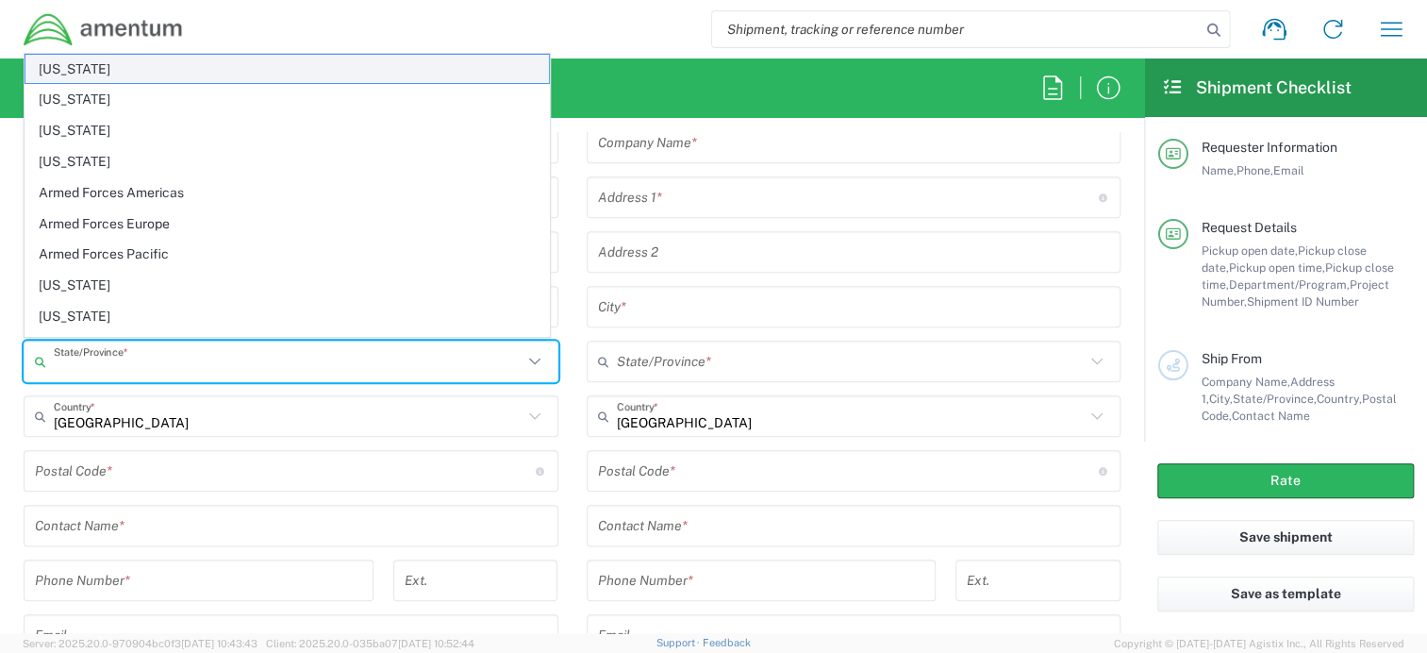
click at [148, 70] on span "[US_STATE]" at bounding box center [287, 69] width 524 height 29
type input "[US_STATE]"
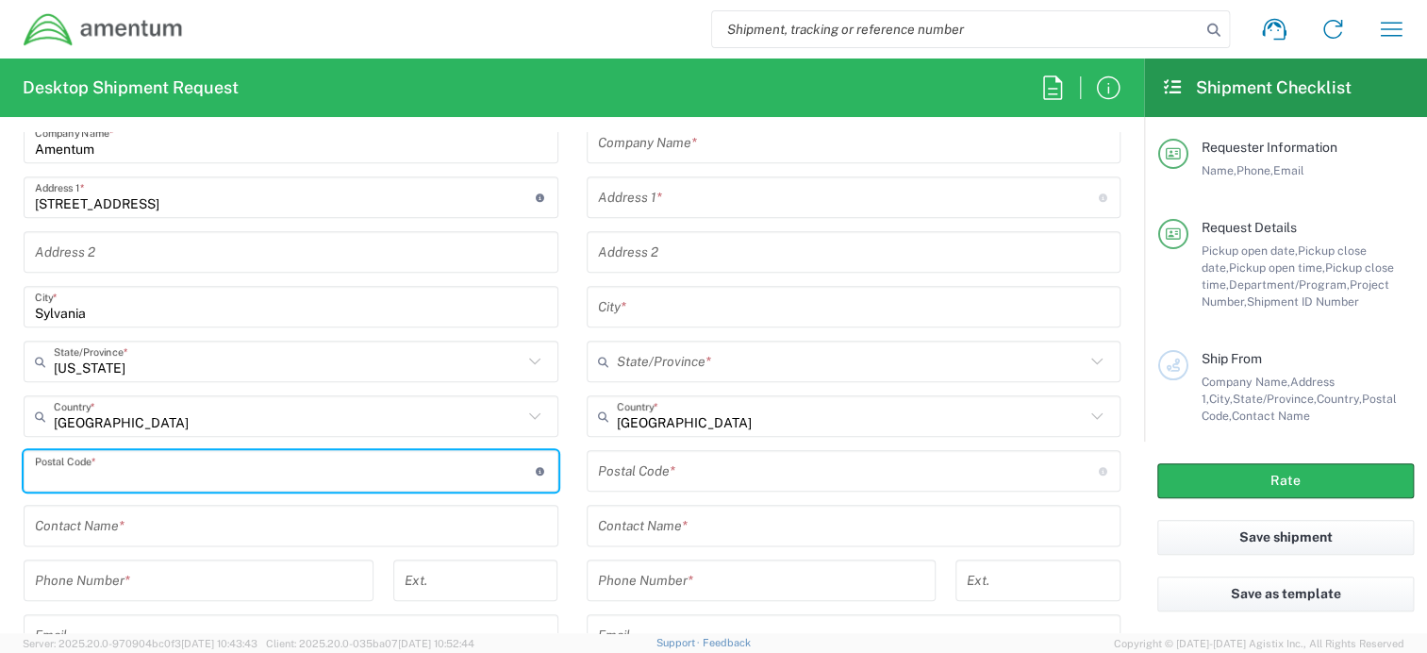
click at [192, 460] on input "undefined" at bounding box center [285, 471] width 501 height 33
type input "35988"
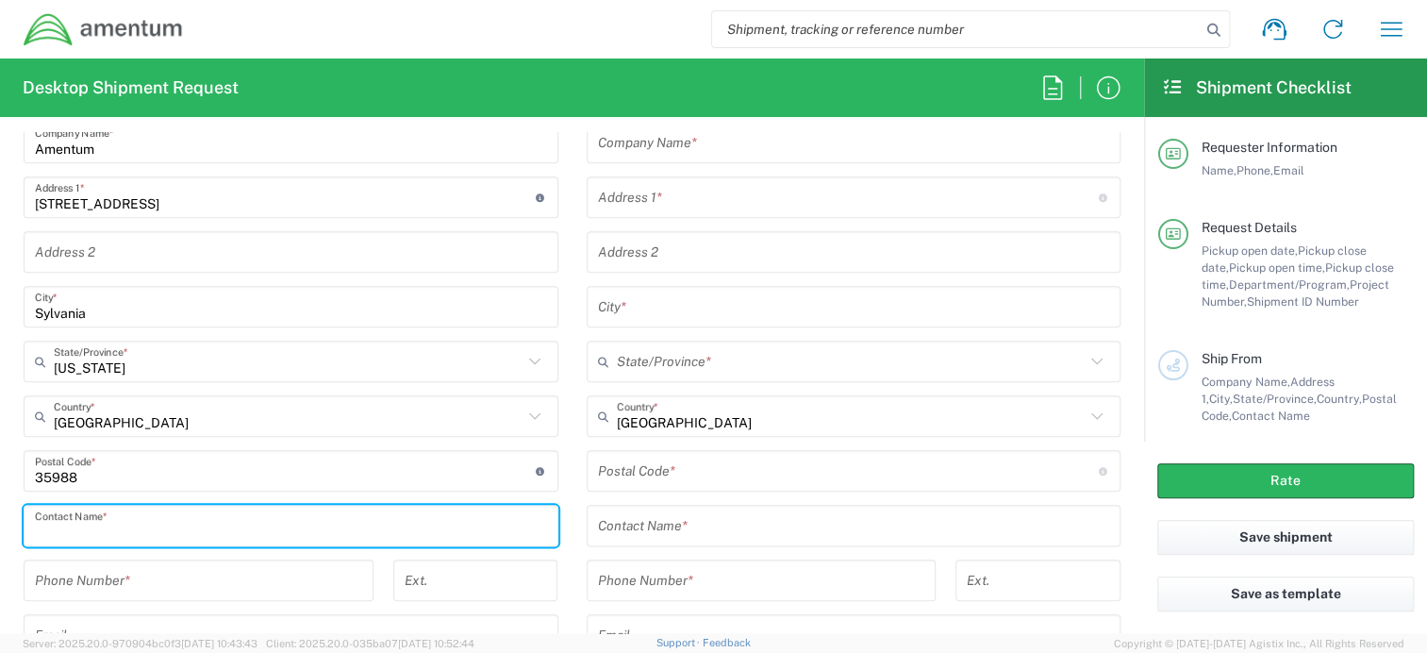
click at [145, 519] on input "text" at bounding box center [291, 525] width 512 height 33
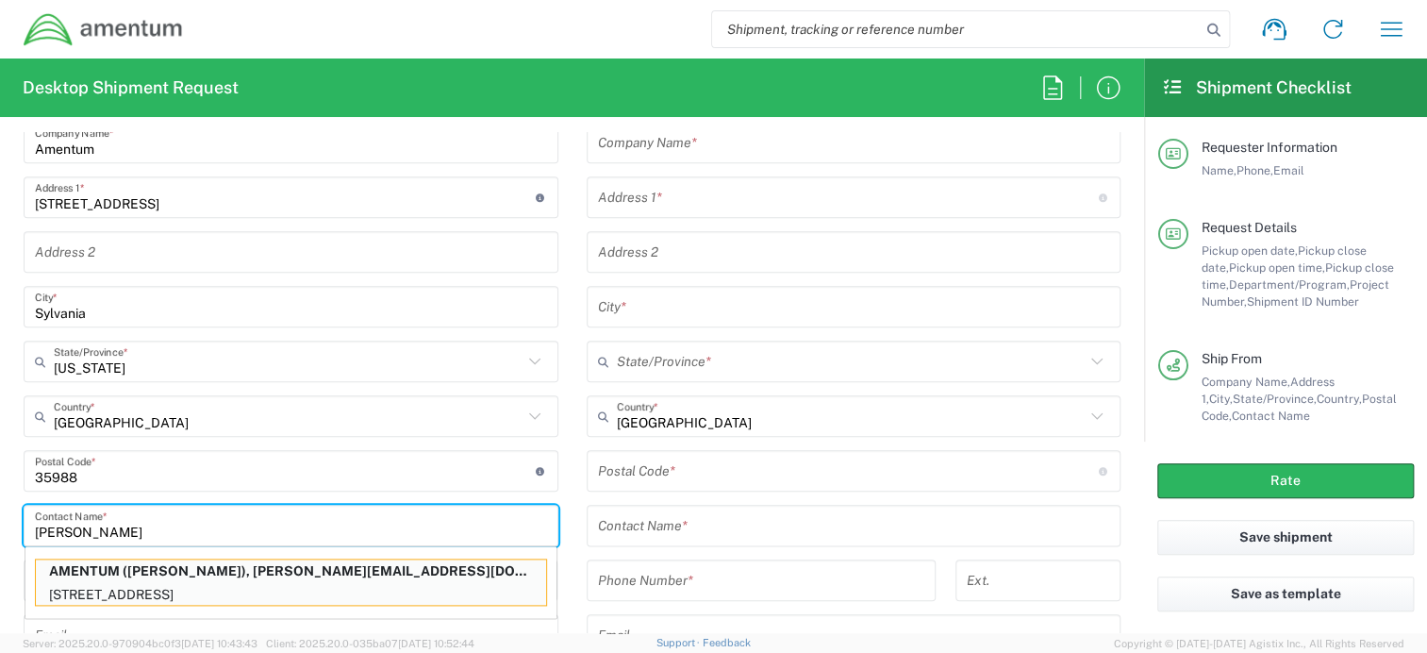
type input "Brian Bellaire"
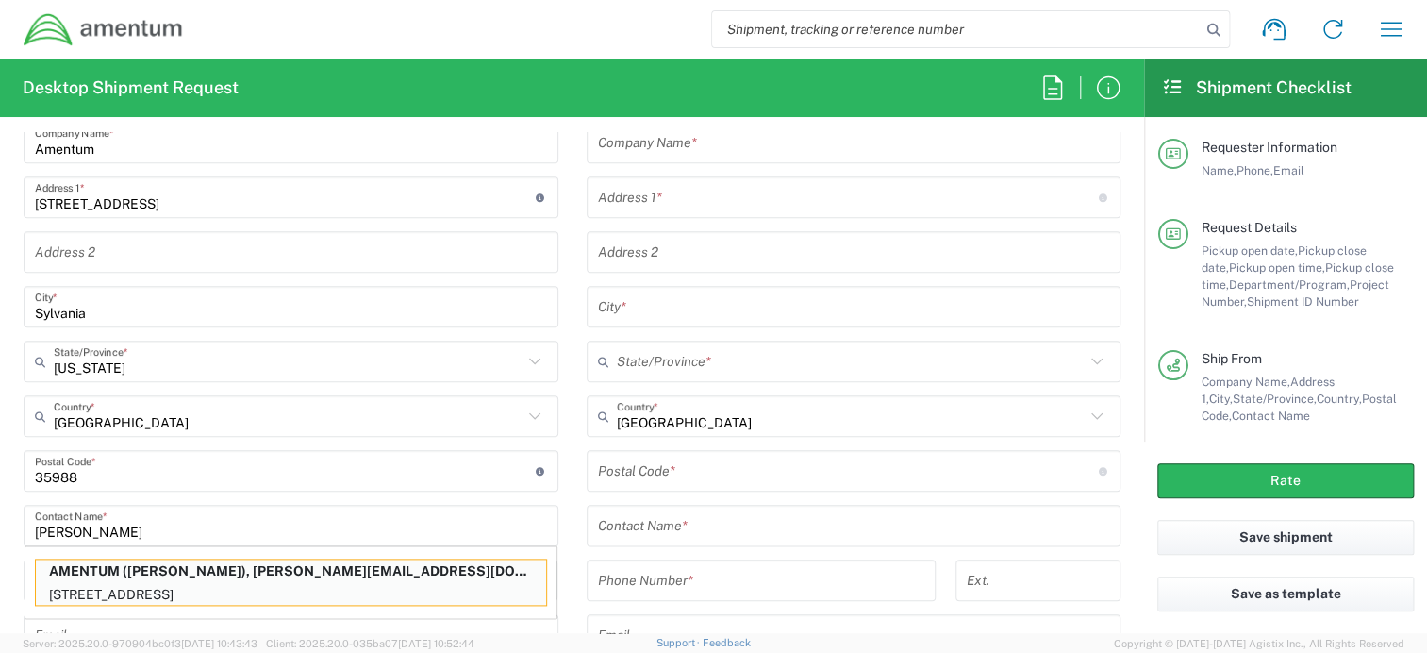
click at [9, 549] on main "Location [PHONE_NUMBER] [PHONE_NUMBER] [PHONE_NUMBER] [PHONE_NUMBER] [PHONE_NUM…" at bounding box center [290, 410] width 563 height 687
click at [9, 492] on main "Location [PHONE_NUMBER] [PHONE_NUMBER] [PHONE_NUMBER] [PHONE_NUMBER] [PHONE_NUM…" at bounding box center [290, 410] width 563 height 687
click at [380, 536] on input "Brian Bellaire" at bounding box center [291, 525] width 512 height 33
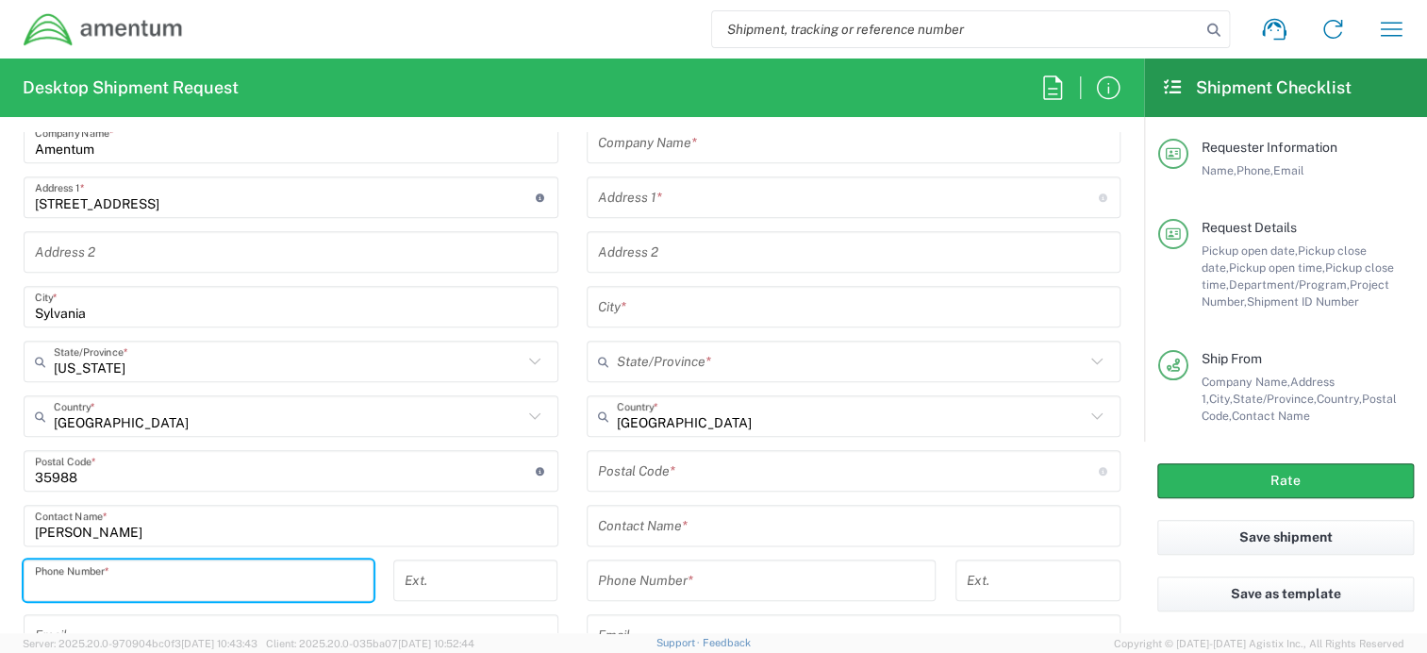
paste input "256-468-0982"
click at [94, 580] on input "256-468-0982" at bounding box center [198, 580] width 327 height 33
click at [64, 584] on input "256-4680982" at bounding box center [198, 580] width 327 height 33
type input "2564680982"
click at [5, 598] on form "Requester Information Catherine Garza Name * 931-305-1103 Phone * catherine.gar…" at bounding box center [572, 382] width 1144 height 501
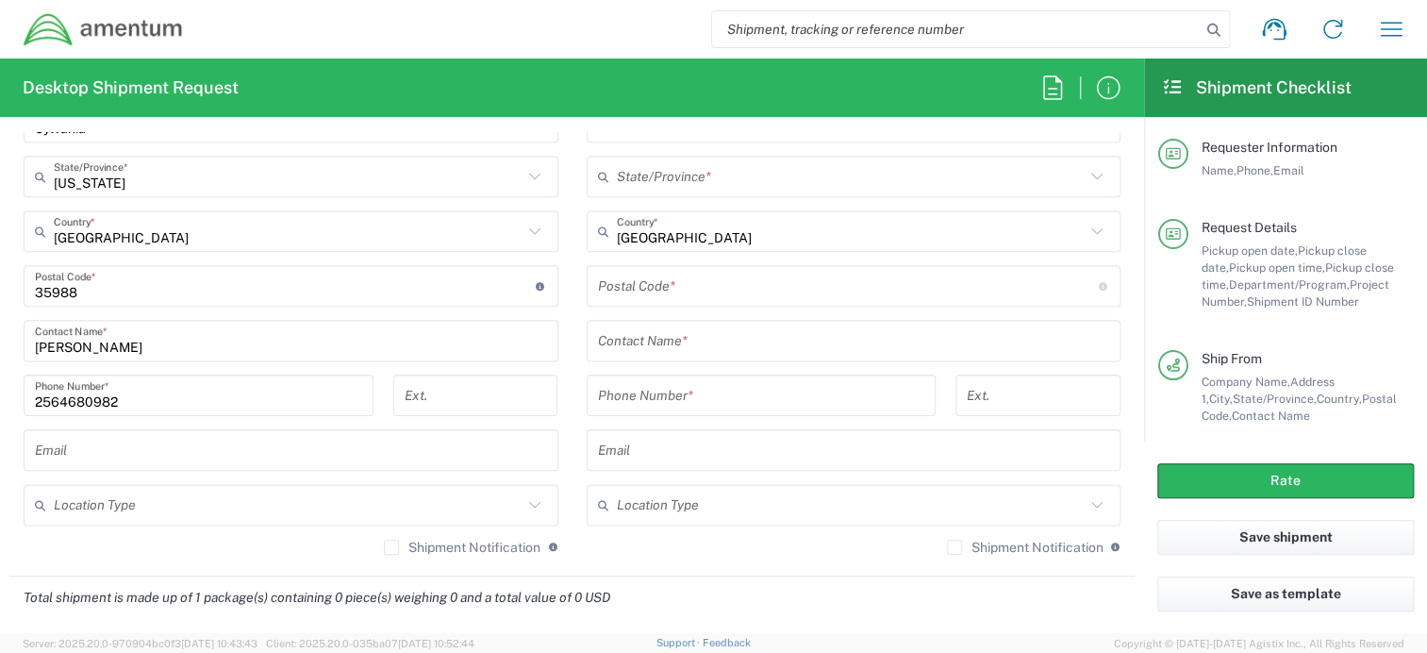
scroll to position [1132, 0]
click at [158, 508] on input "text" at bounding box center [288, 501] width 469 height 33
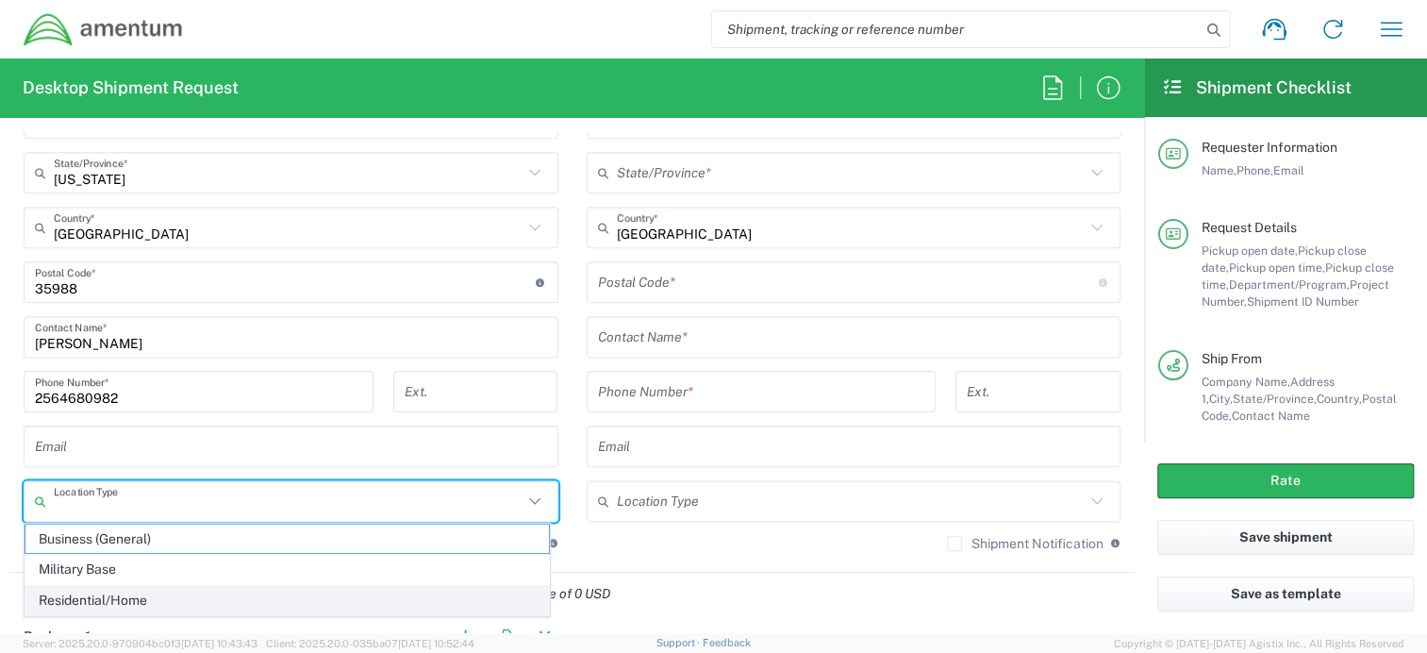
click at [139, 592] on span "Residential/Home" at bounding box center [287, 600] width 524 height 29
type input "Residential/Home"
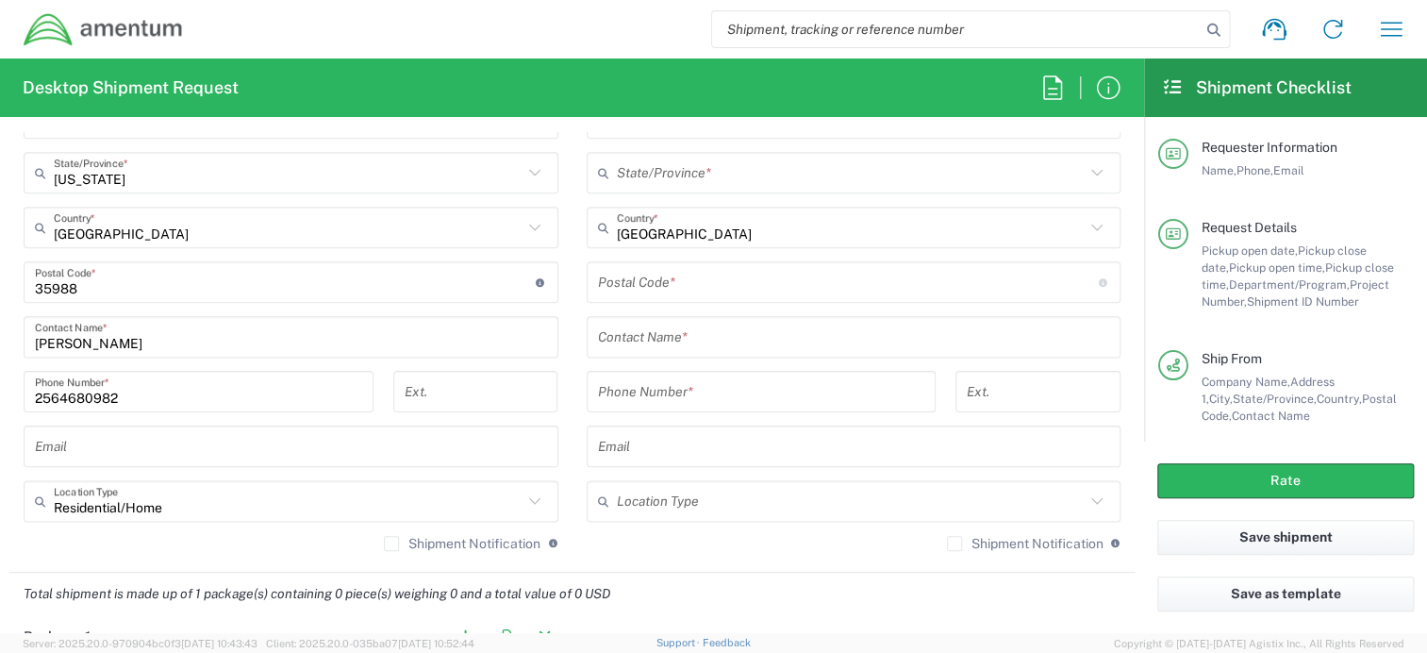
click at [225, 438] on input "text" at bounding box center [291, 446] width 512 height 33
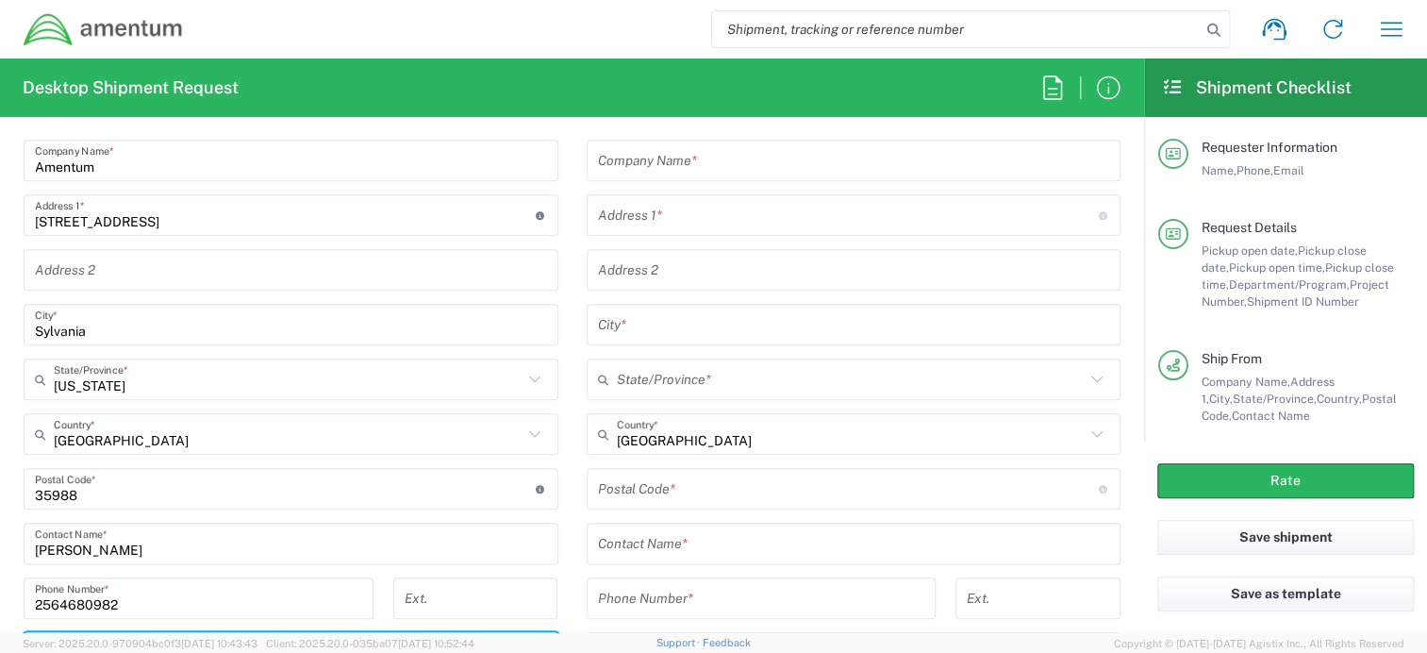
scroll to position [755, 0]
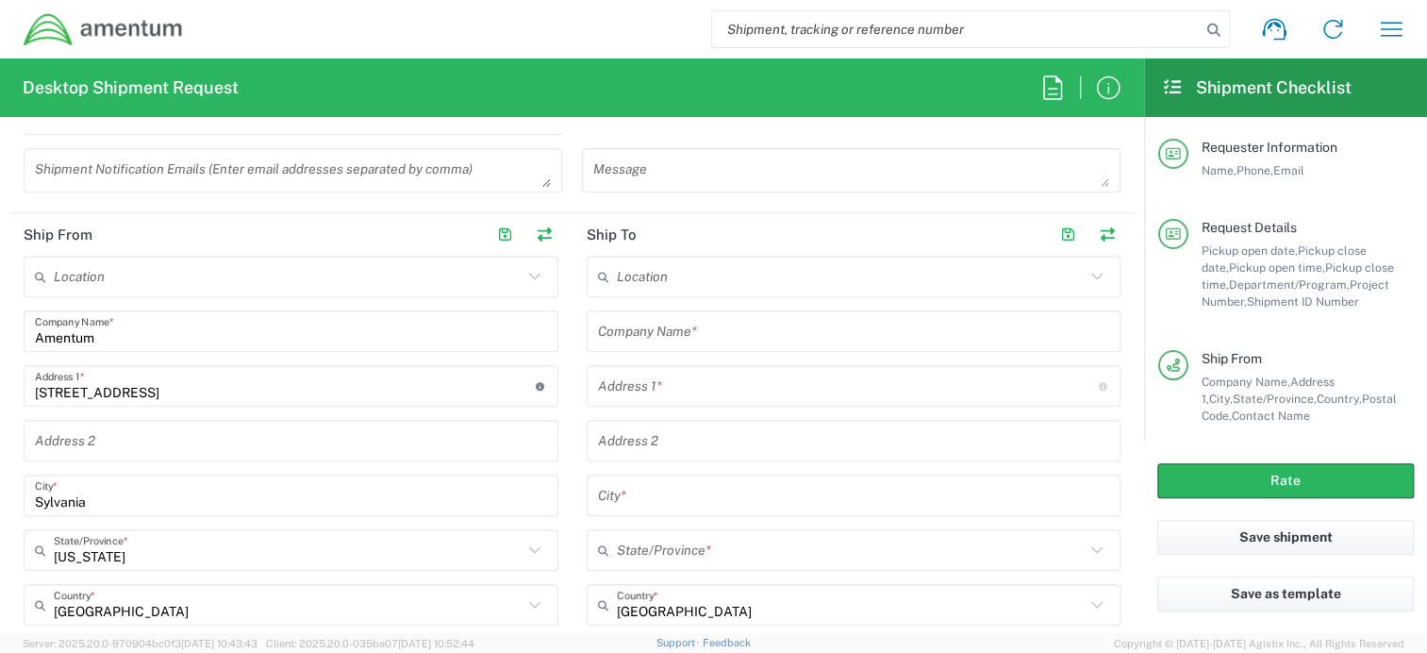
type input "brian.bellaire@amentum.com"
click at [679, 272] on input "text" at bounding box center [851, 276] width 469 height 33
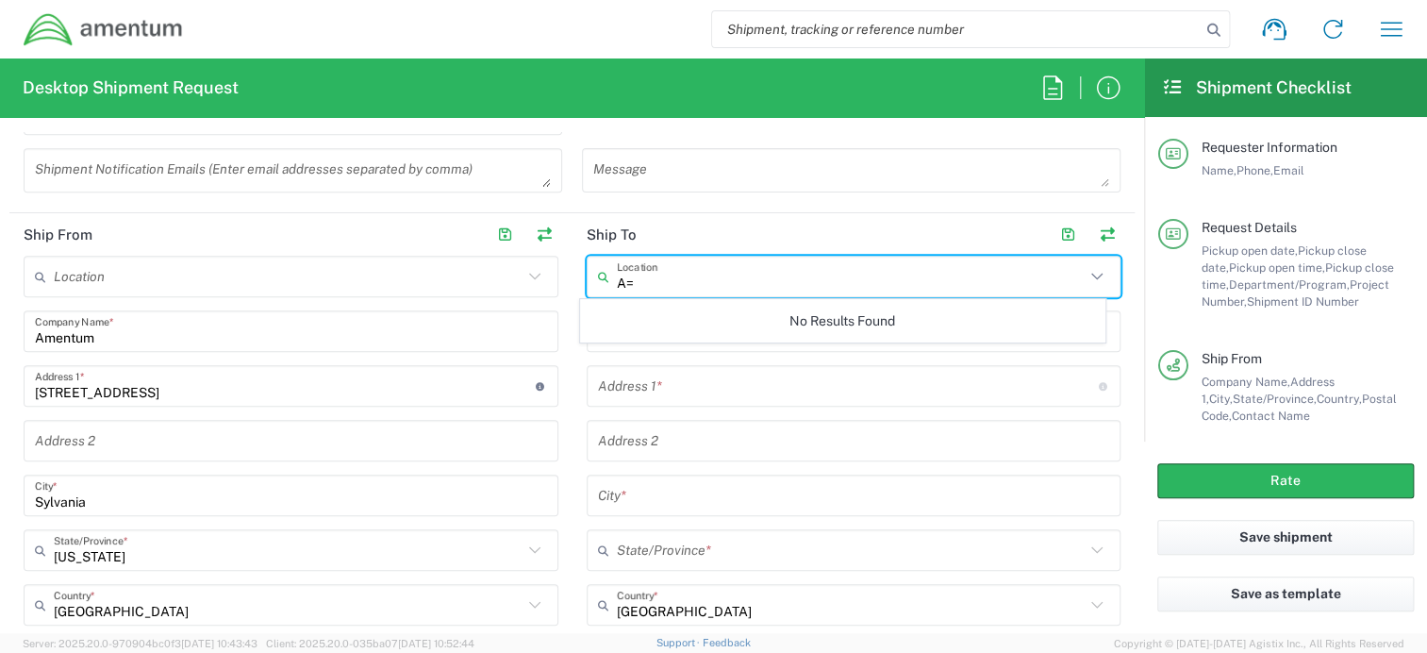
type input "A"
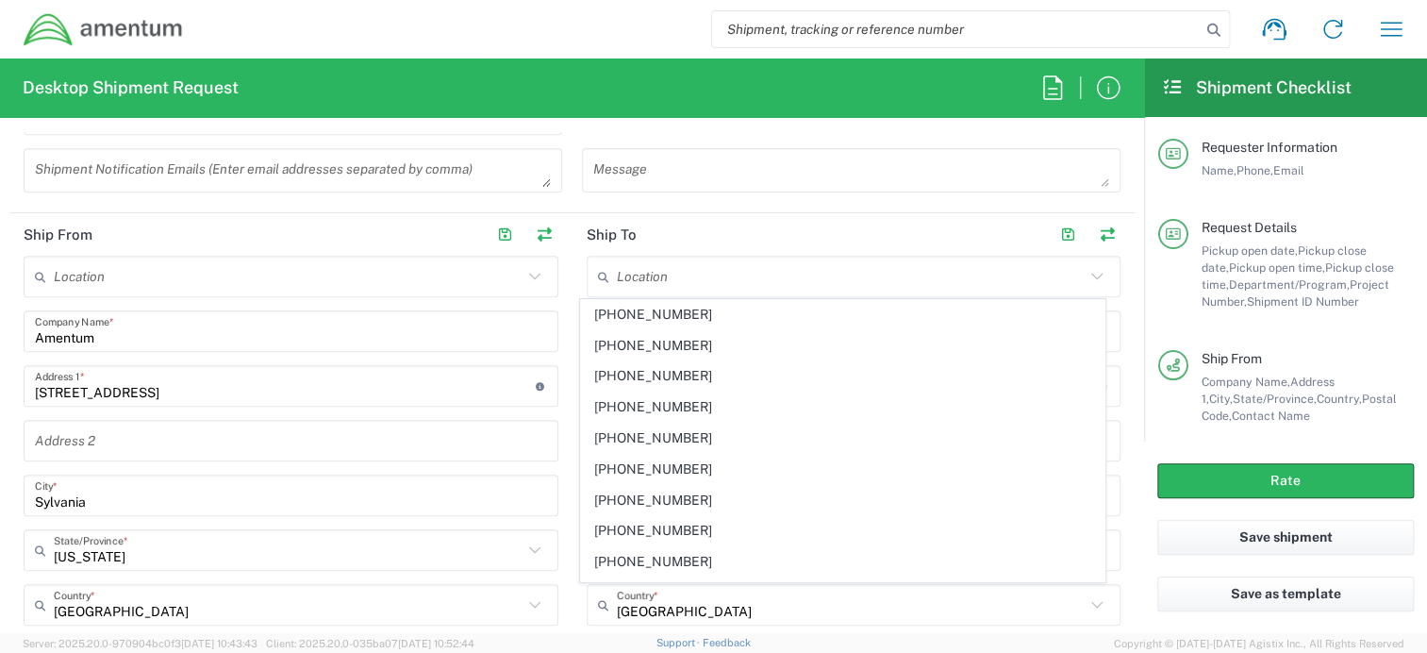
click at [573, 281] on main "Location [PHONE_NUMBER] [PHONE_NUMBER] [PHONE_NUMBER] [PHONE_NUMBER] [PHONE_NUM…" at bounding box center [854, 599] width 563 height 687
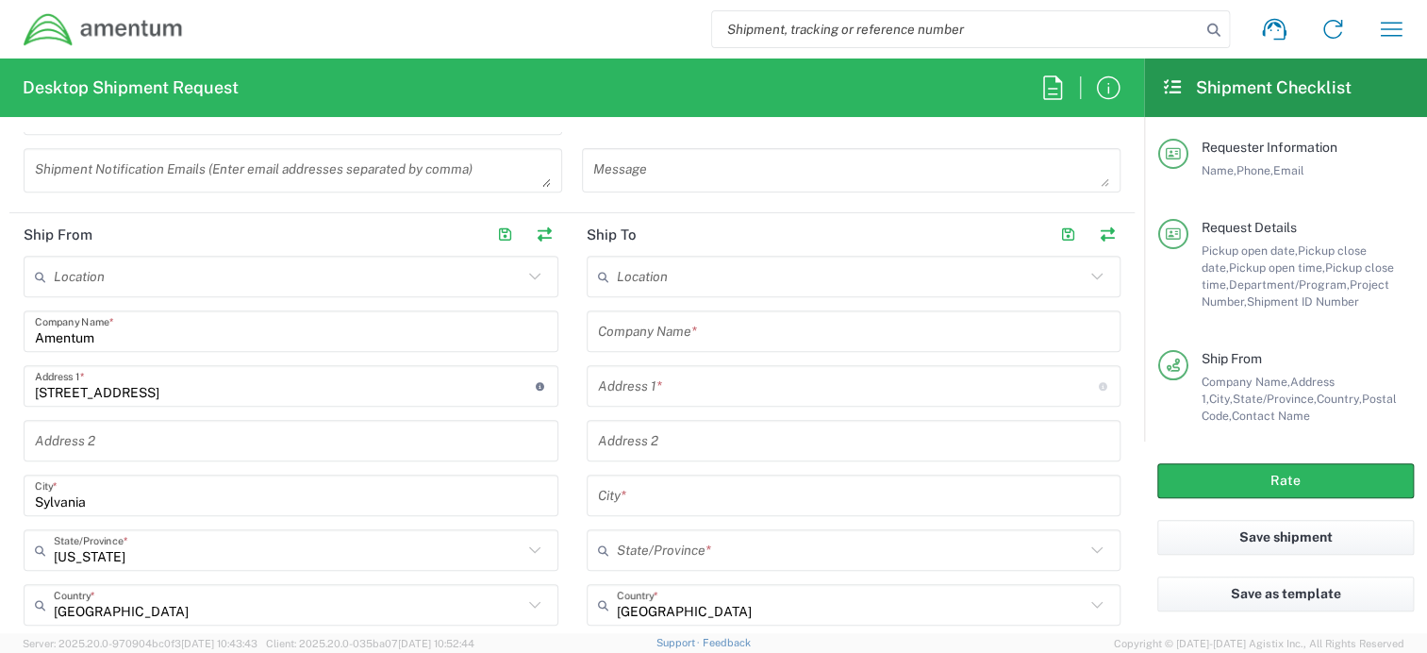
drag, startPoint x: 611, startPoint y: 323, endPoint x: 629, endPoint y: 322, distance: 17.9
click at [612, 325] on input "text" at bounding box center [854, 331] width 512 height 33
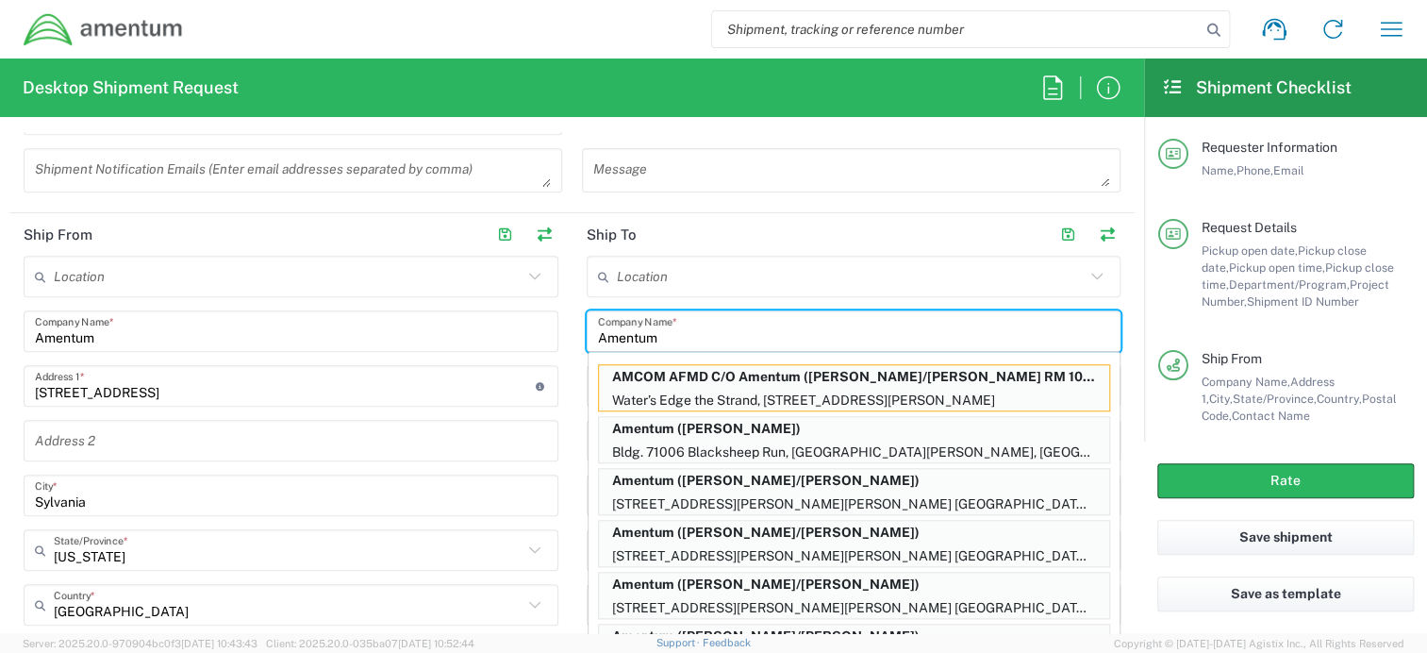
click at [733, 327] on input "Amentum" at bounding box center [854, 331] width 512 height 33
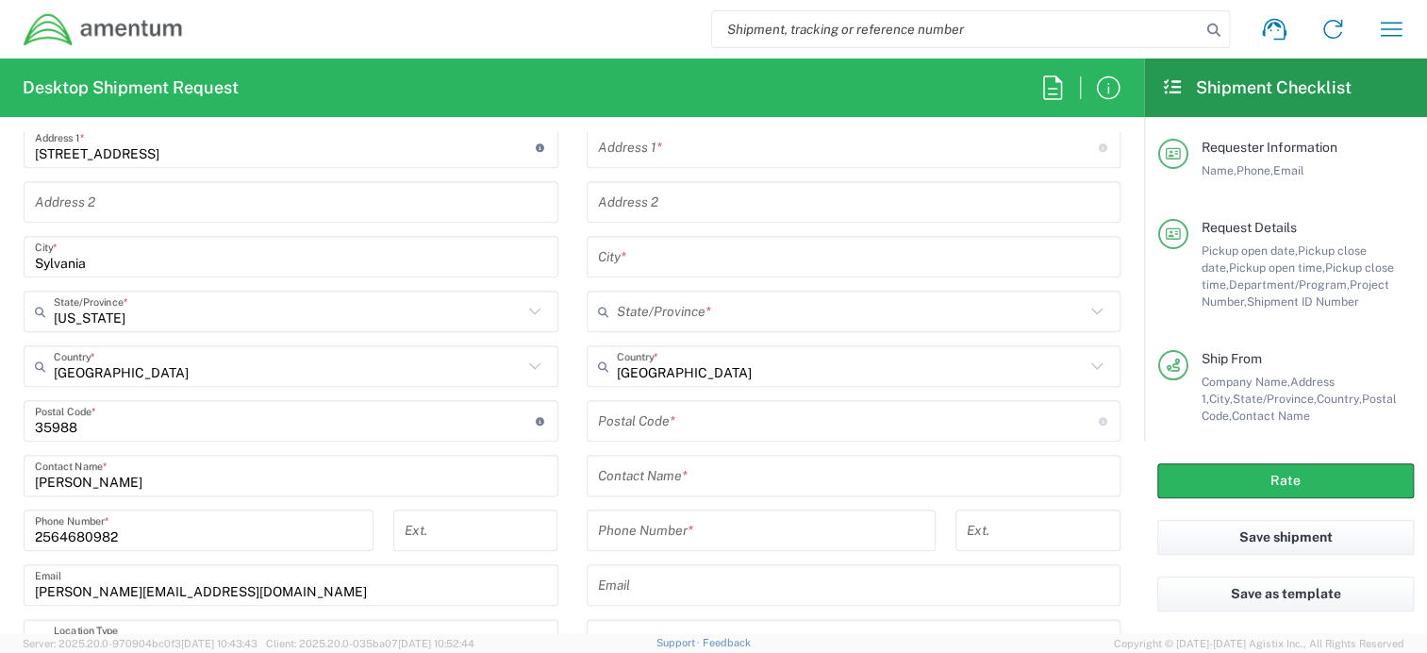
scroll to position [1038, 0]
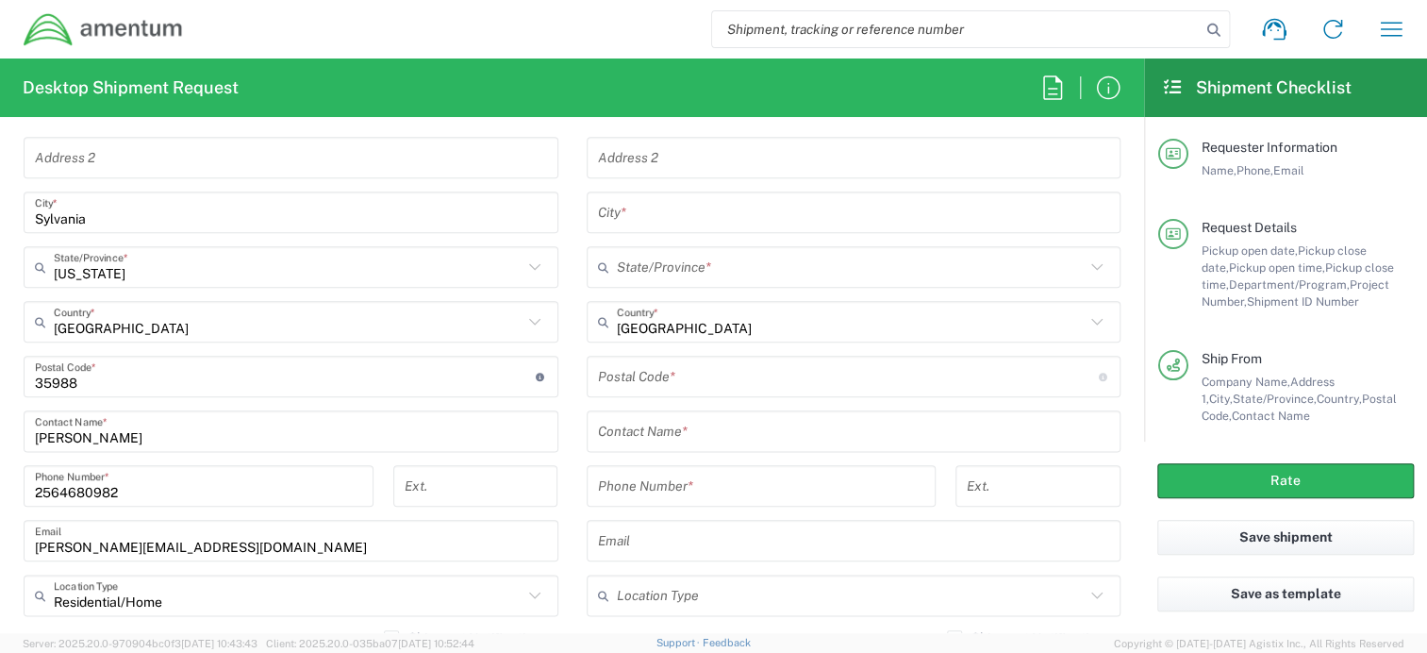
type input "Amentum"
click at [708, 428] on input "text" at bounding box center [854, 431] width 512 height 33
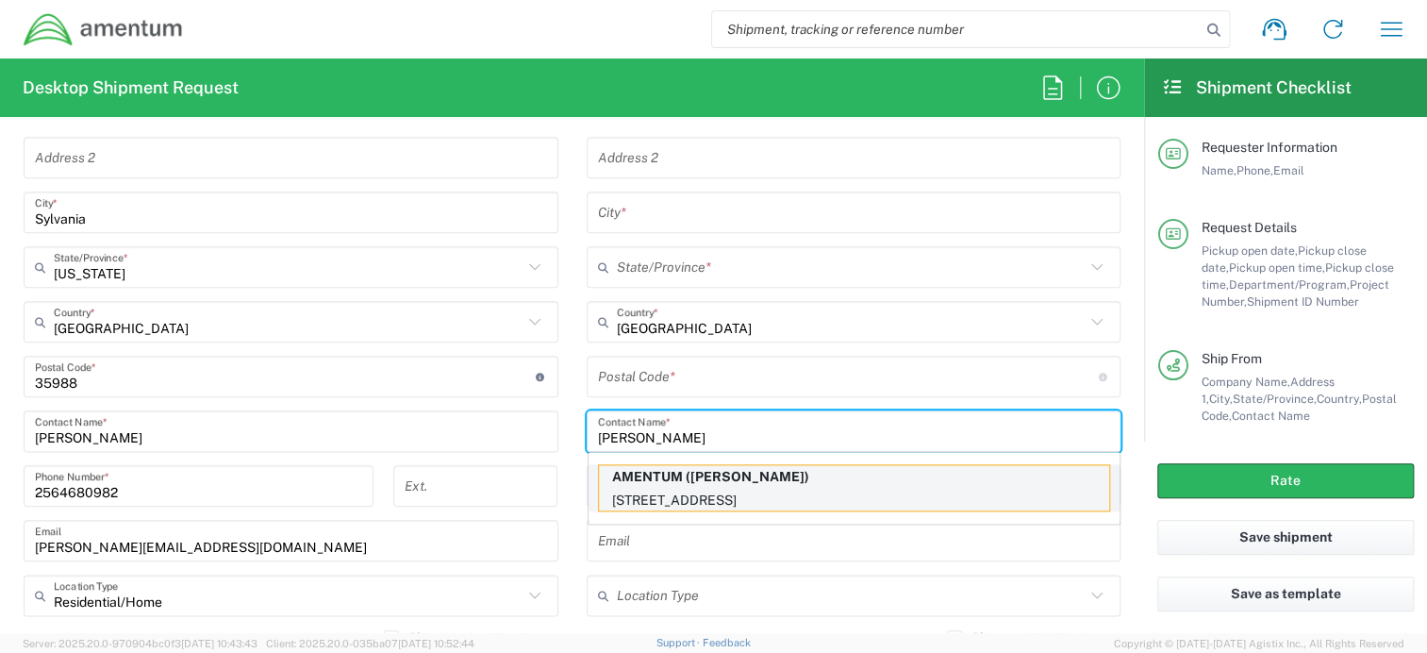
type input "Daniel Williamson"
click at [904, 496] on p "13650 AEROSPACE WAY, HANGER 860, HANGER 860, JACKSONVILLE, FL, 32221, US" at bounding box center [854, 501] width 510 height 24
type input "AMENTUM"
type input "13650 AEROSPACE WAY, HANGER 860"
type input "HANGER 860"
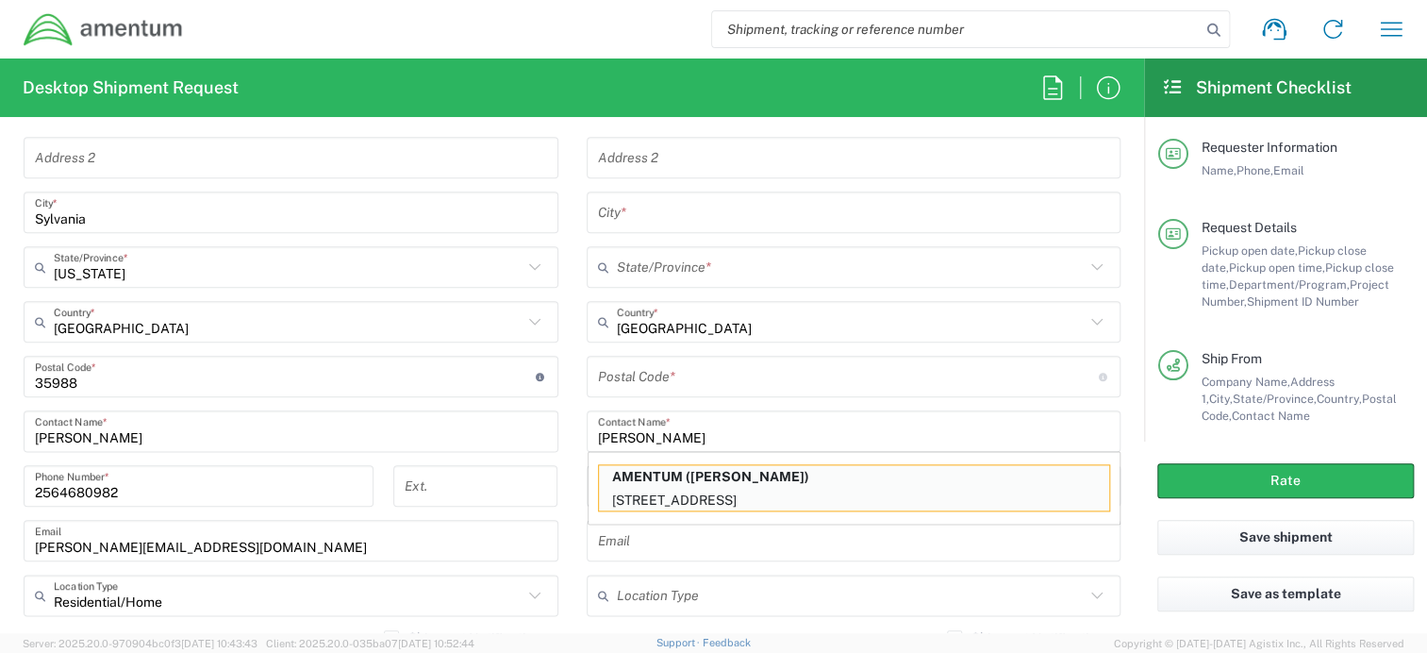
type input "JACKSONVILLE"
type input "[US_STATE]"
type input "32221"
type input "DANIEL WILLIAMSON"
type input "254-220-0484"
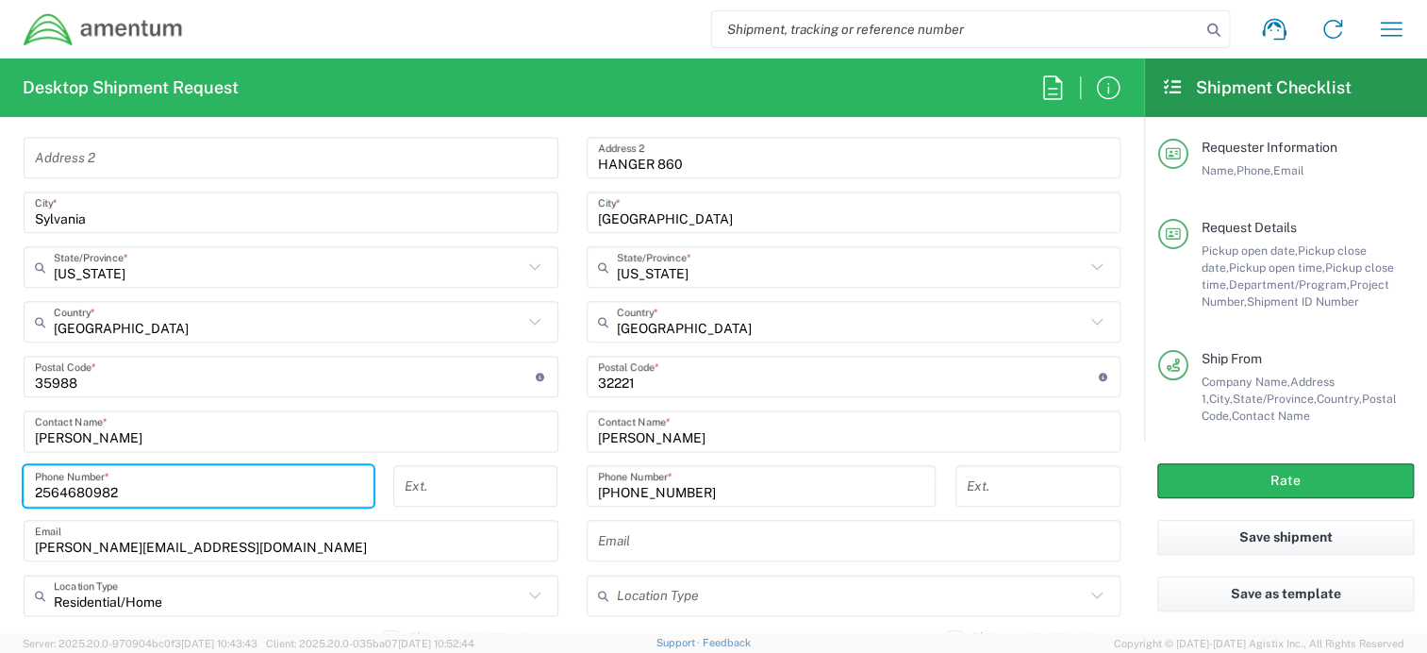
click at [62, 483] on input "2564680982" at bounding box center [198, 486] width 327 height 33
click at [91, 487] on input "256-4680982" at bounding box center [198, 486] width 327 height 33
type input "256-468-0982"
click at [632, 535] on input "text" at bounding box center [854, 541] width 512 height 33
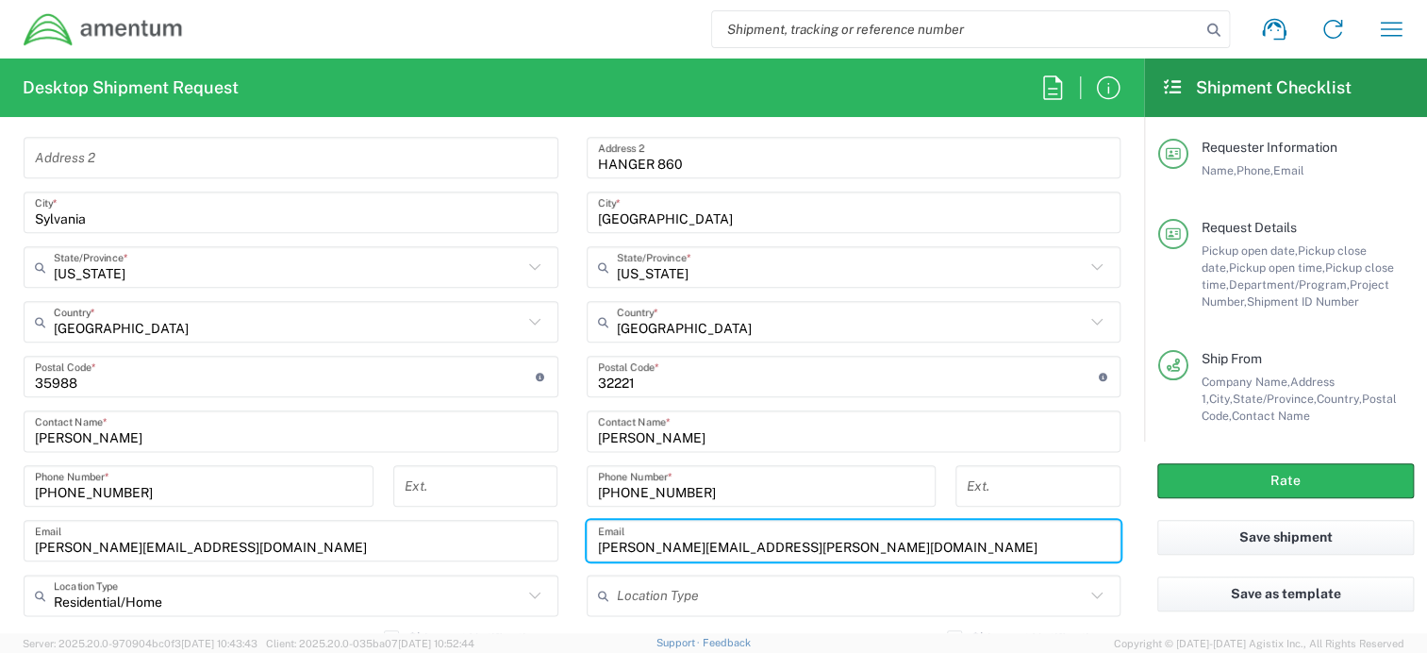
type input "daniel.williamson@amentum.com"
click at [649, 597] on input "text" at bounding box center [851, 595] width 469 height 33
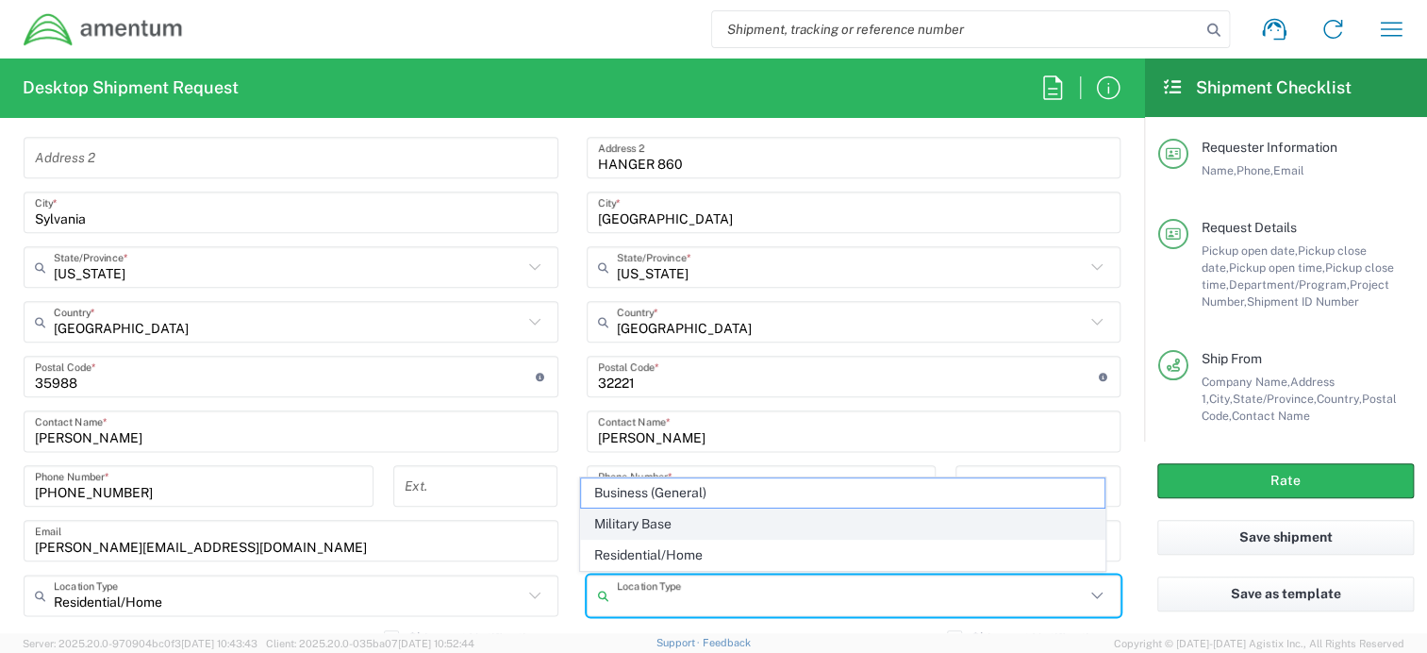
click at [655, 533] on span "Military Base" at bounding box center [843, 523] width 524 height 29
type input "Military Base"
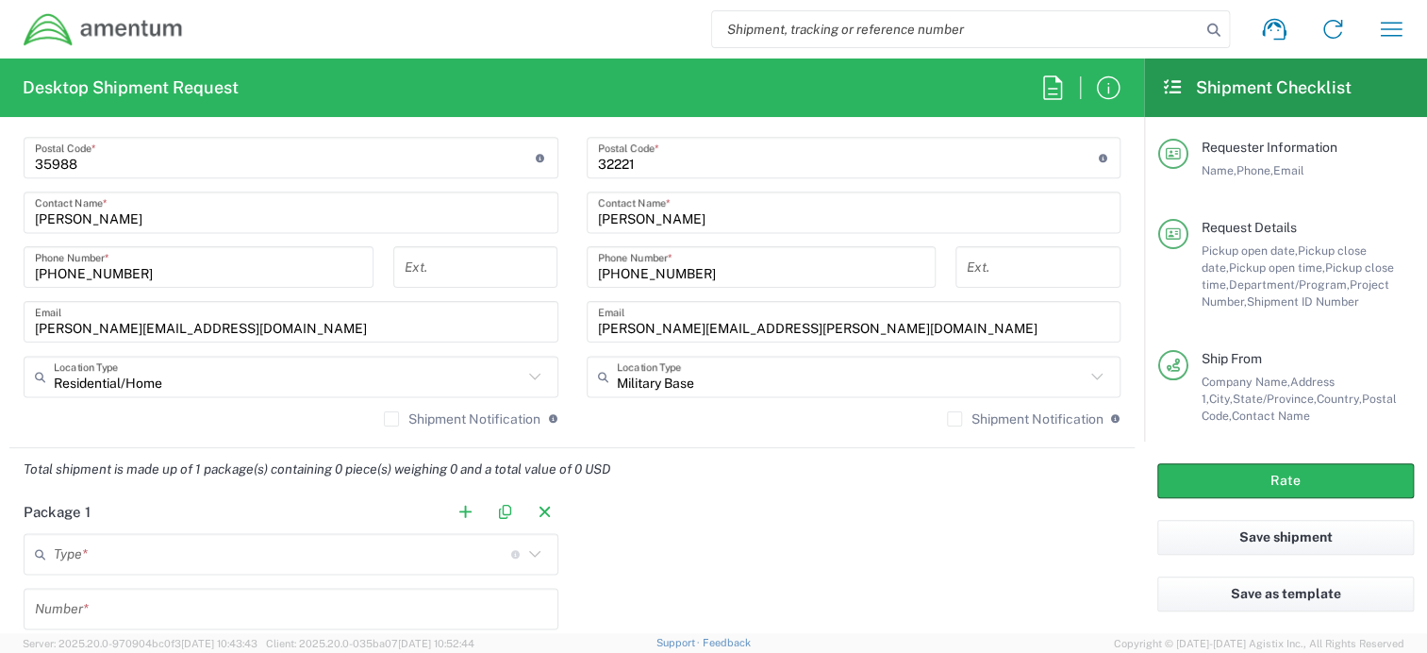
scroll to position [1415, 0]
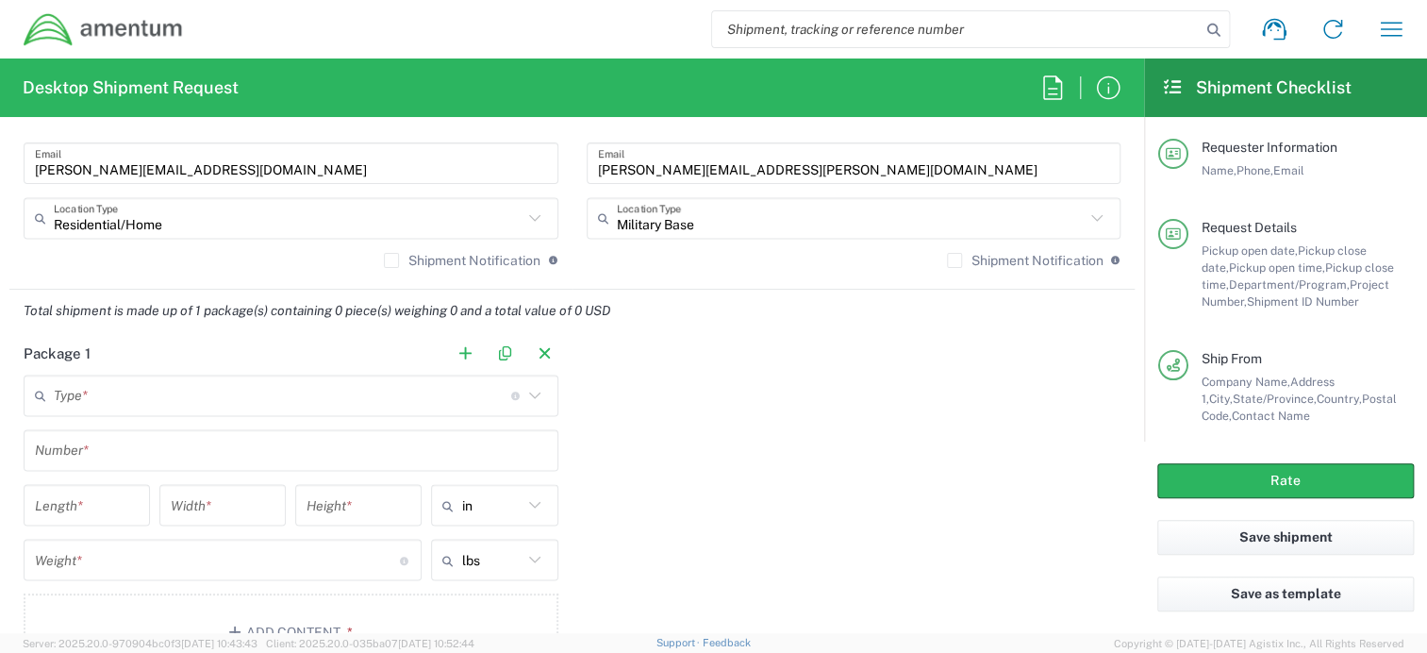
click at [277, 391] on input "text" at bounding box center [283, 395] width 458 height 33
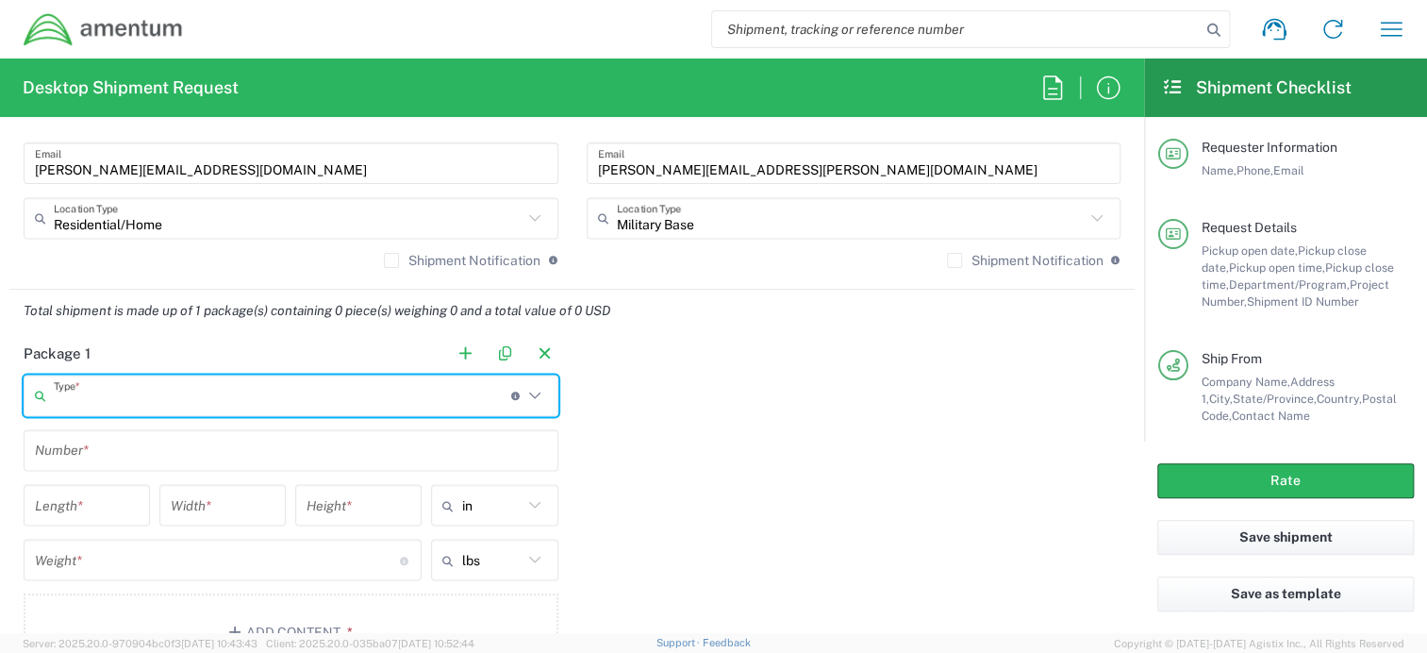
click at [171, 399] on input "text" at bounding box center [283, 395] width 458 height 33
click at [533, 392] on icon at bounding box center [535, 395] width 25 height 25
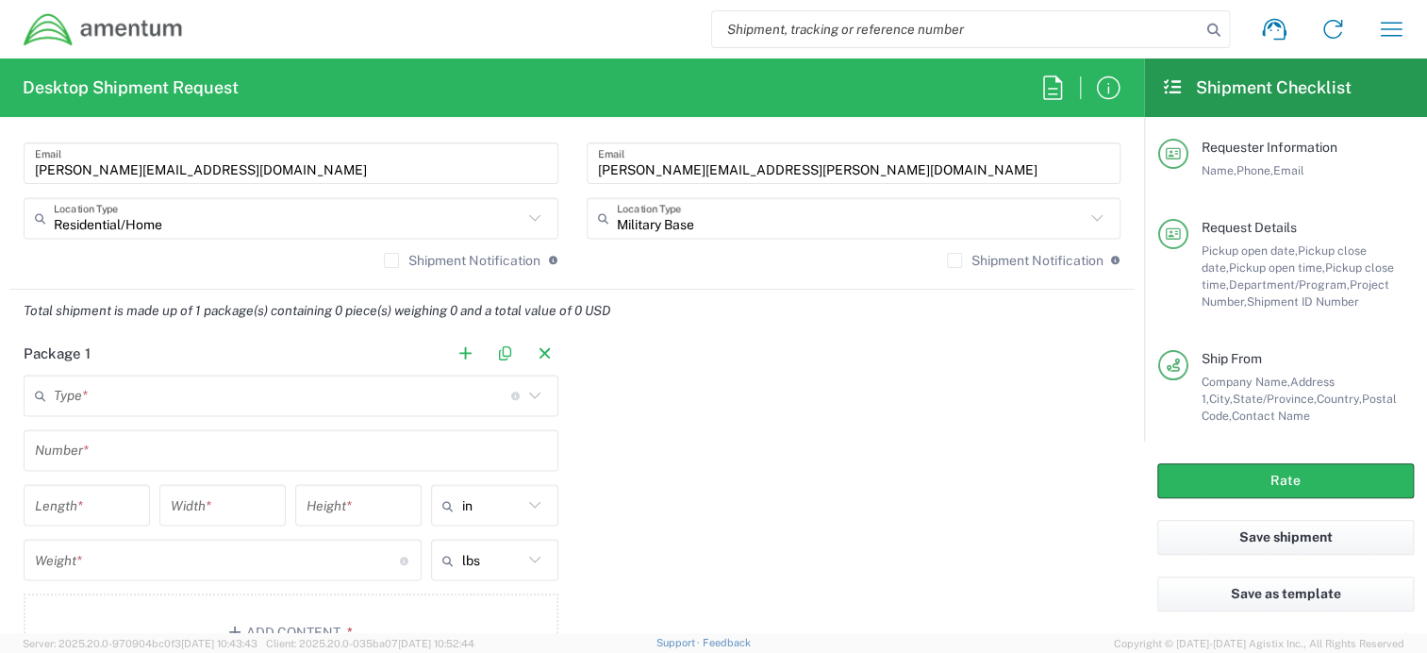
click at [525, 392] on icon at bounding box center [535, 395] width 25 height 25
click at [628, 441] on div "Package 1 Type * Material used to package goods Crate(s) Envelope Pallet(s) Ove…" at bounding box center [571, 508] width 1125 height 353
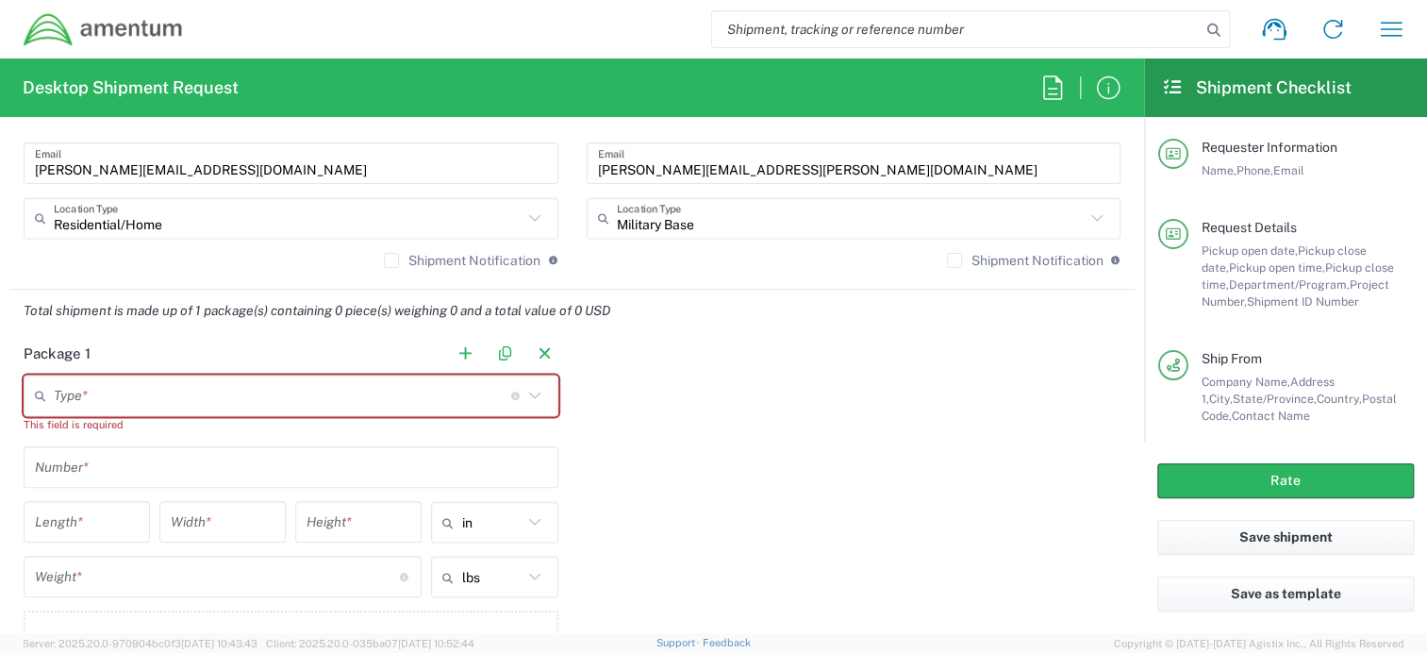
click at [199, 383] on input "text" at bounding box center [283, 395] width 458 height 33
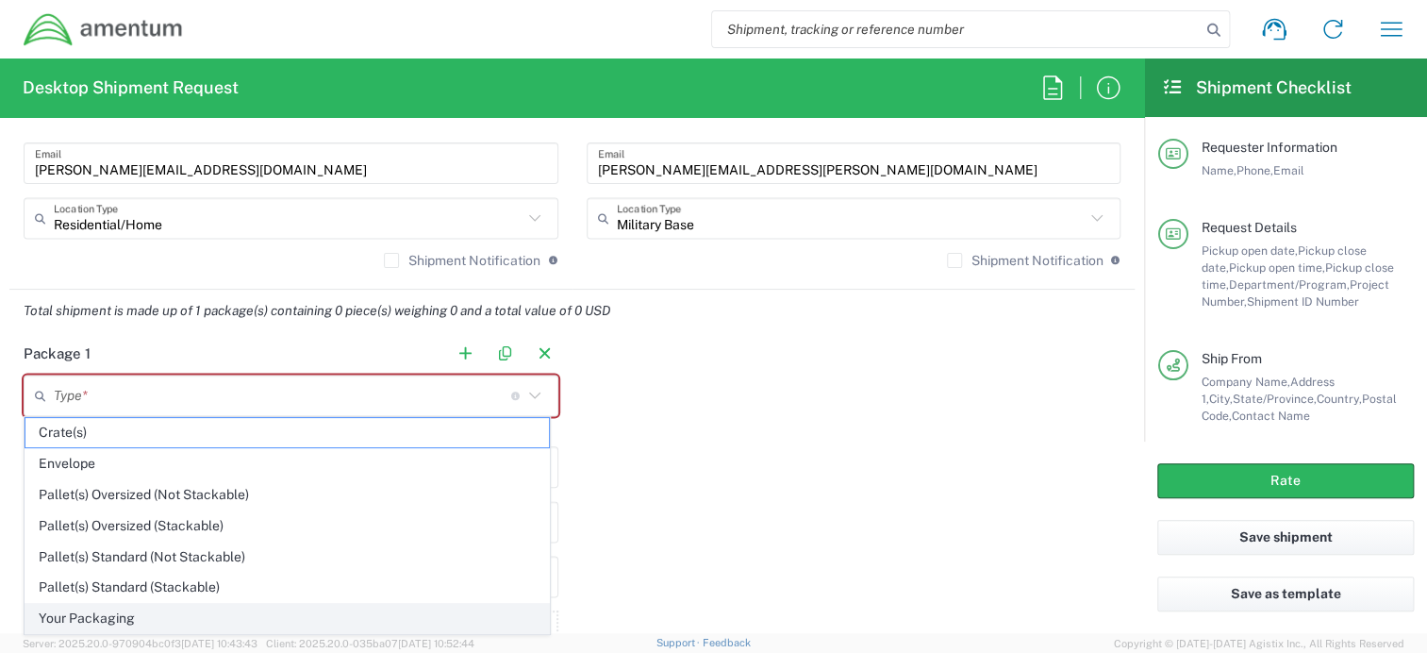
click at [206, 604] on span "Your Packaging" at bounding box center [287, 618] width 524 height 29
type input "Your Packaging"
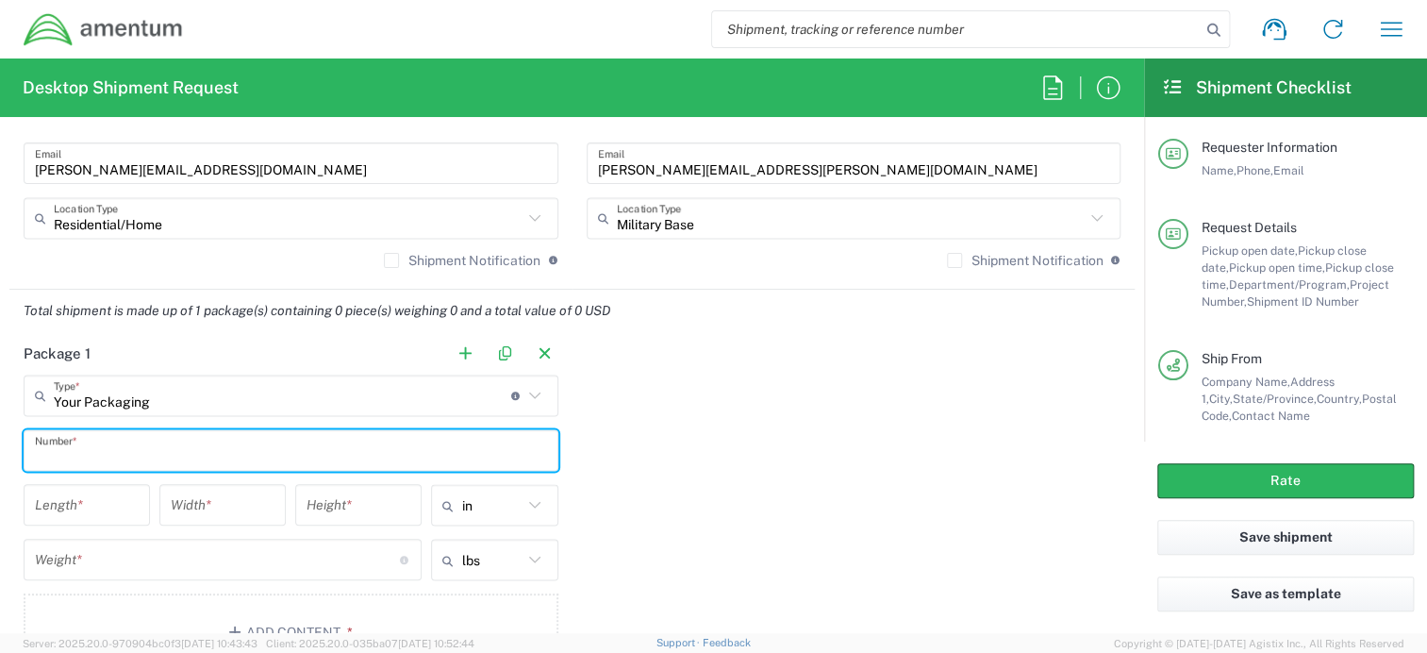
click at [112, 449] on input "text" at bounding box center [291, 450] width 512 height 33
type input "1"
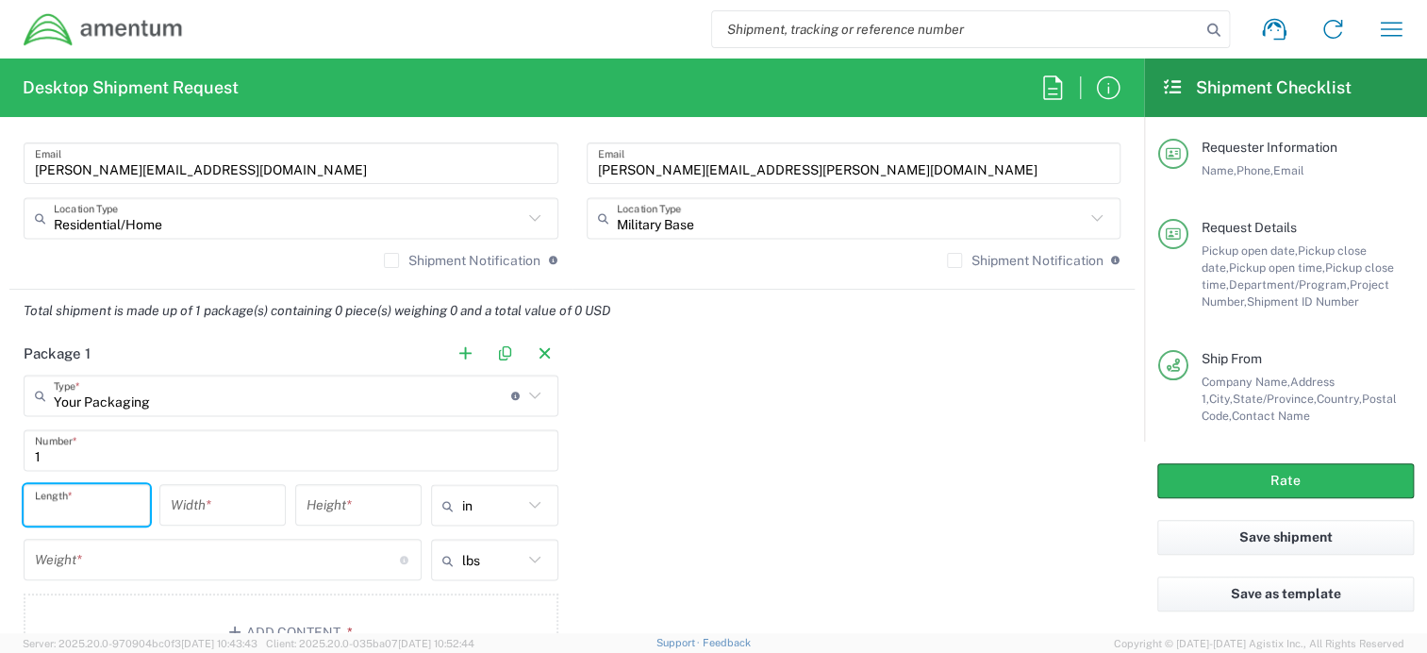
click at [109, 495] on input "number" at bounding box center [87, 505] width 104 height 33
type input "21"
click at [188, 504] on input "number" at bounding box center [223, 505] width 104 height 33
type input "3"
click at [344, 499] on input "number" at bounding box center [359, 505] width 104 height 33
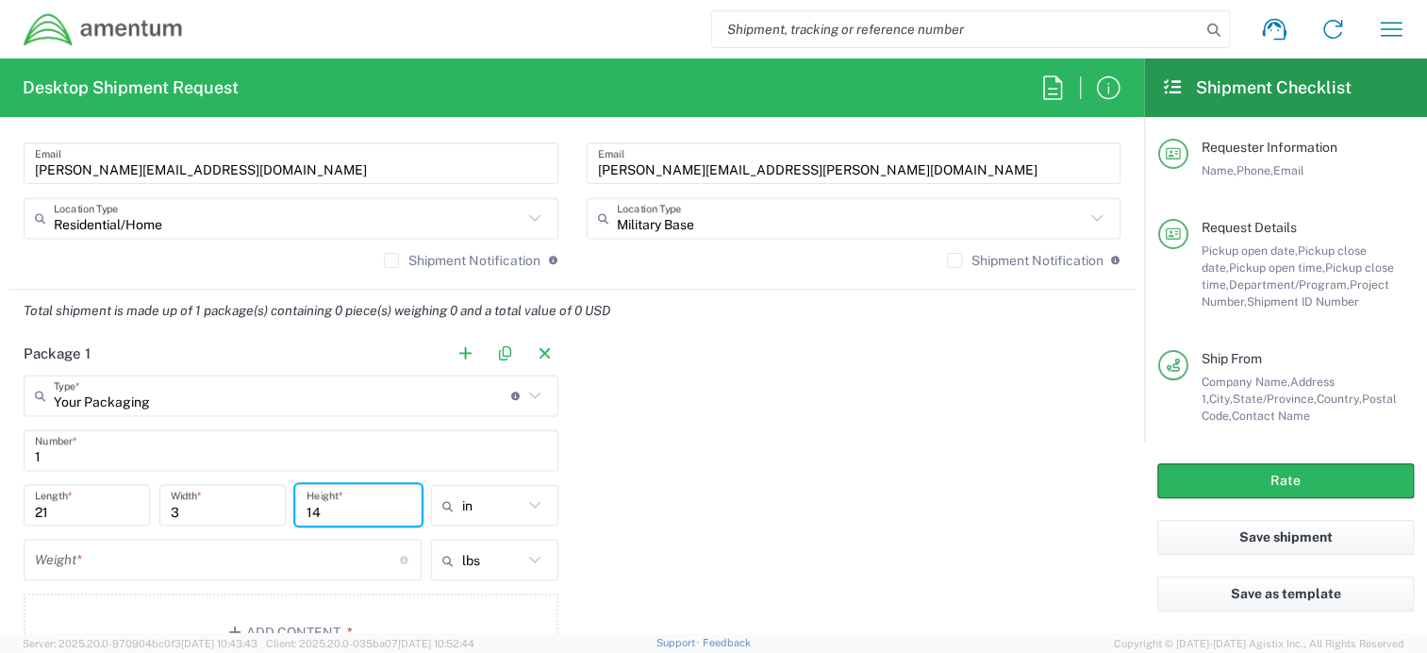
type input "14"
click at [185, 559] on input "number" at bounding box center [217, 559] width 365 height 33
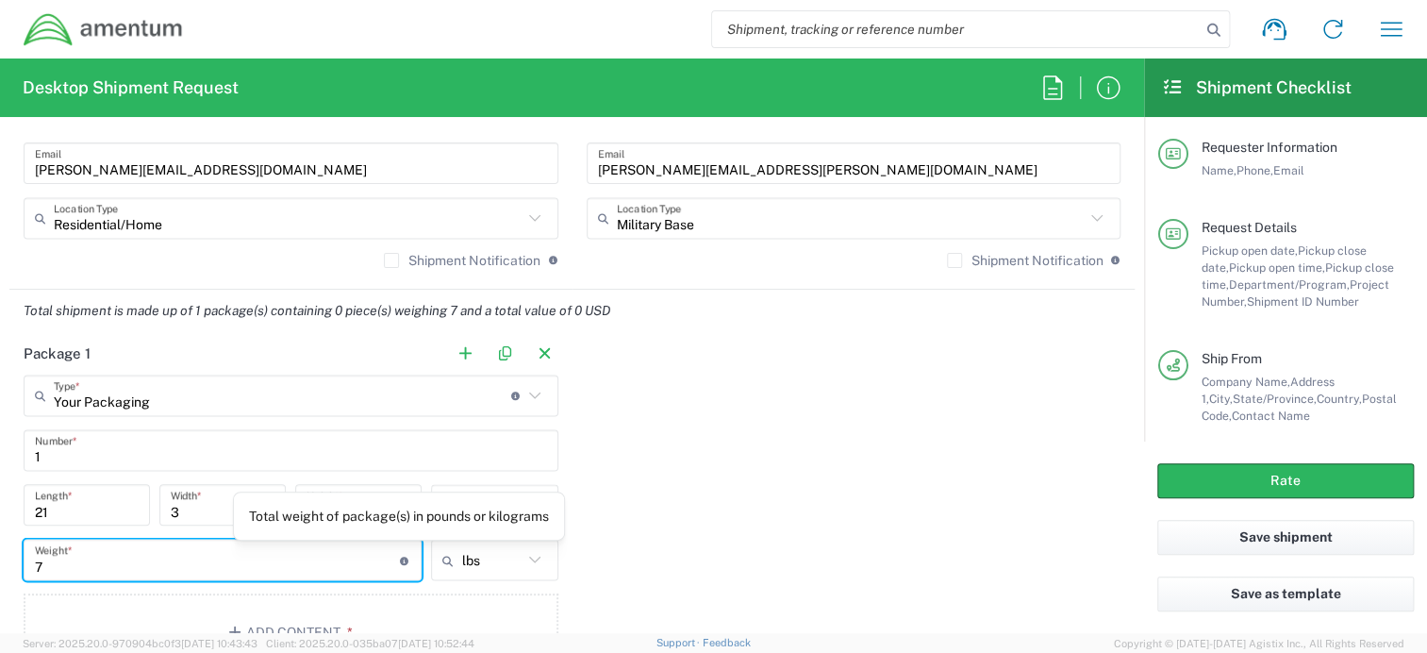
type input "7"
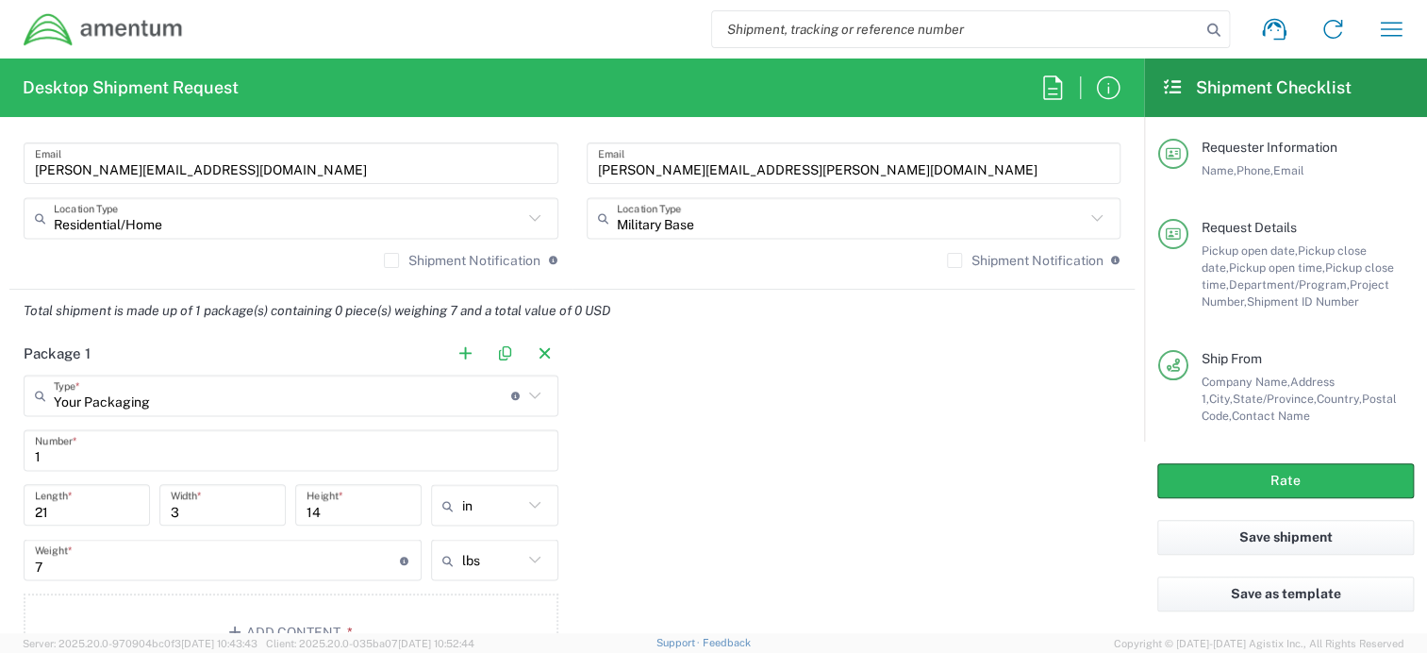
click at [780, 526] on div "Package 1 Your Packaging Type * Material used to package goods Crate(s) Envelop…" at bounding box center [571, 508] width 1125 height 353
click at [253, 619] on button "Add Content *" at bounding box center [291, 631] width 535 height 77
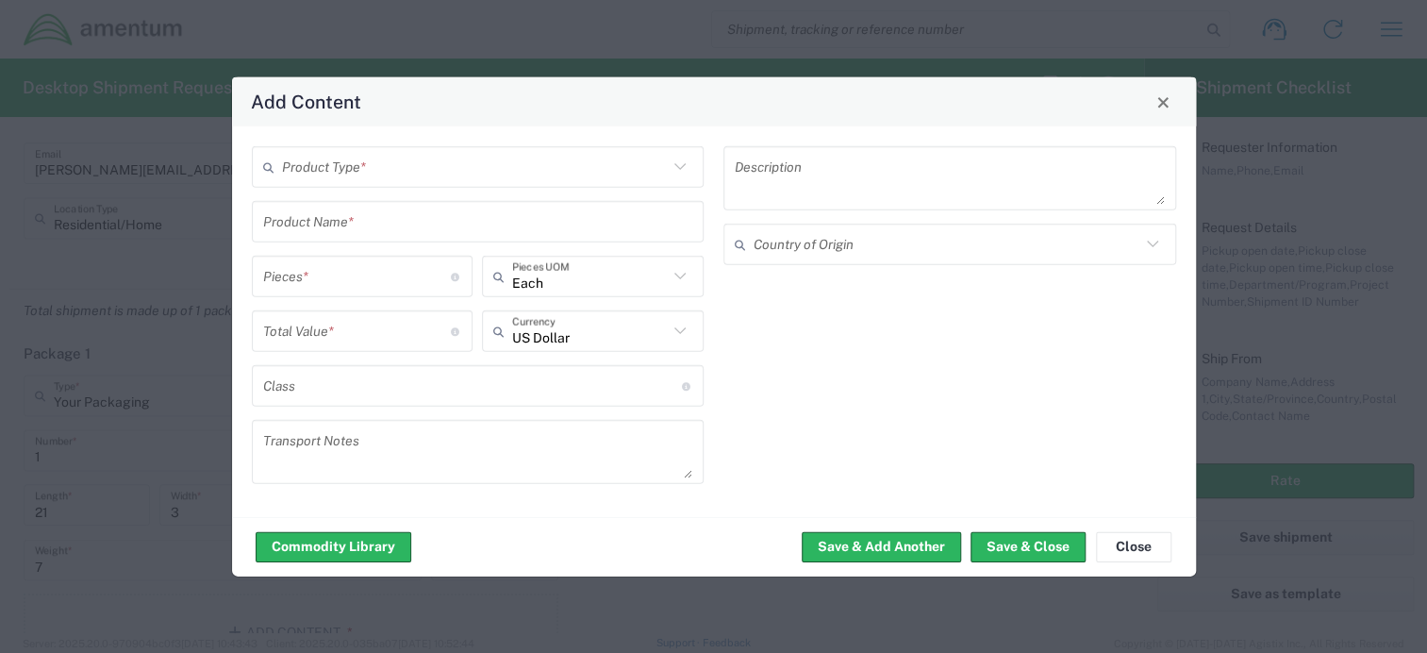
click at [382, 157] on input "text" at bounding box center [475, 166] width 387 height 33
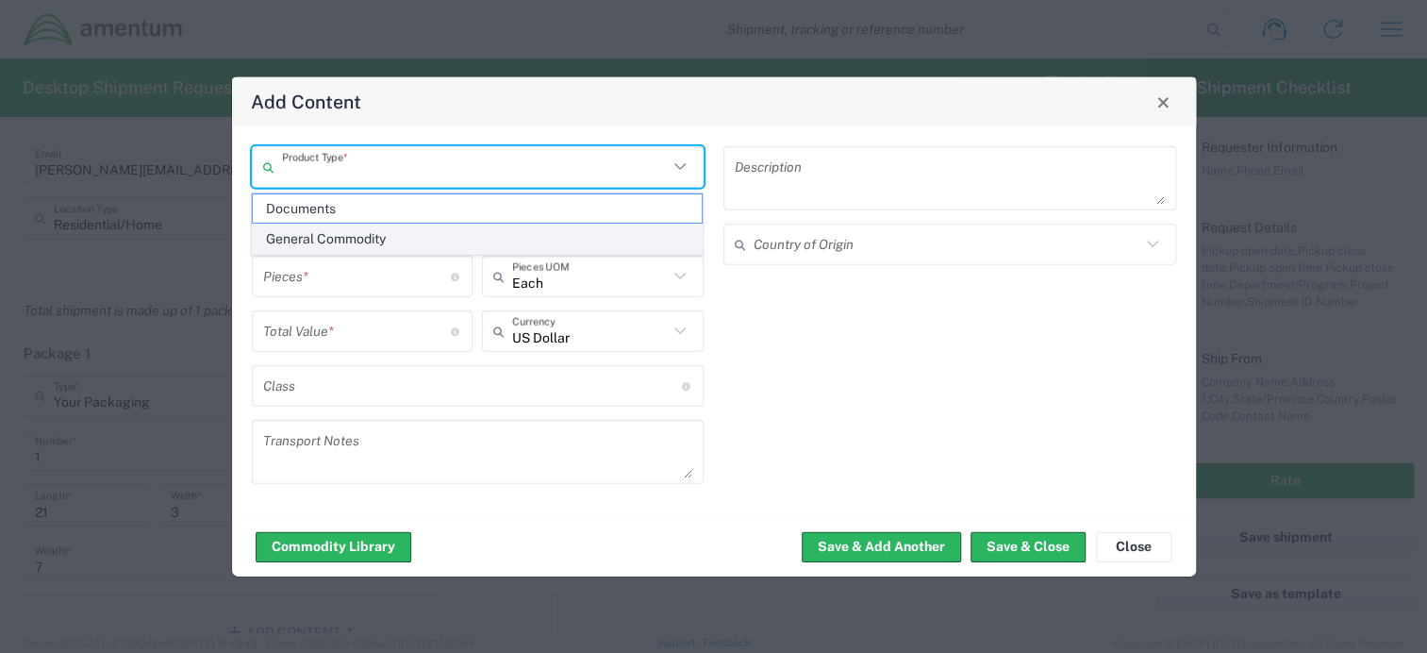
click at [363, 227] on span "General Commodity" at bounding box center [477, 239] width 449 height 29
type input "General Commodity"
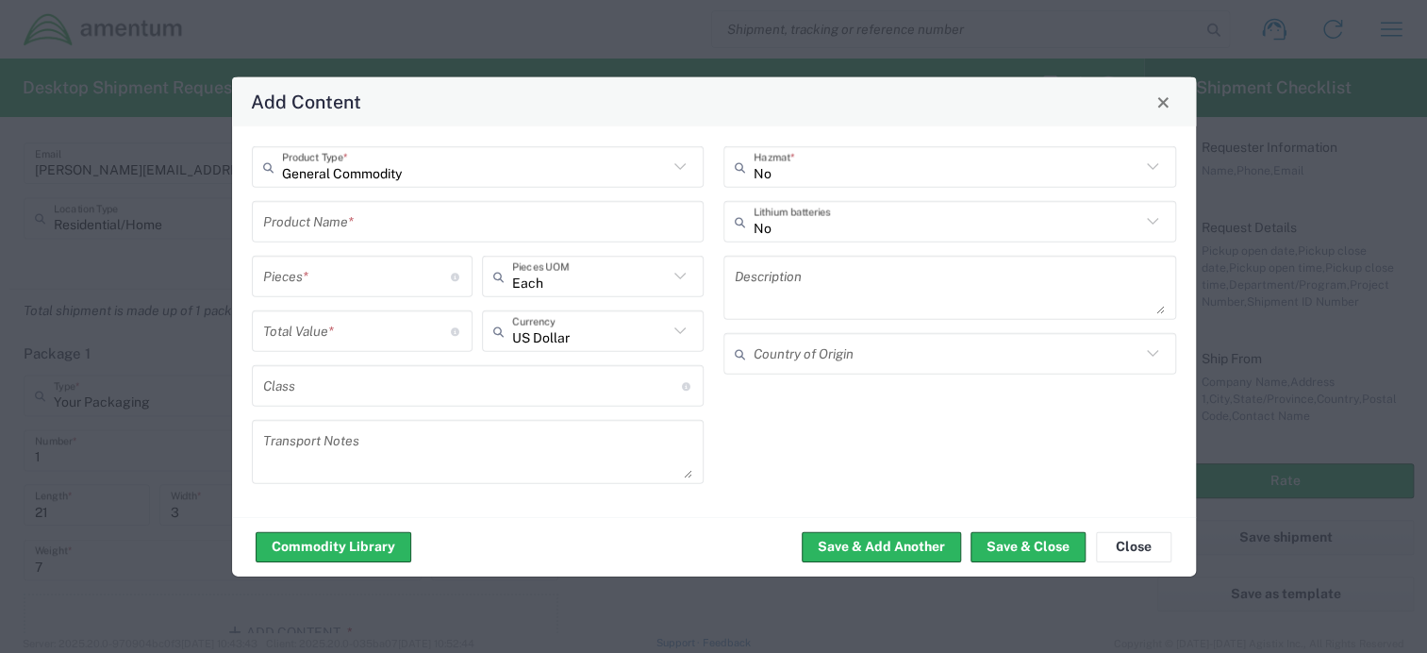
click at [358, 228] on input "text" at bounding box center [478, 221] width 430 height 33
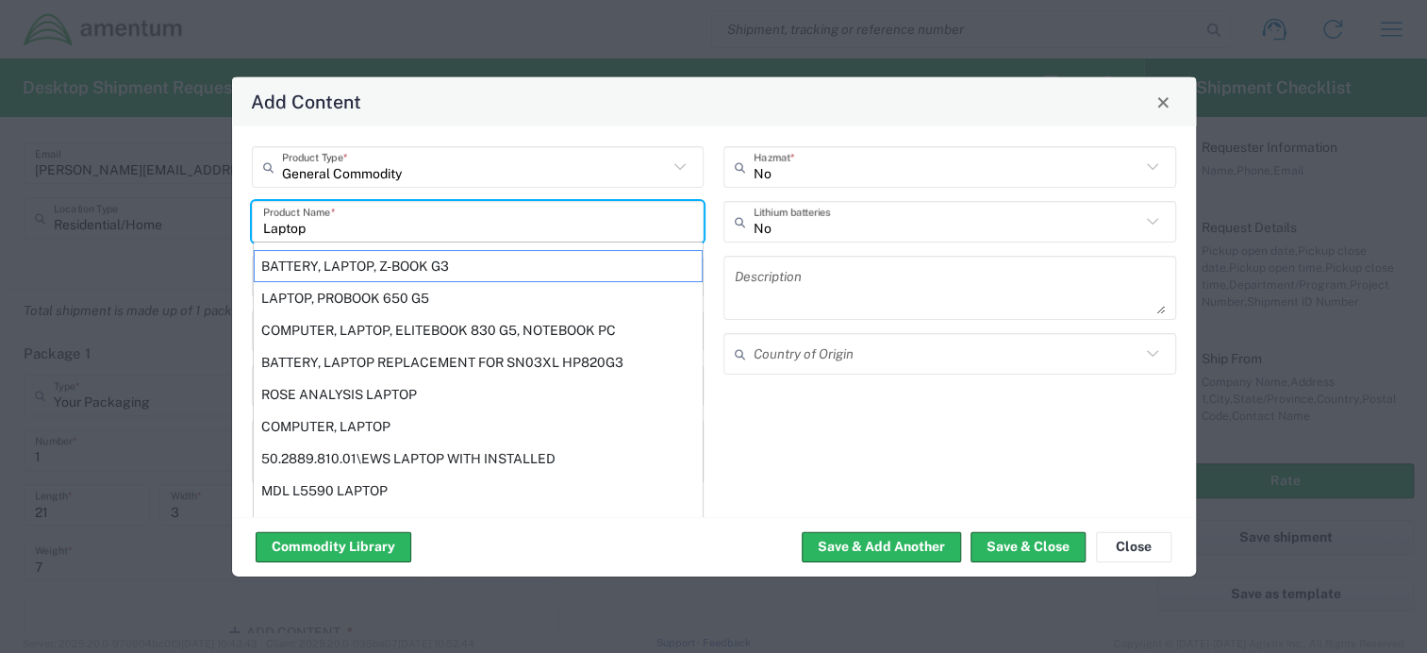
type input "Laptop"
click at [231, 265] on div "Add Content General Commodity Product Type * Laptop Product Name * BATTERY, LAP…" at bounding box center [714, 326] width 966 height 501
click at [237, 262] on div "General Commodity Product Type * Laptop Product Name * BATTERY, LAPTOP, Z-BOOK …" at bounding box center [714, 321] width 964 height 391
click at [321, 223] on input "Laptop" at bounding box center [478, 221] width 430 height 33
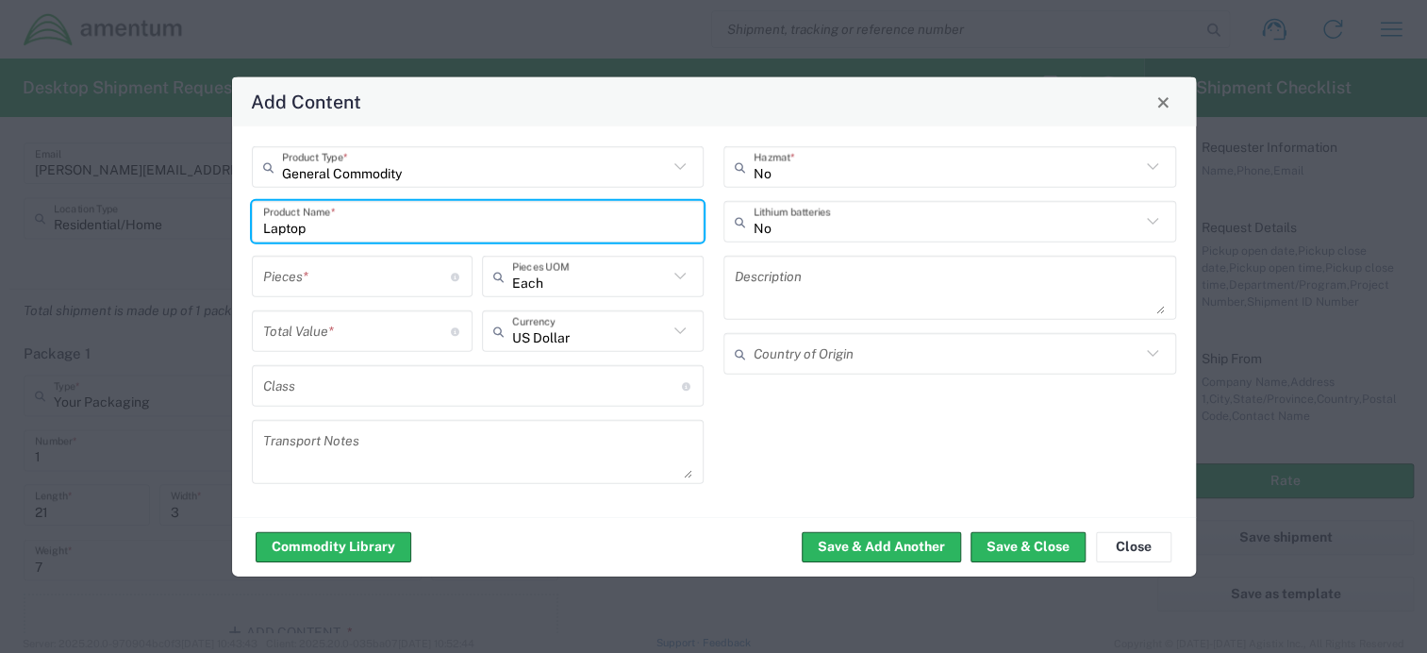
click at [296, 275] on input "number" at bounding box center [357, 275] width 189 height 33
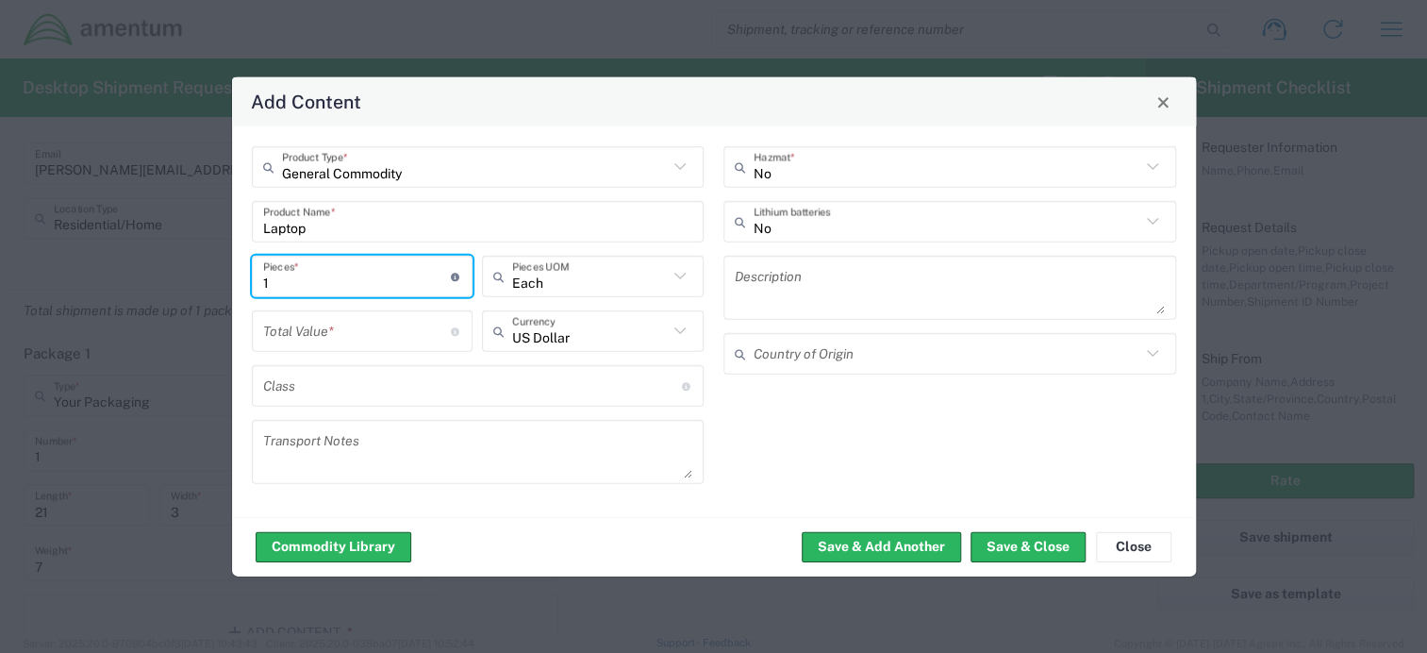
type input "1"
click at [311, 332] on input "number" at bounding box center [357, 330] width 189 height 33
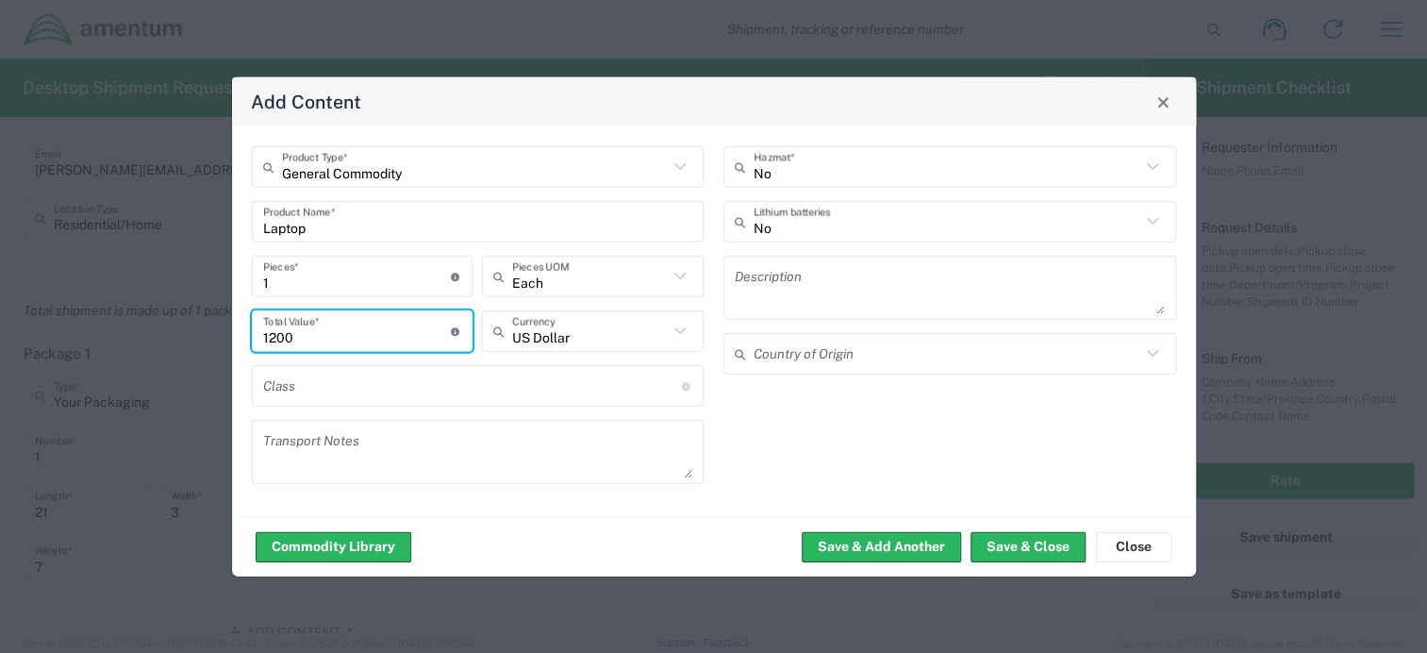
type input "1200"
click at [912, 438] on div "No Hazmat * No Lithium batteries Description Country of Origin" at bounding box center [950, 321] width 473 height 351
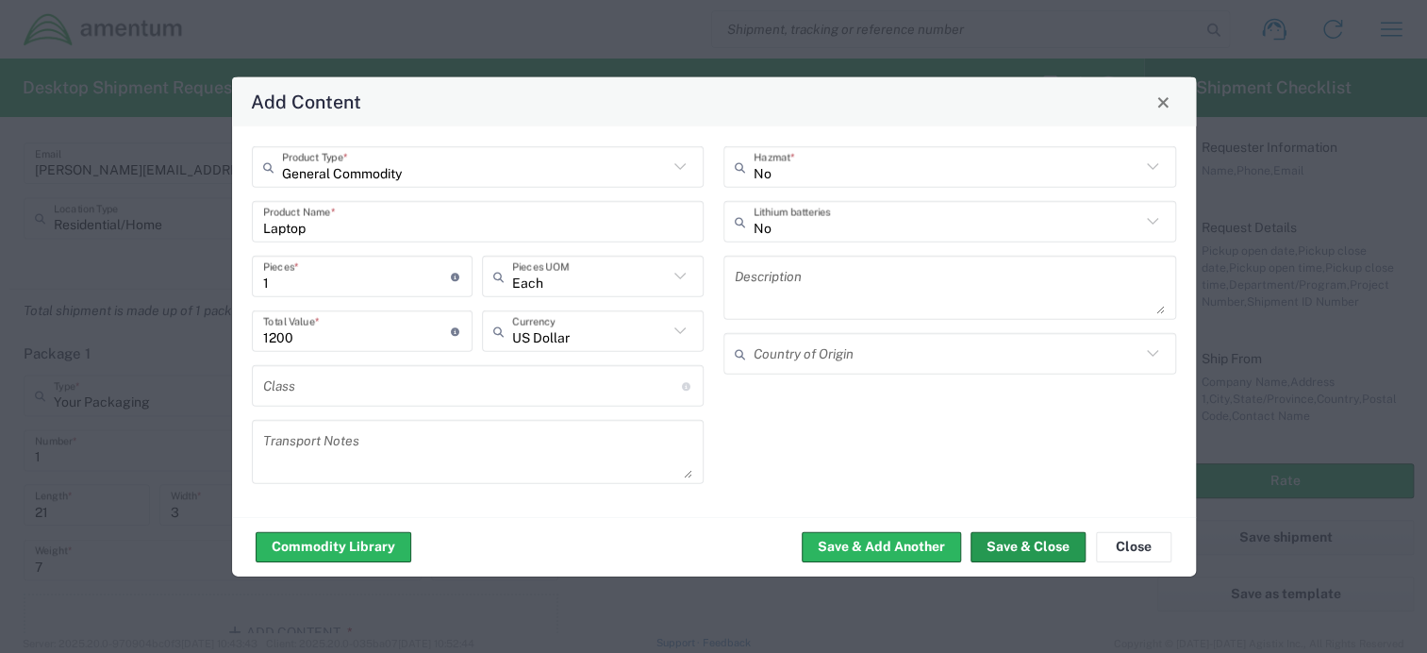
click at [1001, 546] on button "Save & Close" at bounding box center [1028, 546] width 115 height 30
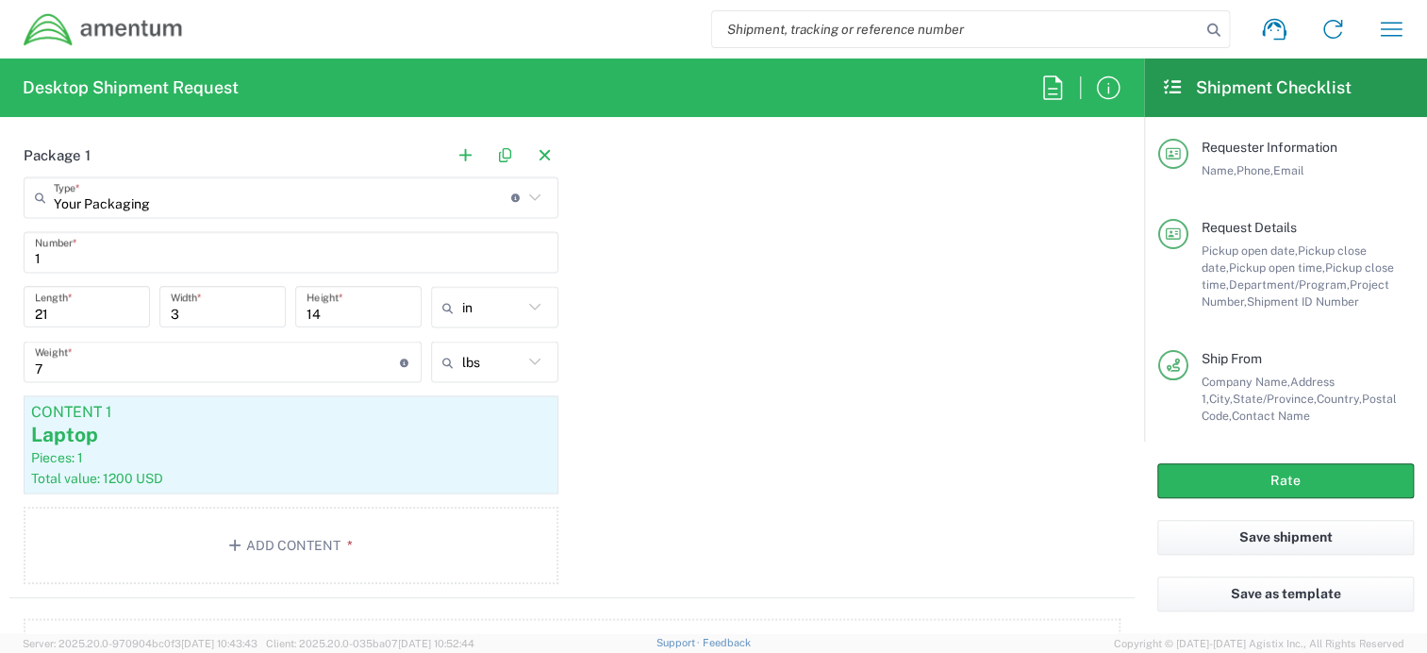
scroll to position [1887, 0]
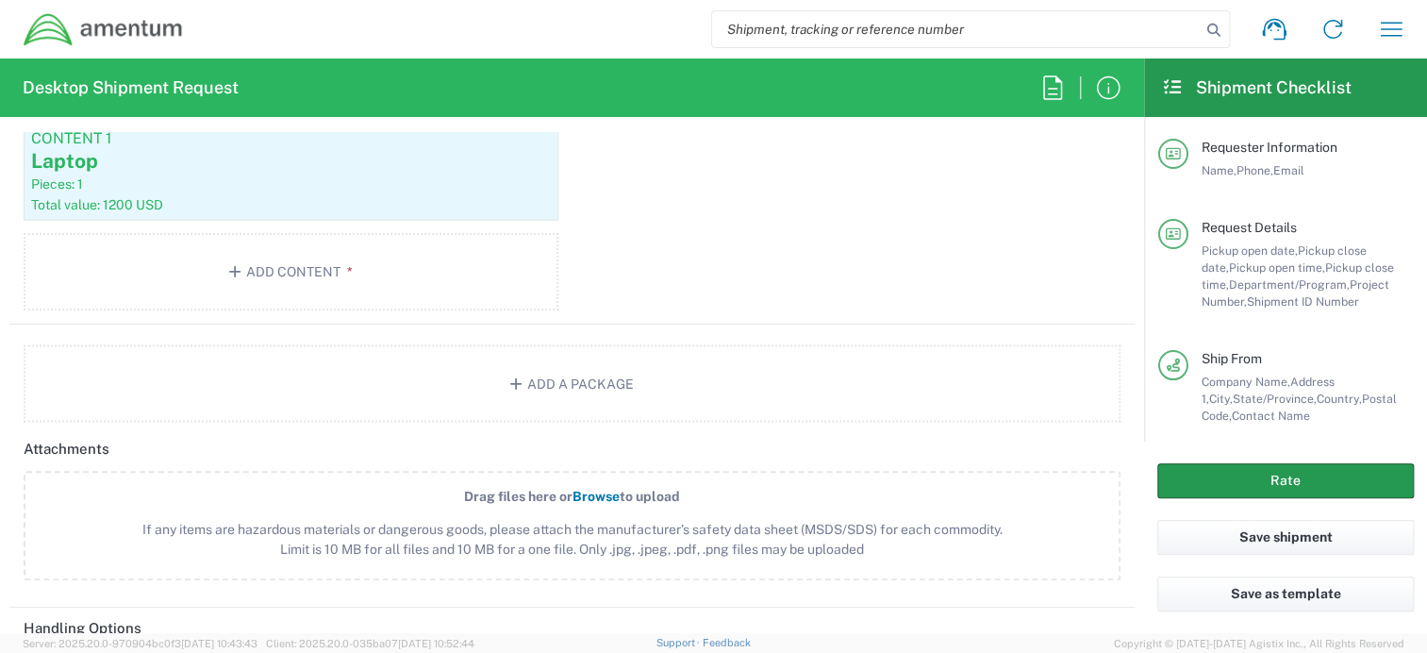
click at [1323, 484] on button "Rate" at bounding box center [1286, 480] width 257 height 35
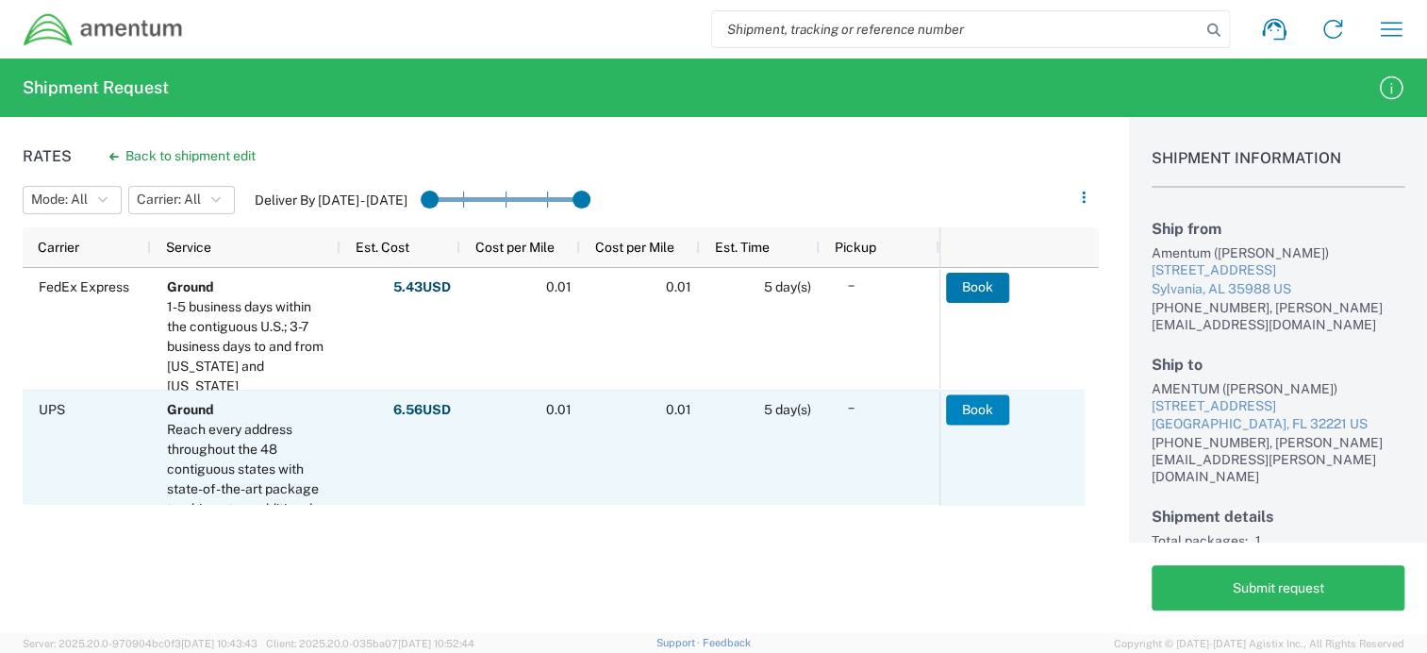
click at [1009, 403] on agx-ag-table-action-cell "Book" at bounding box center [1012, 471] width 144 height 159
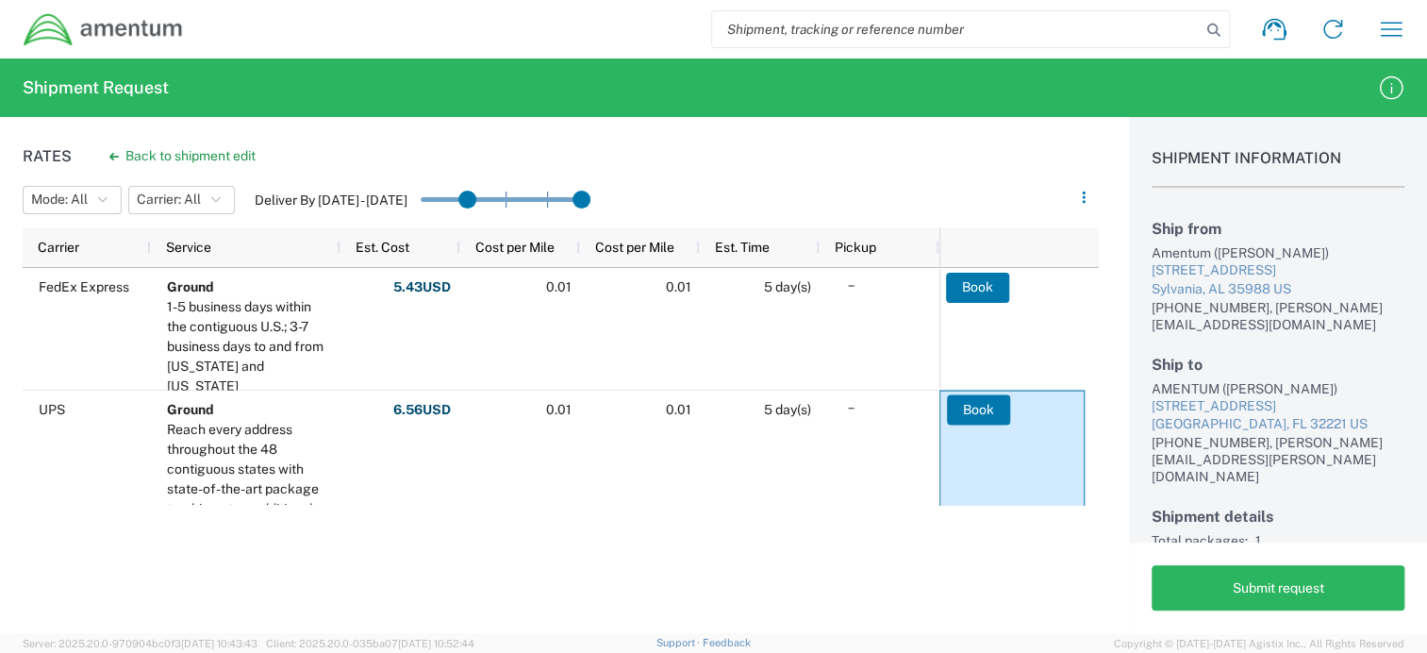
drag, startPoint x: 433, startPoint y: 198, endPoint x: 474, endPoint y: 198, distance: 40.6
drag, startPoint x: 474, startPoint y: 198, endPoint x: 509, endPoint y: 200, distance: 35.9
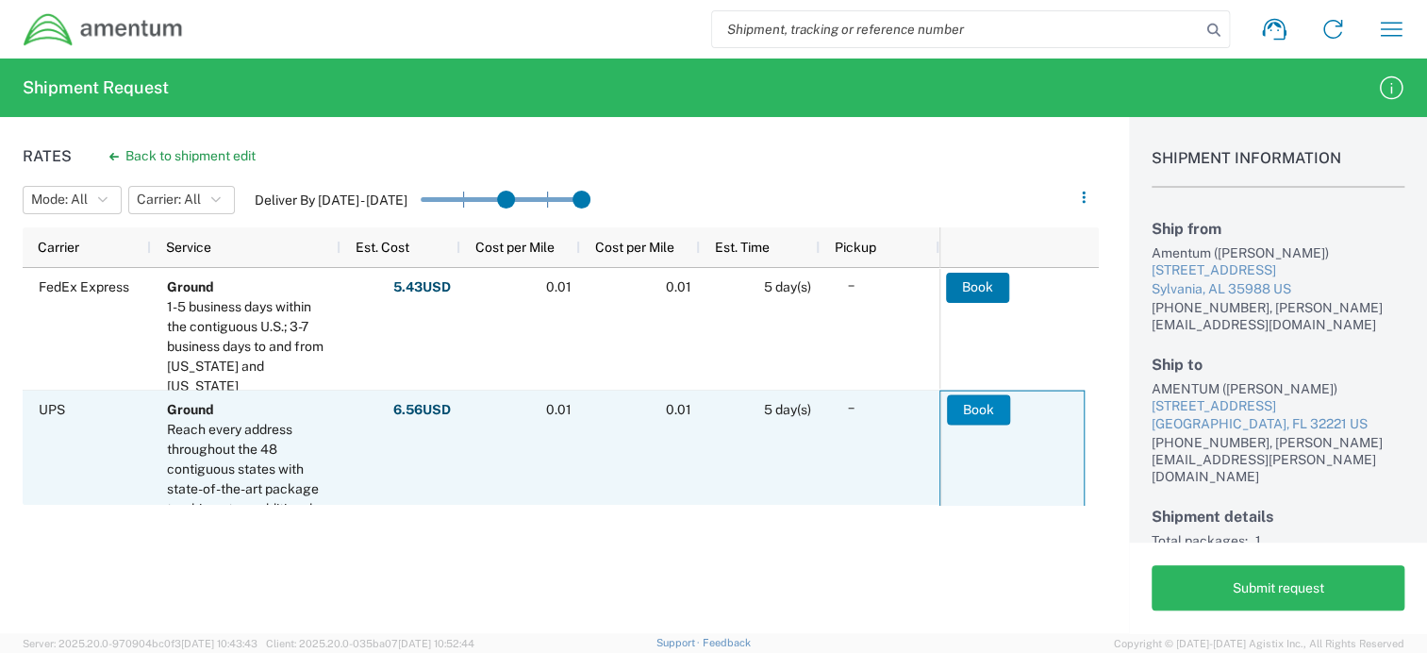
click at [975, 402] on button "Book" at bounding box center [978, 409] width 63 height 30
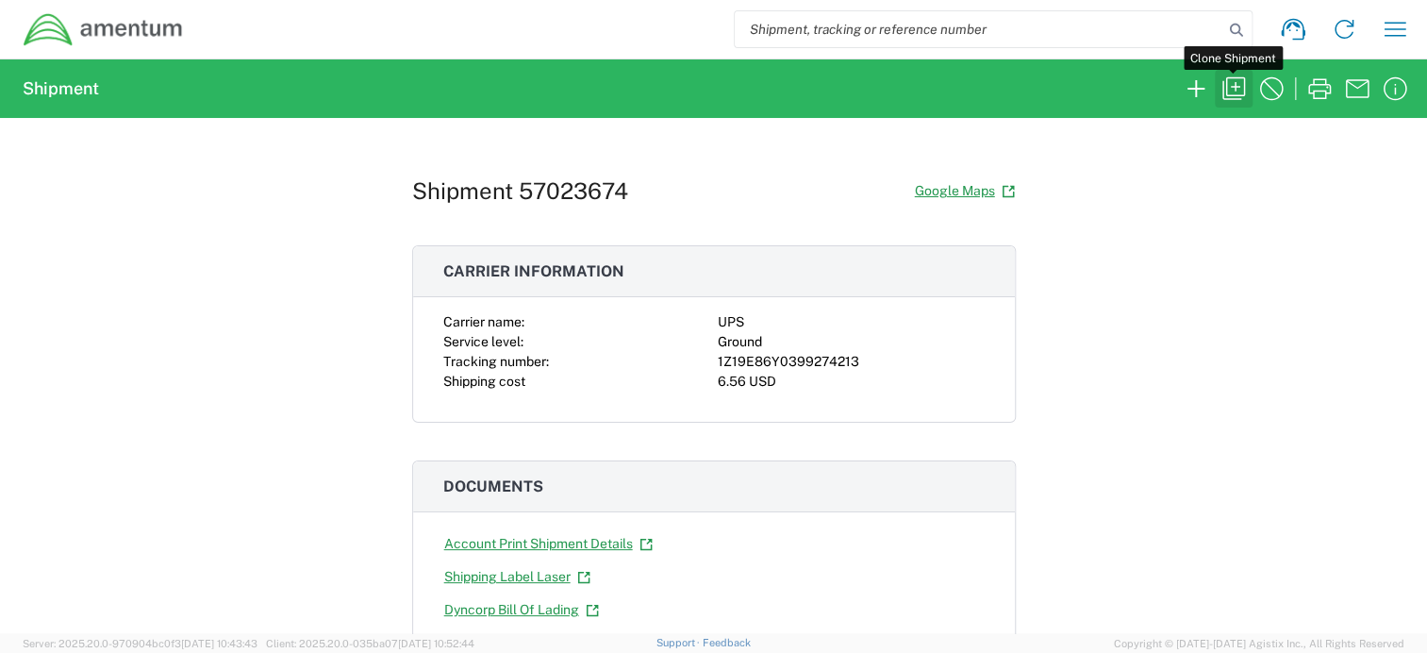
click at [1233, 86] on icon "button" at bounding box center [1234, 88] width 23 height 23
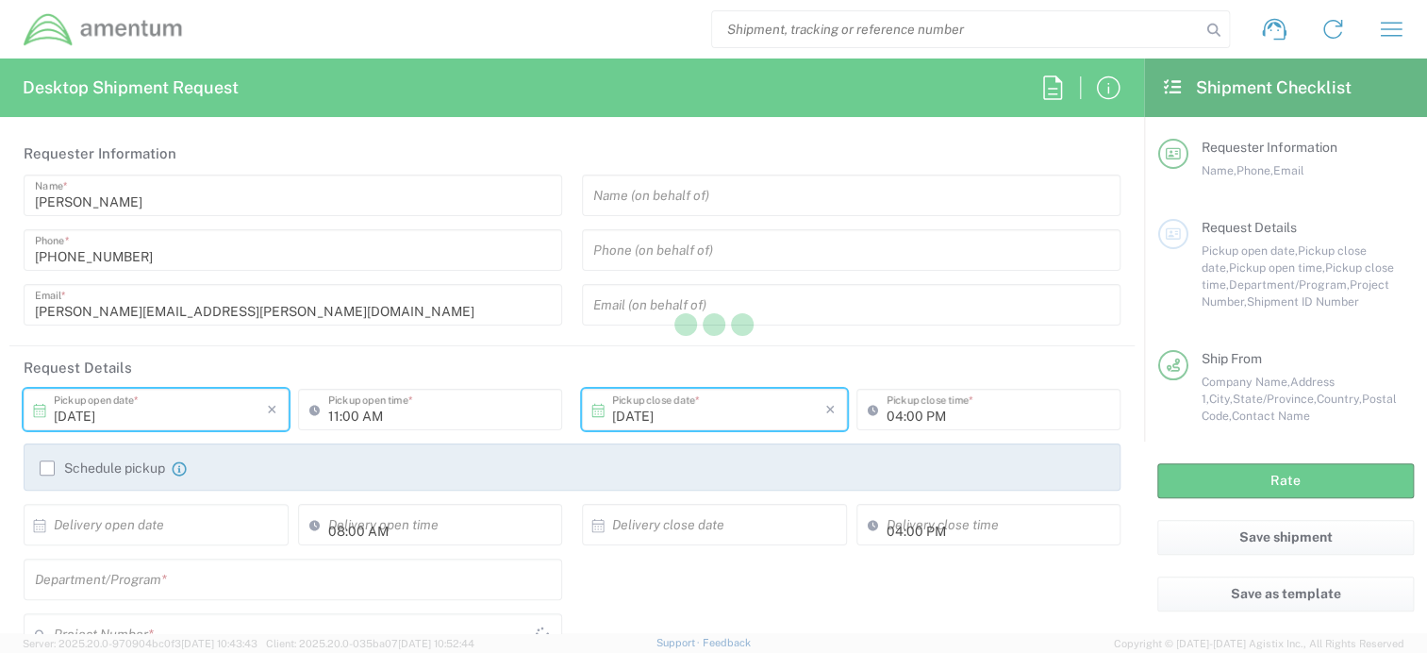
type input "Shipment Id Number"
type input "10032025"
type textarea "Laptops needed for [GEOGRAPHIC_DATA], [GEOGRAPHIC_DATA] NG Site"
type textarea "[PERSON_NAME][EMAIL_ADDRESS][PERSON_NAME][DOMAIN_NAME]"
type input "Amentum"
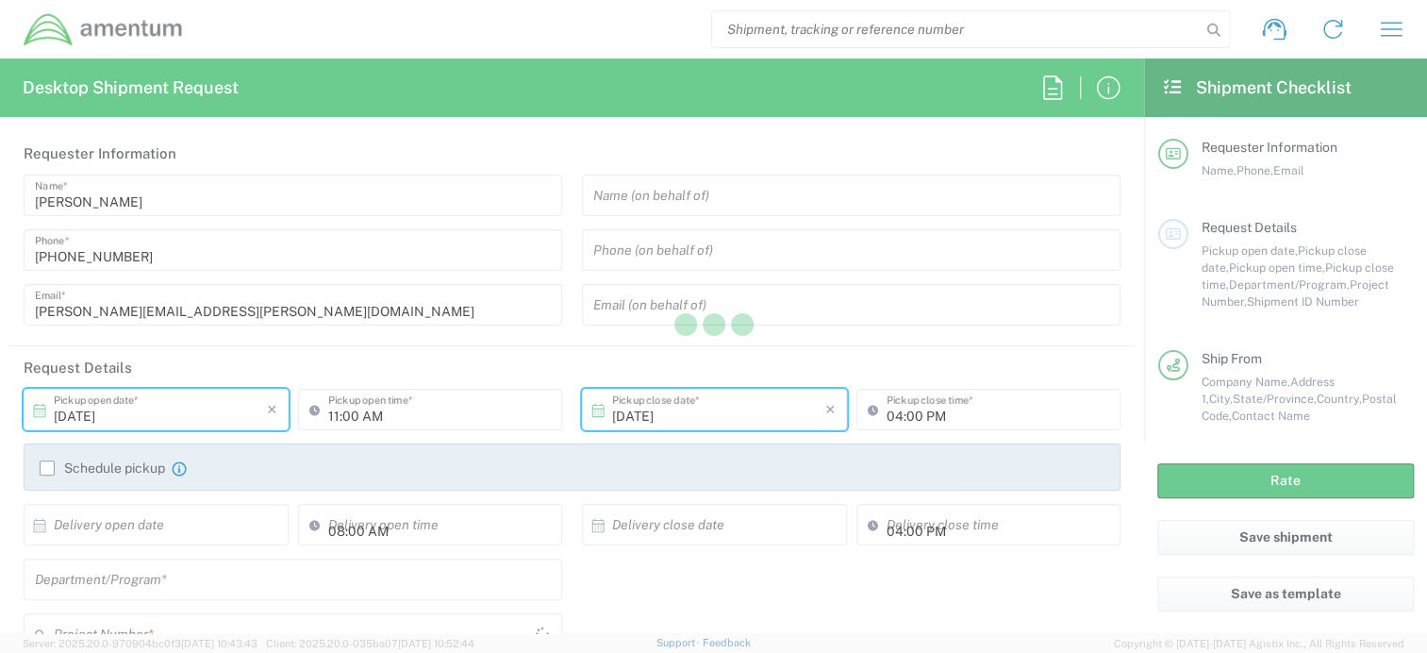
type input "[STREET_ADDRESS]"
type input "Sylvania"
type input "[US_STATE]"
type input "35988"
type input "Brian Bellaire"
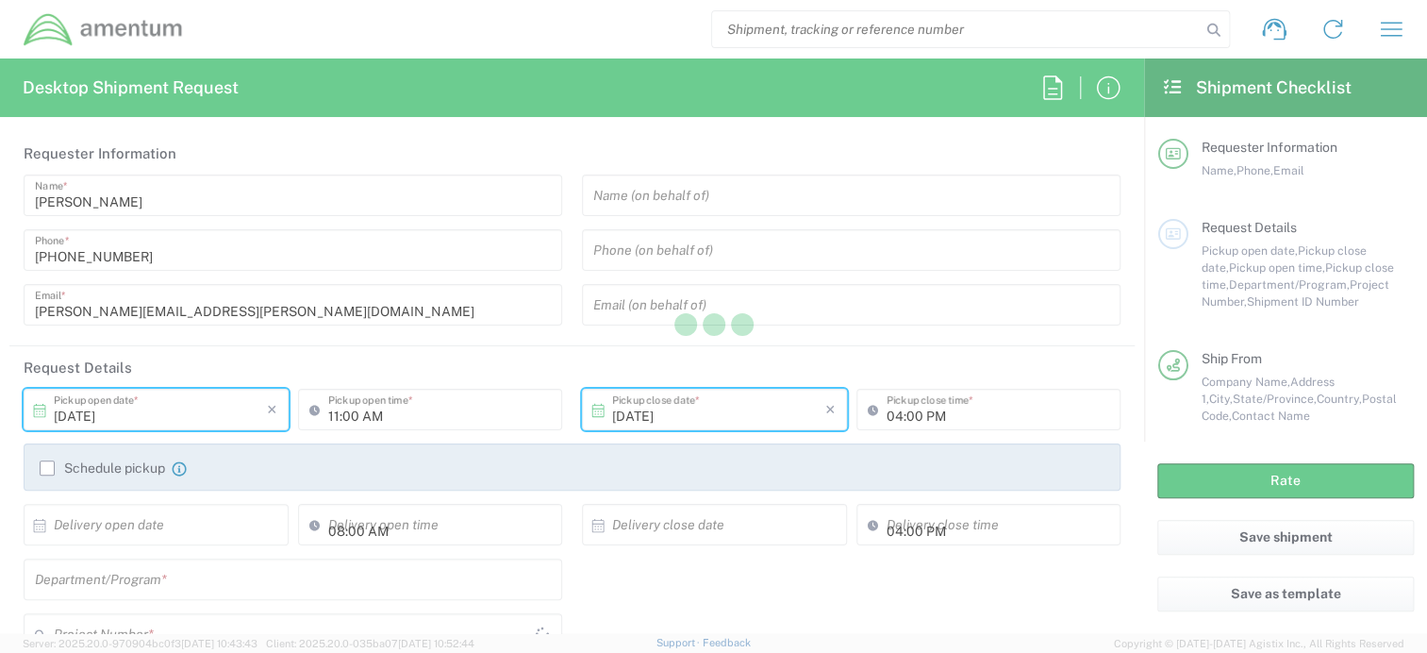
type input "256-468-0982"
type input "brian.bellaire@amentum.com"
type input "Residential/Home"
type input "AMENTUM"
type input "13650 AEROSPACE WAY, HANGER 860"
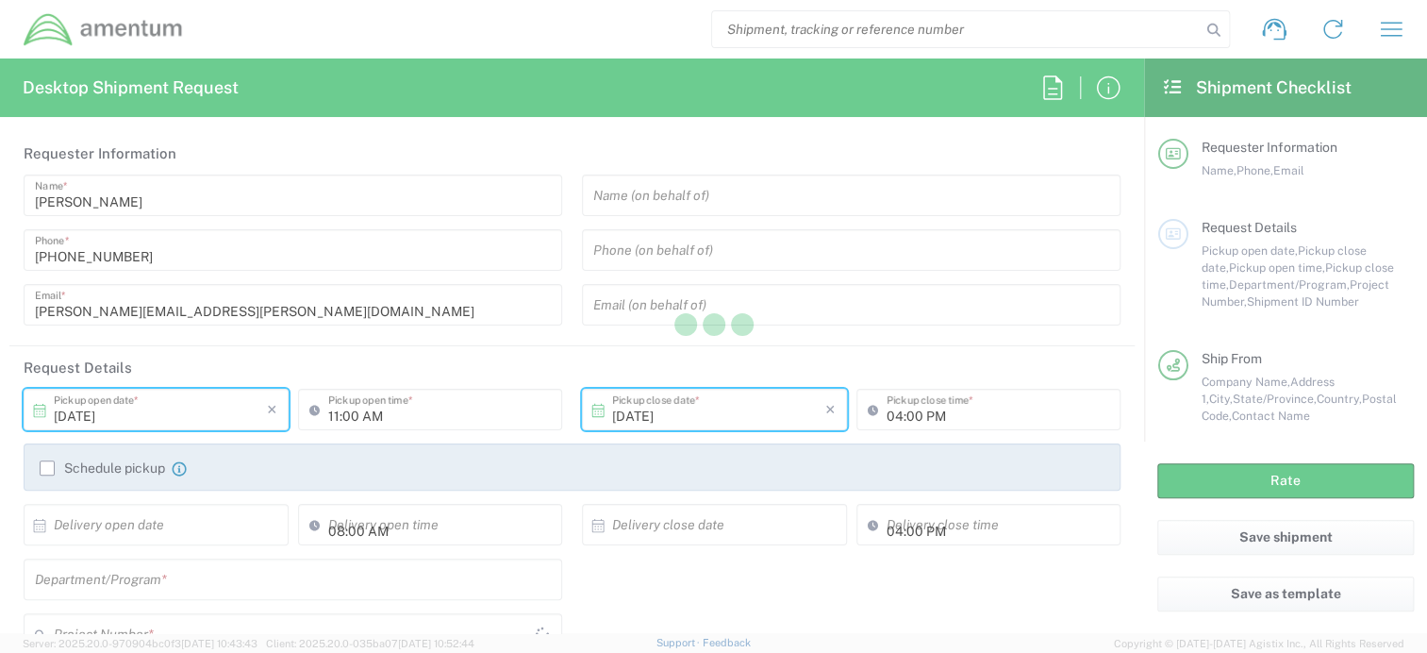
type input "HANGER 860"
type input "JACKSONVILLE"
type input "[US_STATE]"
type input "32221"
type input "DANIEL WILLIAMSON"
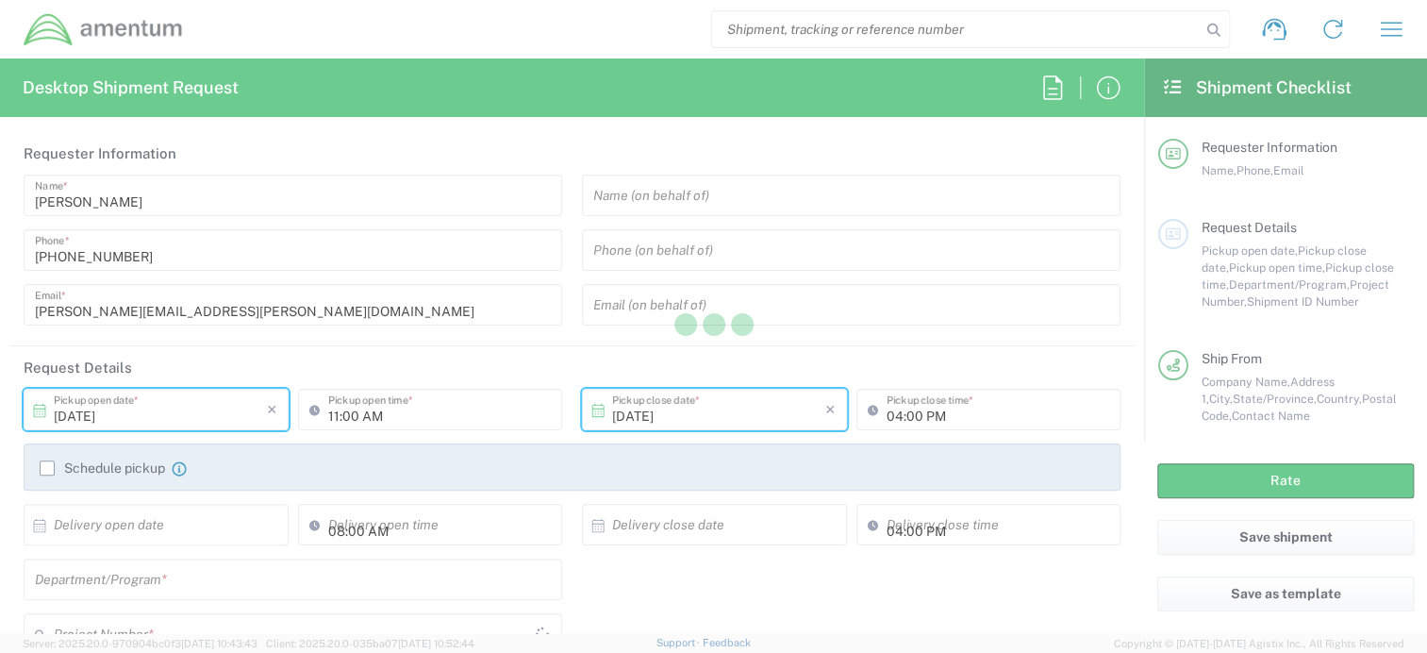
type input "254-220-0484"
type input "daniel.williamson@amentum.com"
type input "Military Base"
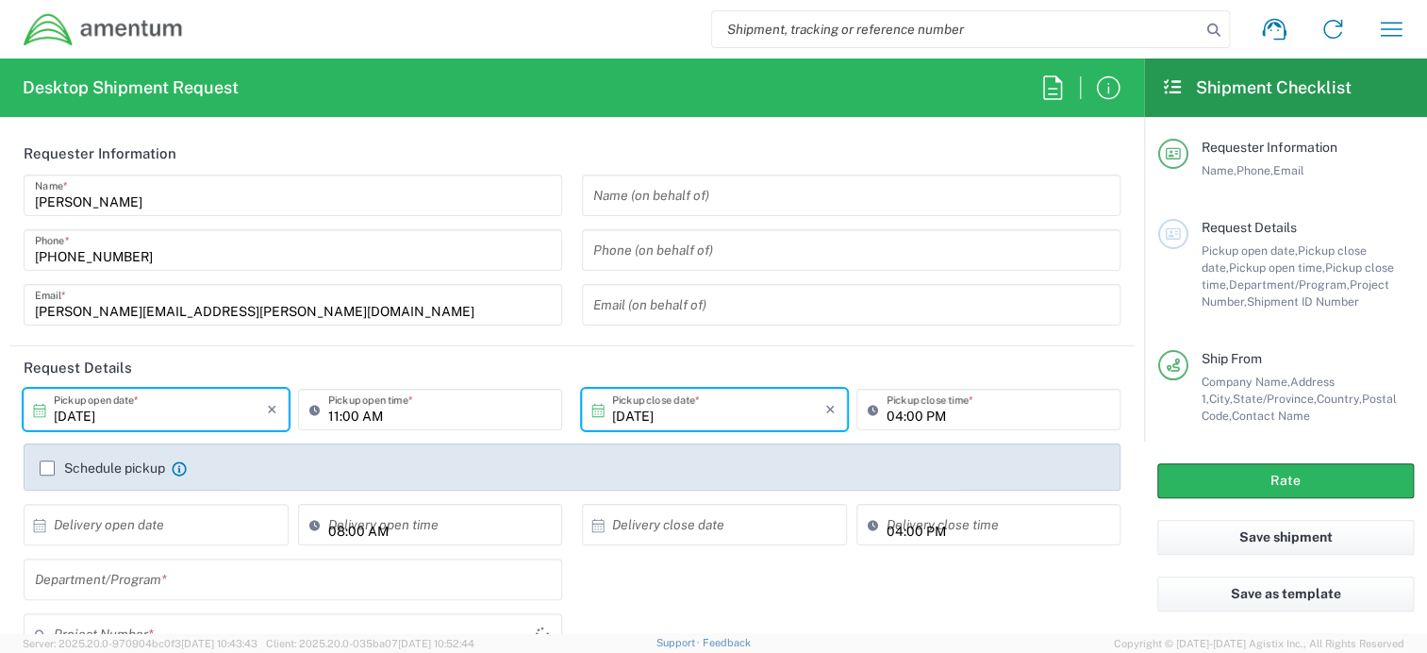
type input "Your Packaging"
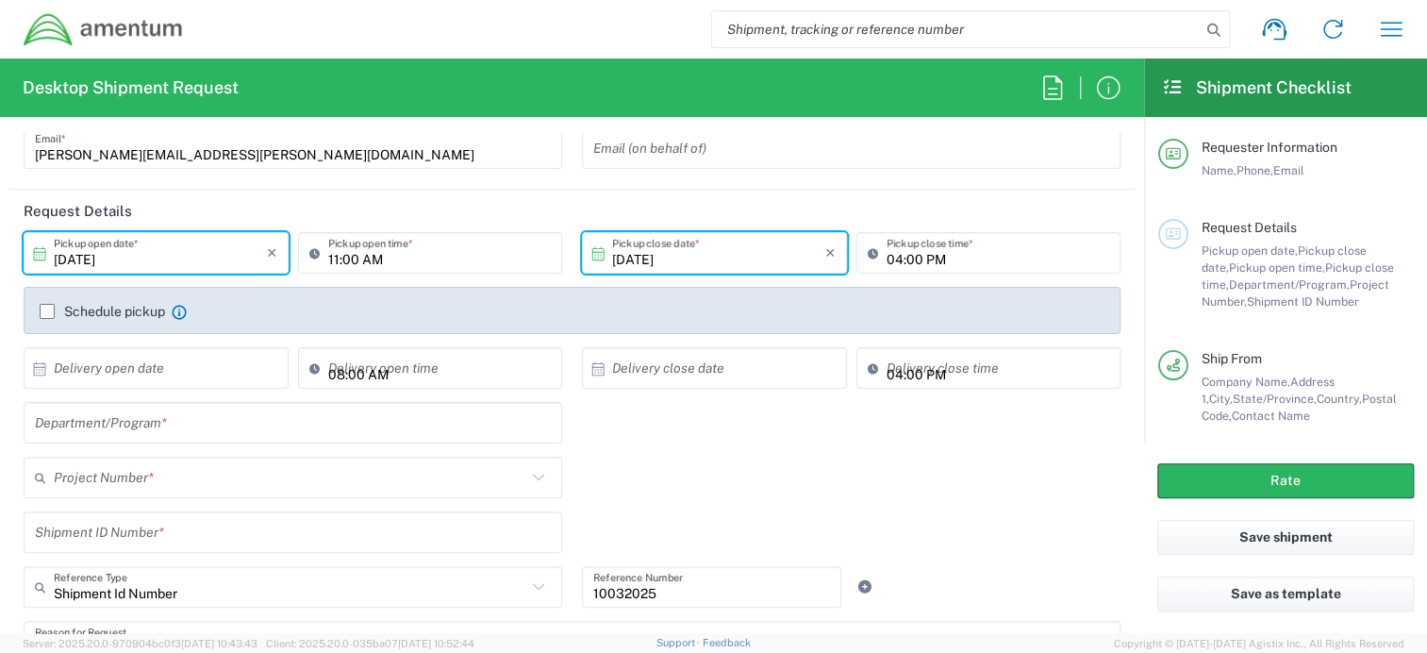
scroll to position [189, 0]
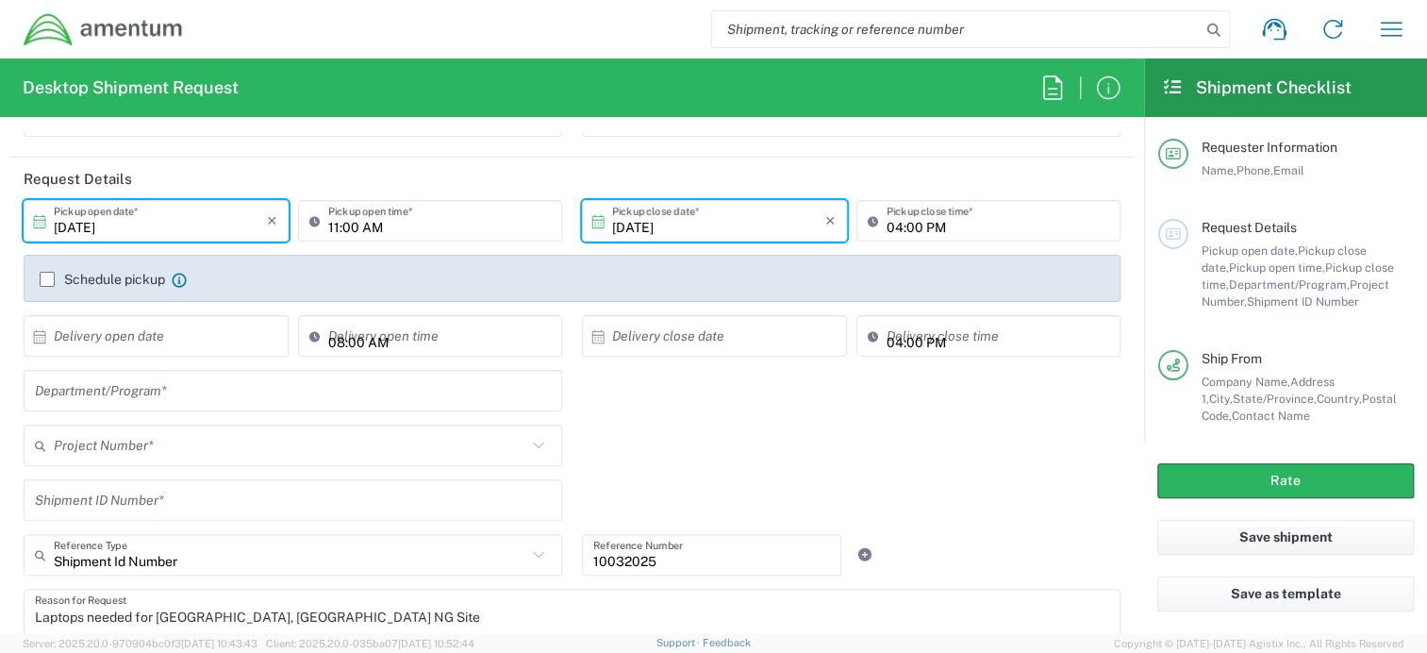
click at [275, 392] on input "text" at bounding box center [293, 391] width 516 height 33
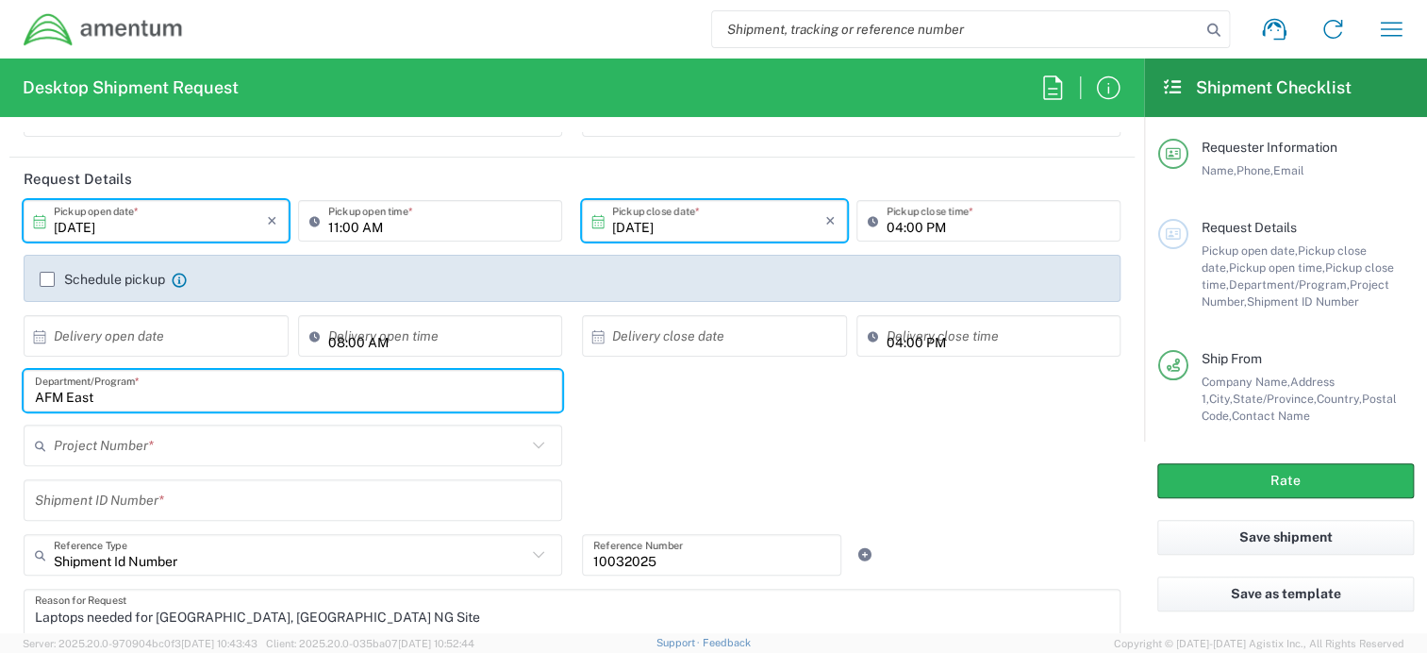
type input "AFM East"
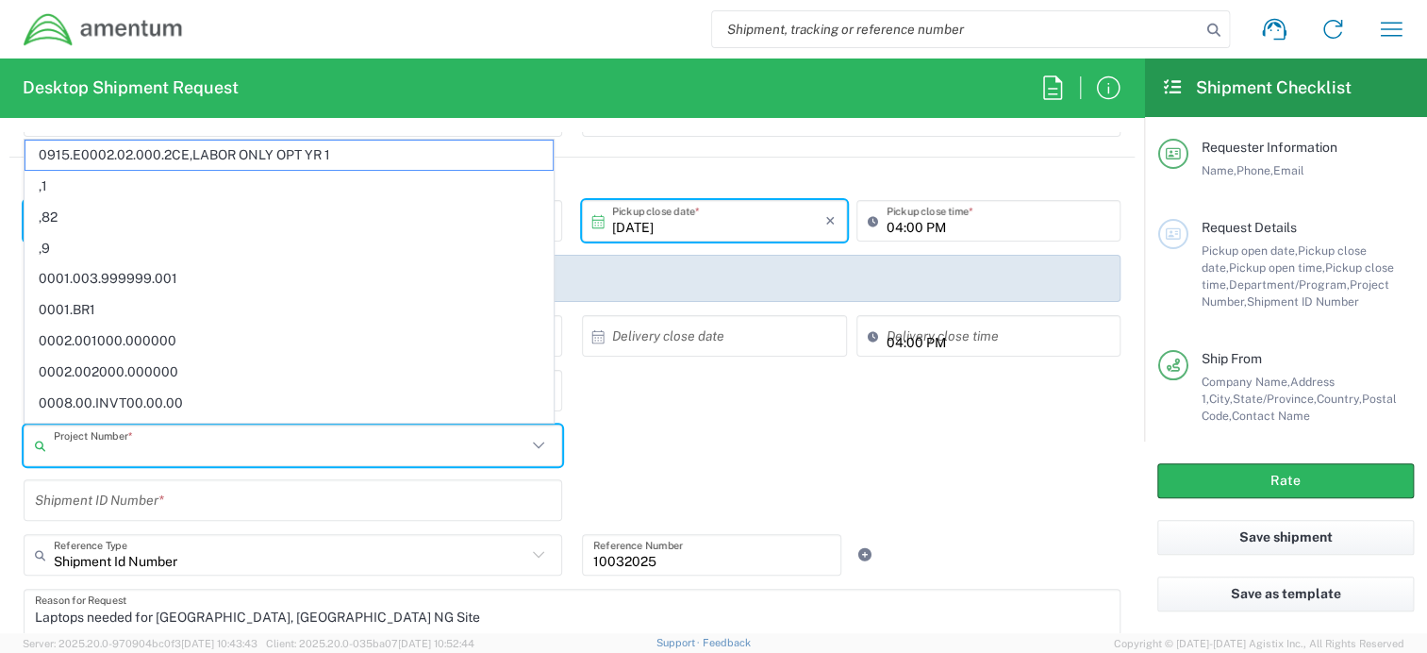
click at [203, 446] on input "text" at bounding box center [290, 445] width 473 height 33
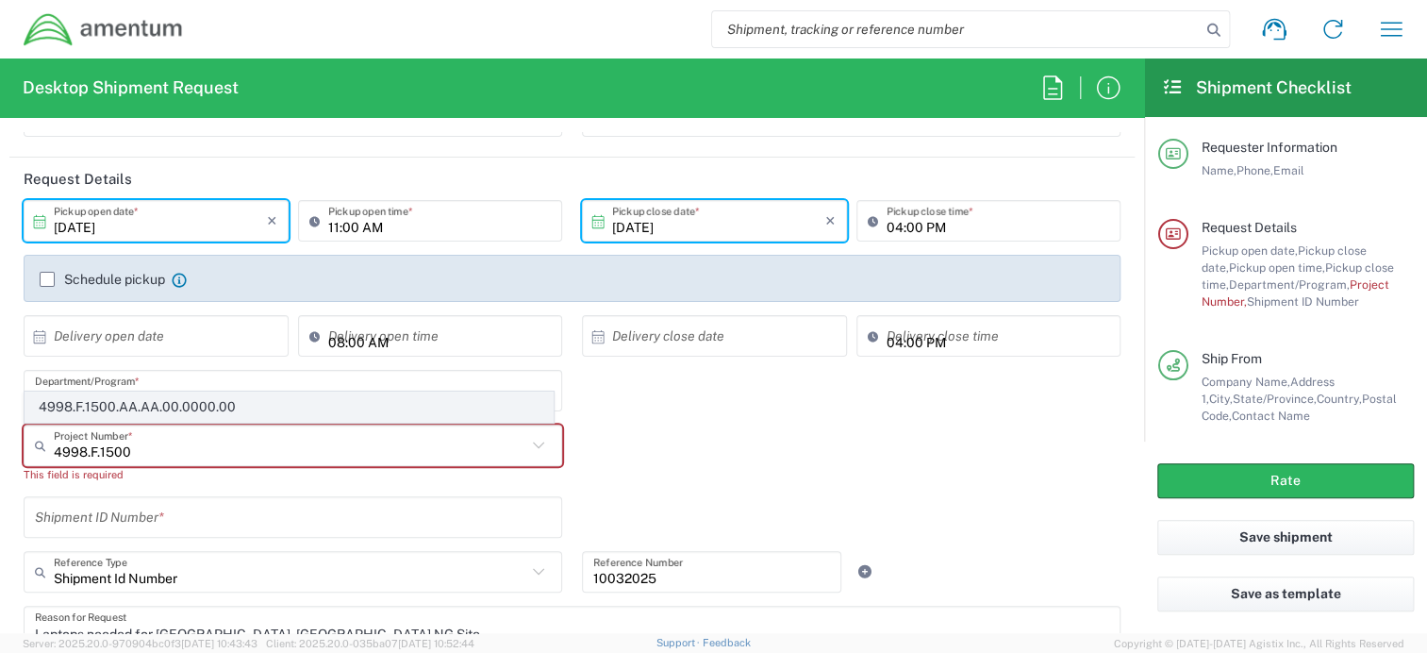
click at [196, 414] on span "4998.F.1500.AA.AA.00.0000.00" at bounding box center [288, 406] width 527 height 29
type input "4998.F.1500.AA.AA.00.0000.00"
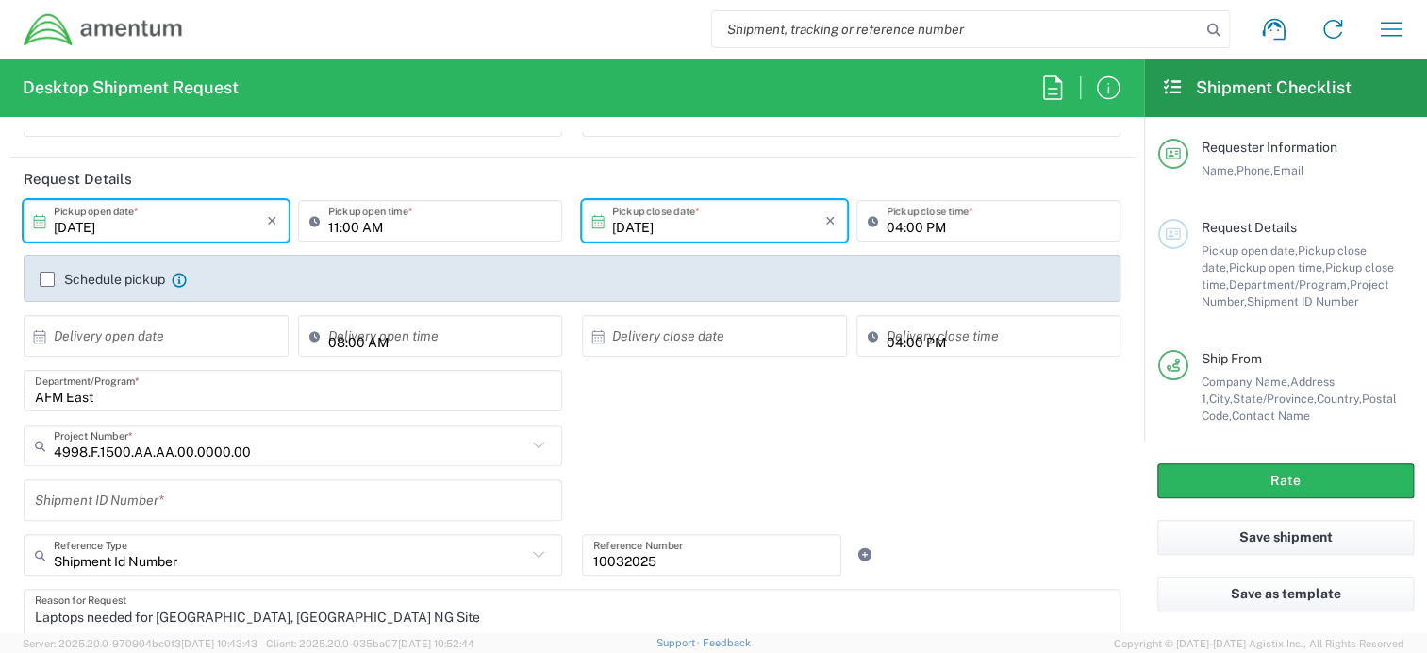
click at [158, 507] on input "text" at bounding box center [293, 500] width 516 height 33
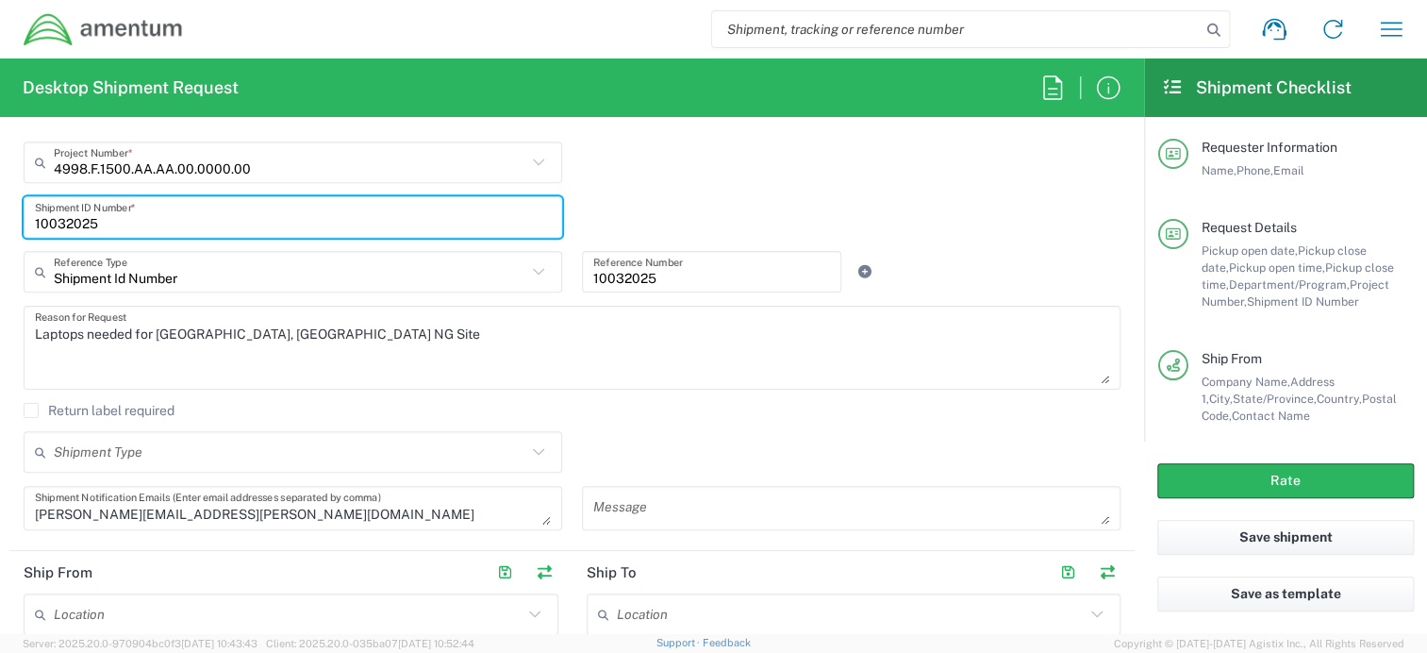
scroll to position [660, 0]
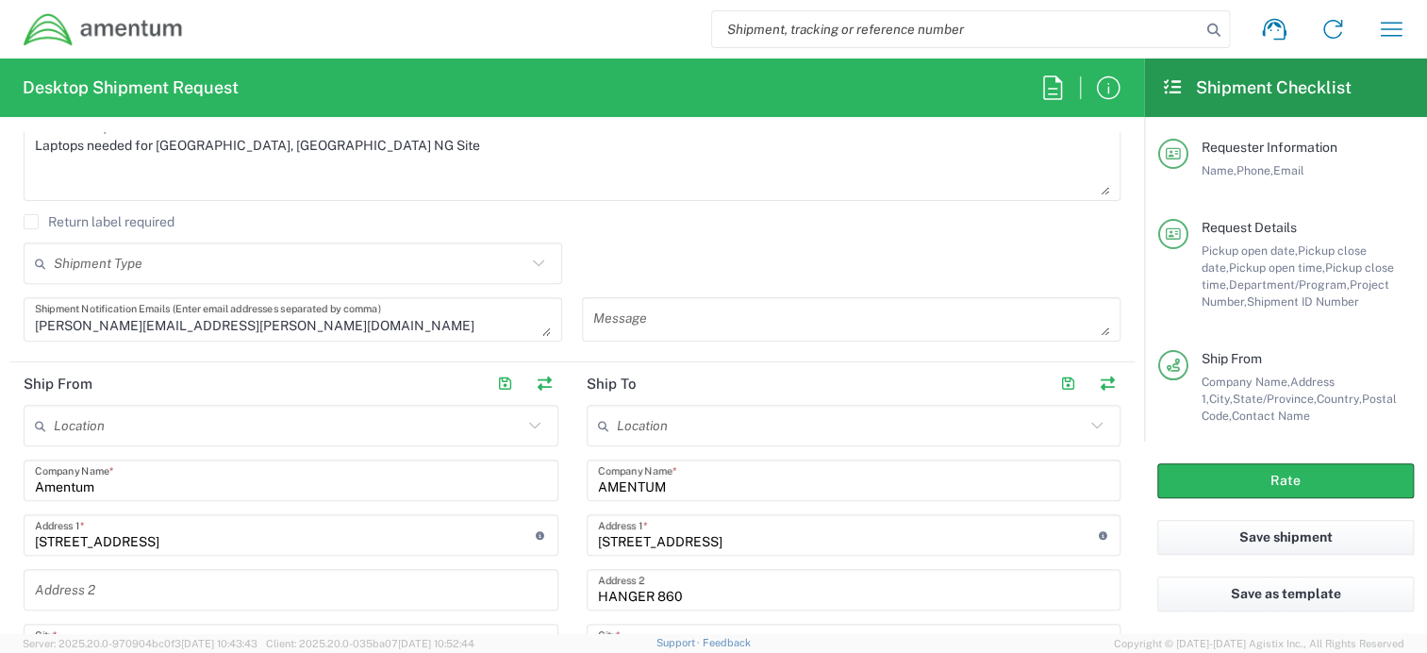
type input "10032025"
click at [257, 260] on input "text" at bounding box center [290, 263] width 473 height 33
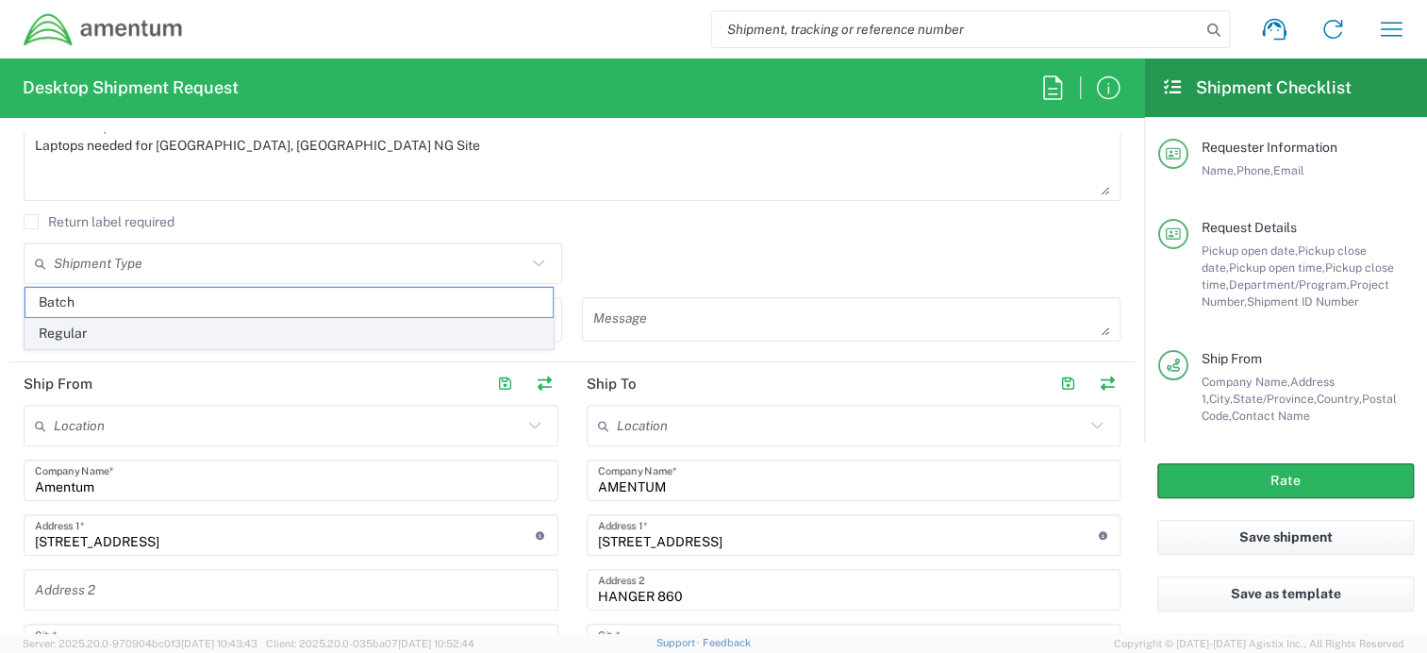
click at [129, 325] on span "Regular" at bounding box center [288, 333] width 527 height 29
type input "Regular"
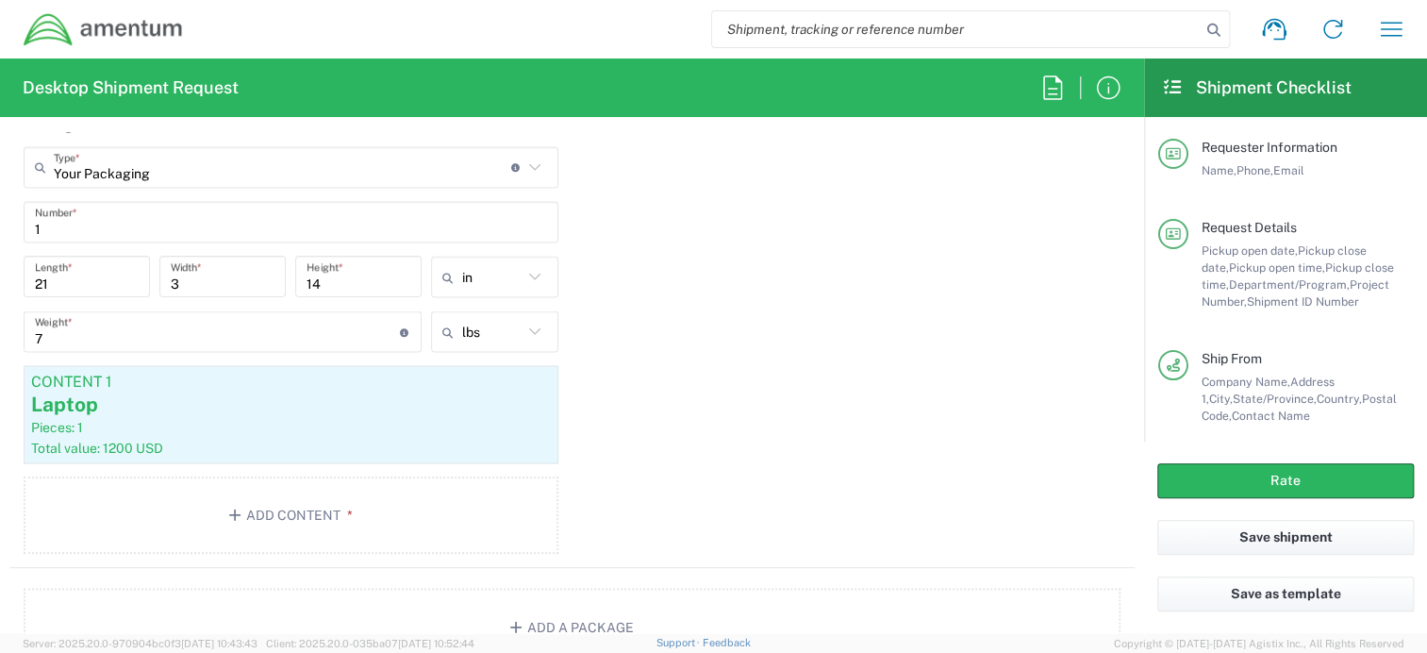
scroll to position [1887, 0]
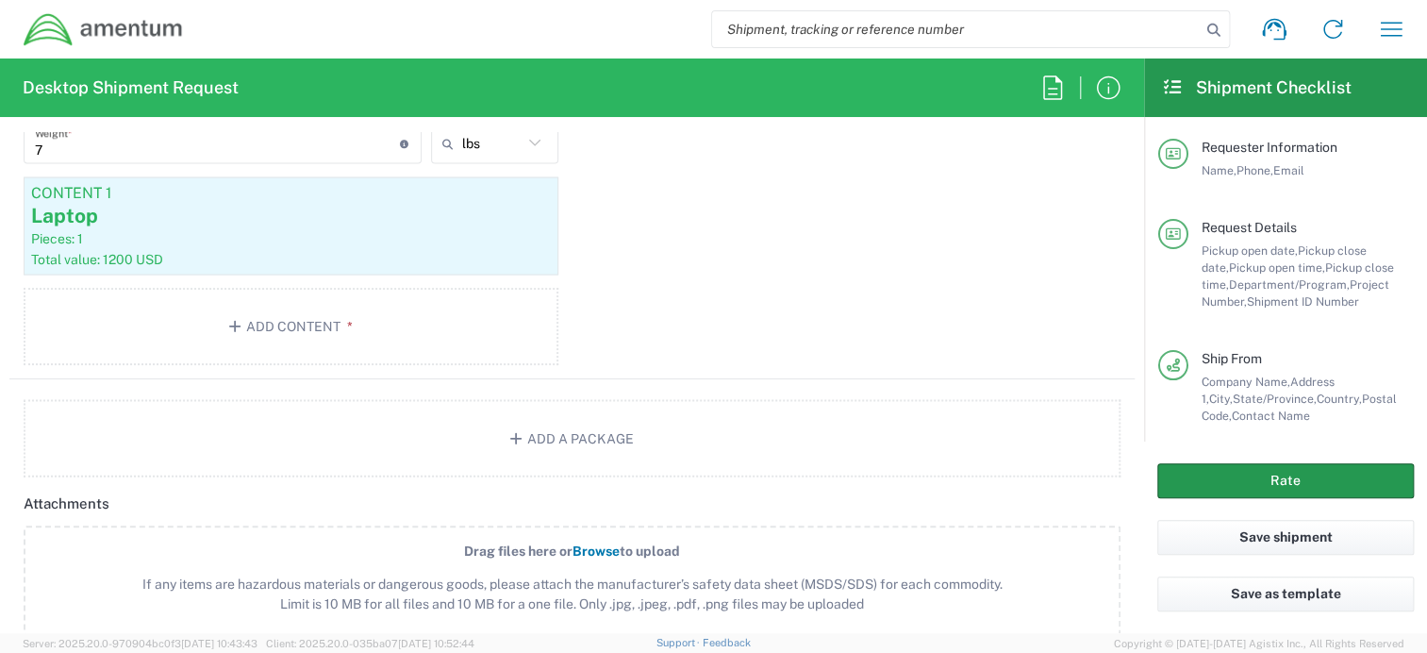
click at [1238, 476] on button "Rate" at bounding box center [1286, 480] width 257 height 35
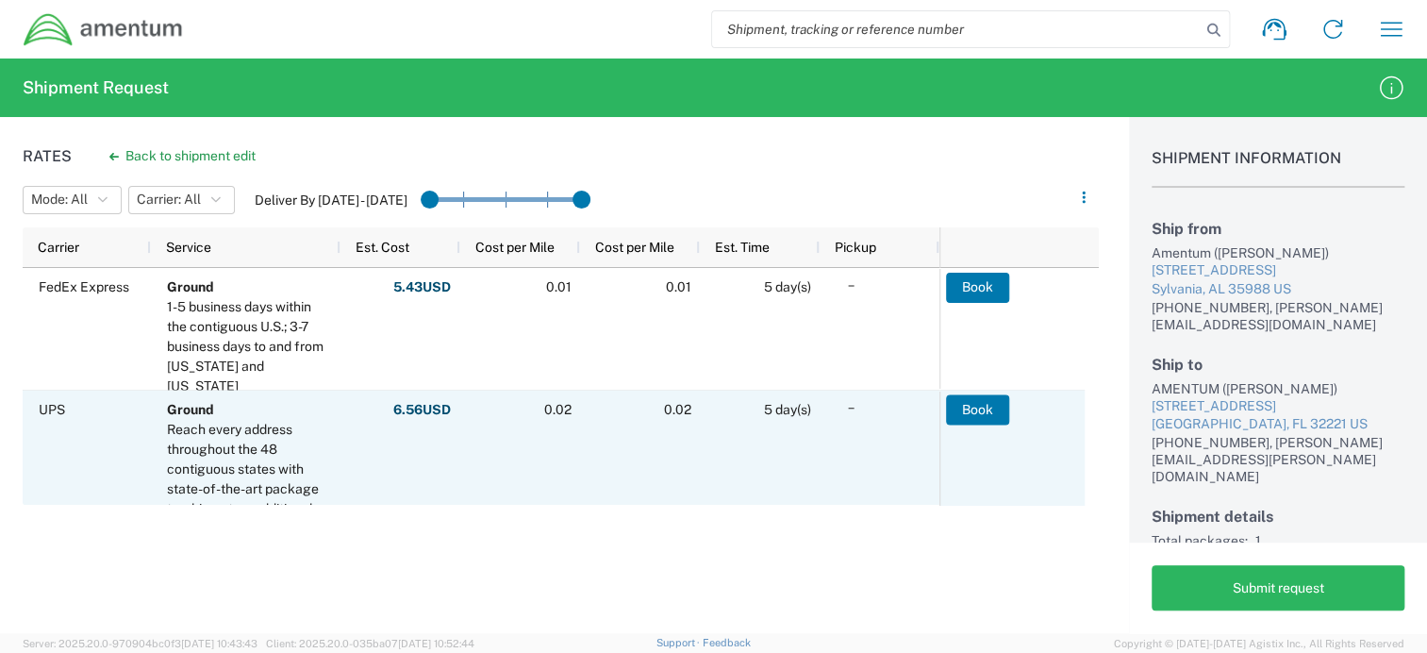
drag, startPoint x: 982, startPoint y: 408, endPoint x: 1086, endPoint y: 415, distance: 104.0
click at [981, 408] on button "Book" at bounding box center [977, 409] width 63 height 30
